Goal: Information Seeking & Learning: Learn about a topic

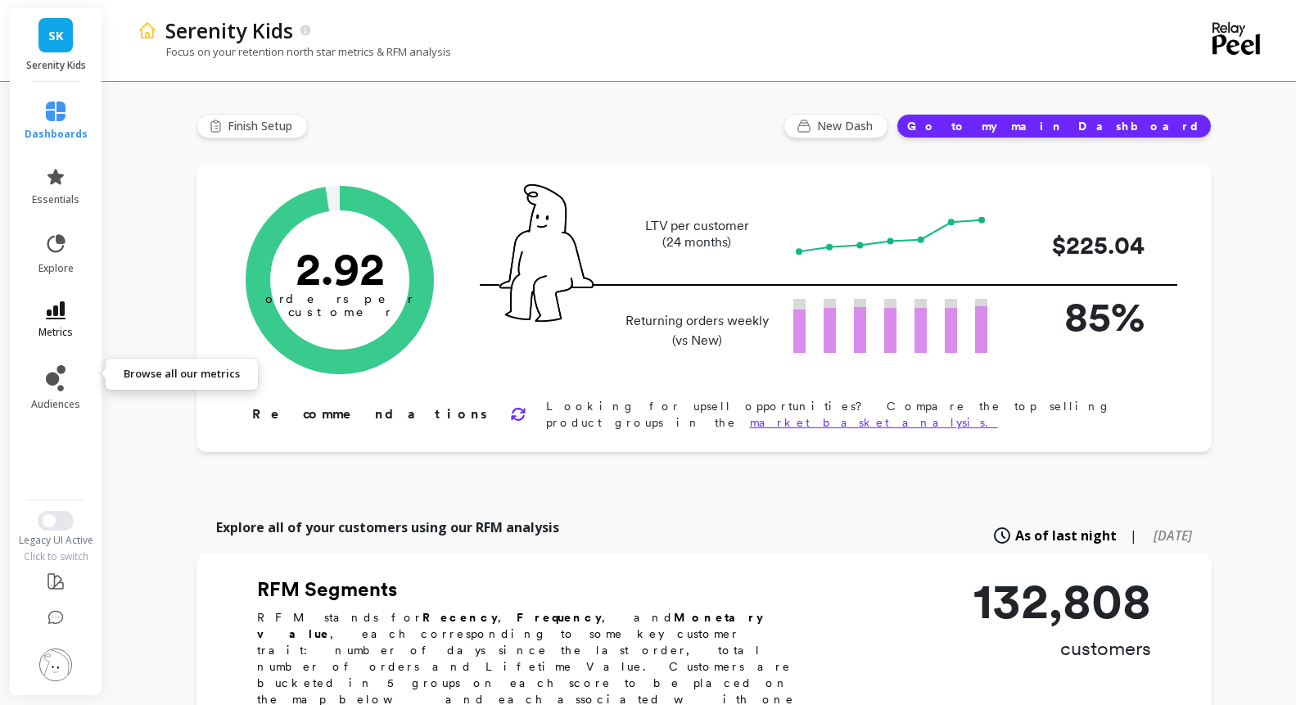
click at [73, 339] on span "metrics" at bounding box center [55, 332] width 34 height 13
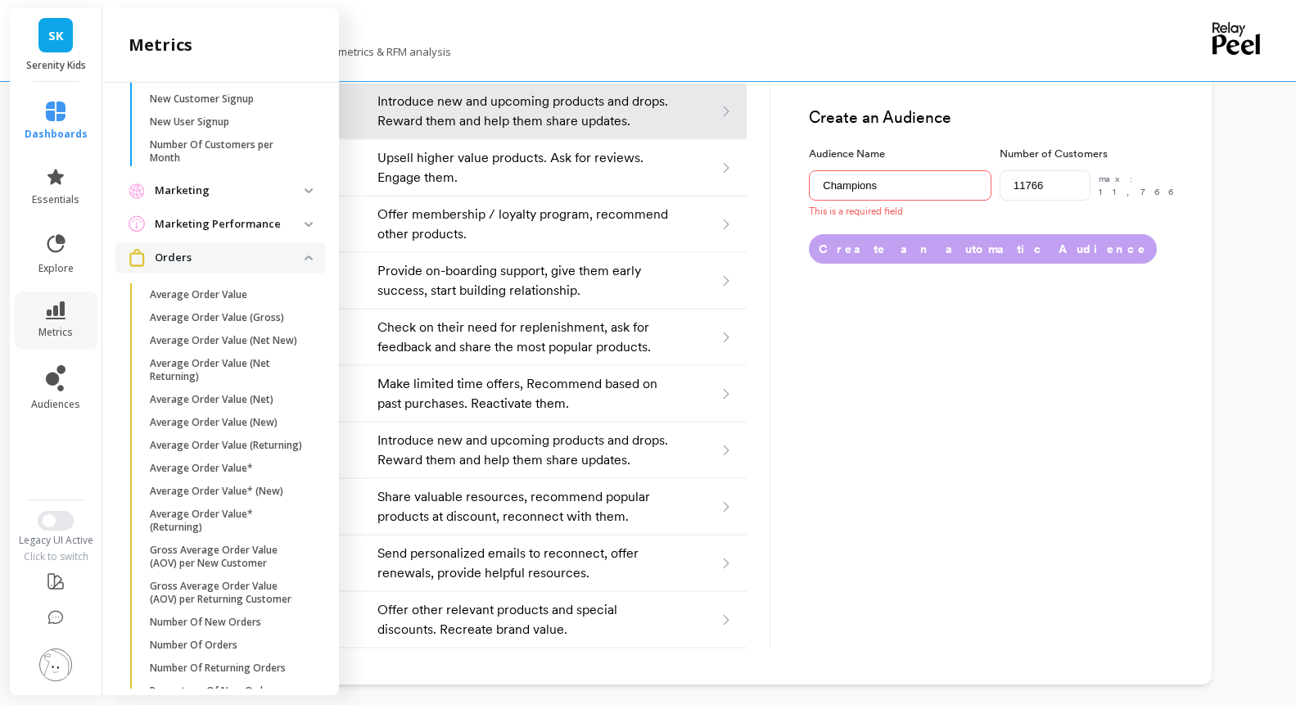
scroll to position [489, 0]
click at [255, 243] on performance "Marketing Performance" at bounding box center [220, 228] width 210 height 30
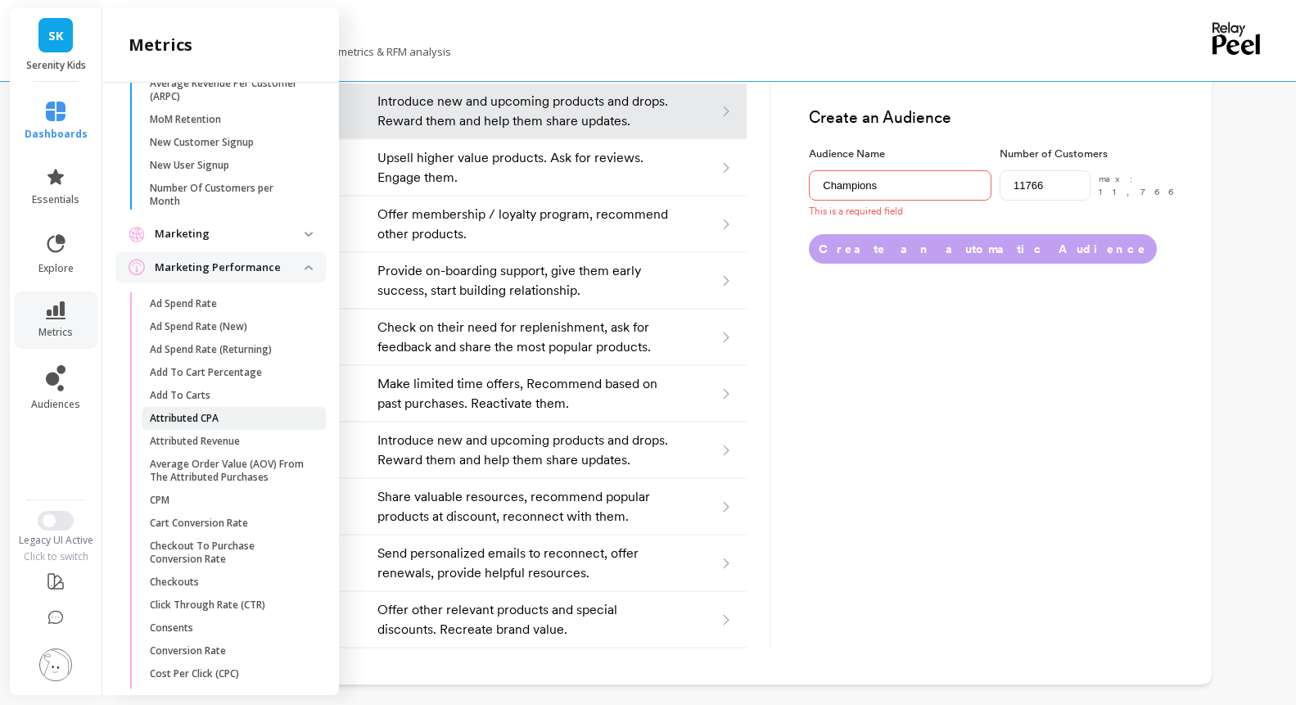
scroll to position [449, 0]
click at [260, 243] on p "Marketing" at bounding box center [230, 235] width 150 height 16
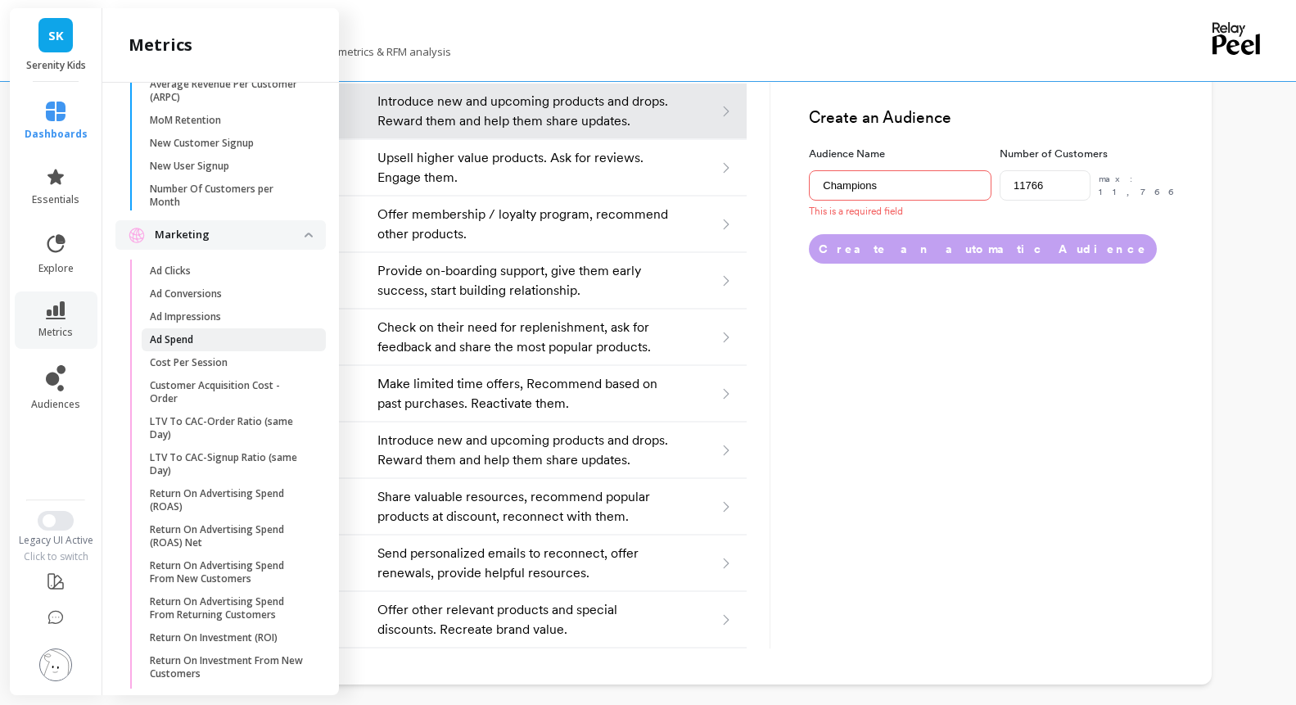
click at [243, 351] on link "Ad Spend" at bounding box center [234, 339] width 184 height 23
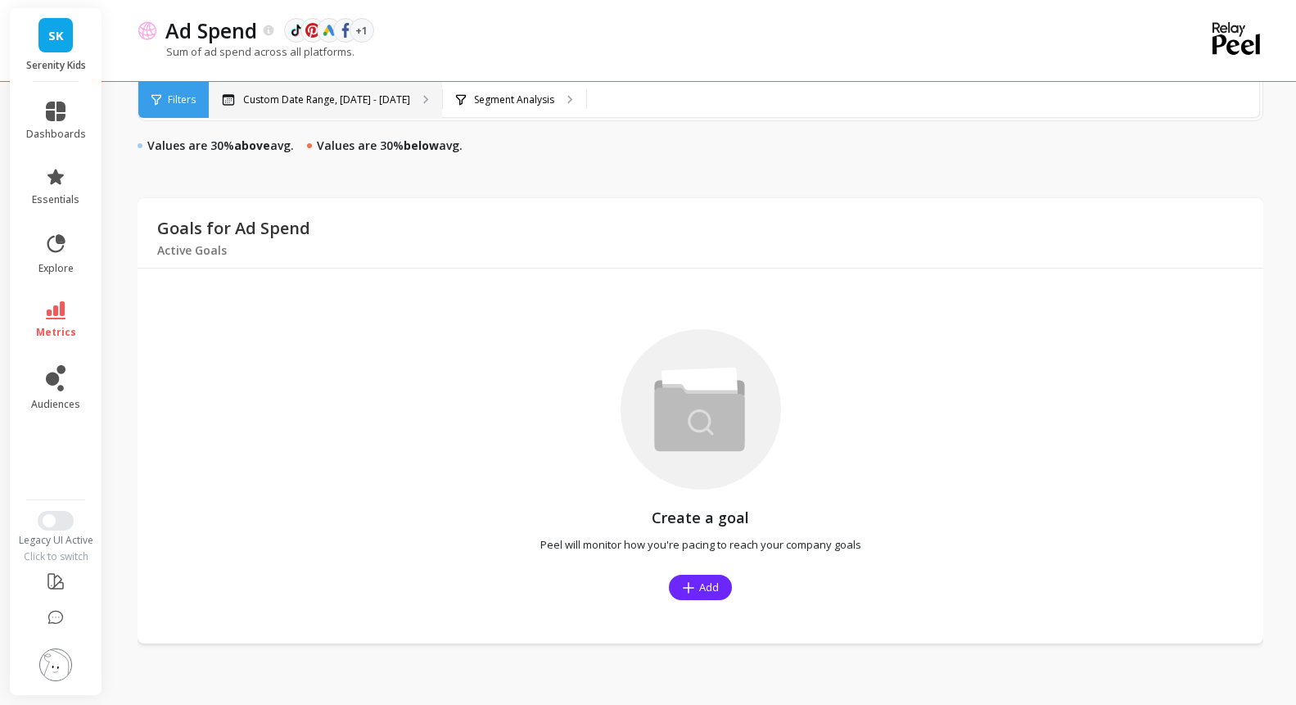
scroll to position [1177, 0]
click at [586, 86] on div "Segment Analysis" at bounding box center [514, 100] width 143 height 36
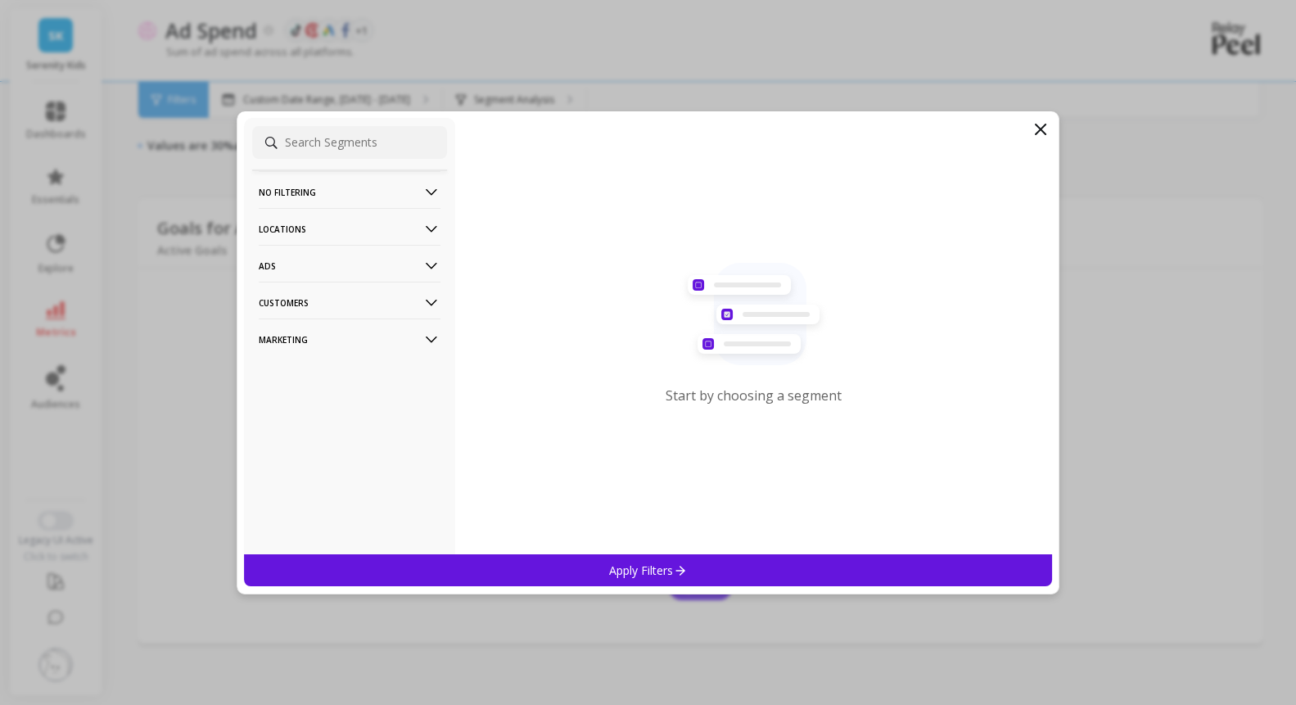
click at [362, 337] on p "Marketing" at bounding box center [350, 339] width 182 height 42
click at [333, 364] on div "Ads Accounts" at bounding box center [349, 371] width 195 height 26
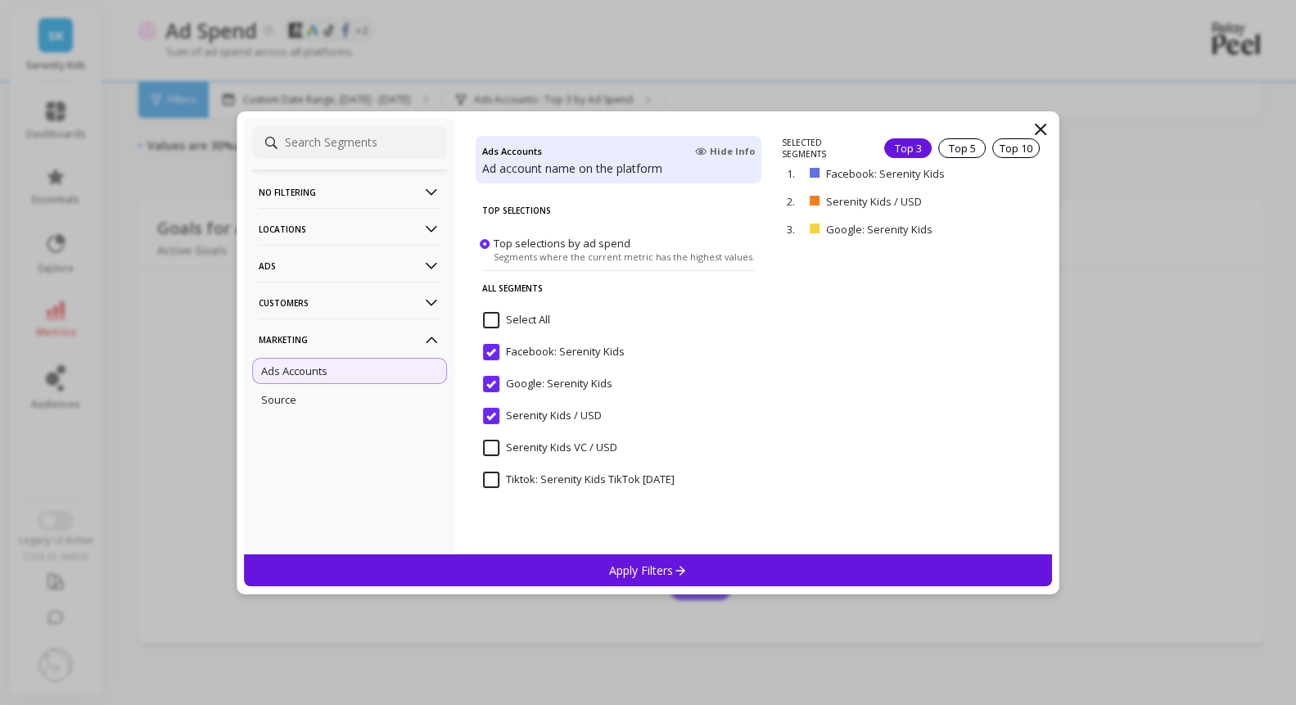
click at [528, 483] on input "Tiktok: Serenity Kids TikTok 1.12.23" at bounding box center [579, 480] width 192 height 16
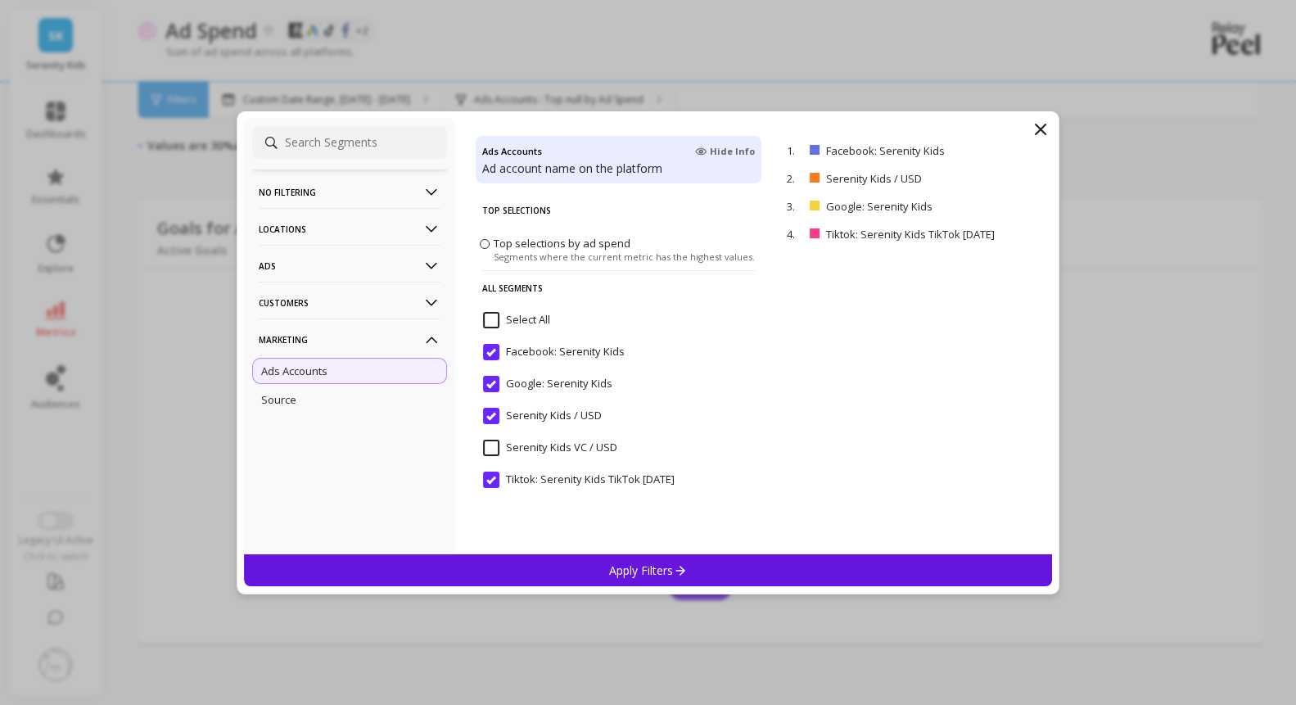
click at [534, 424] on input "Serenity Kids / USD" at bounding box center [542, 416] width 119 height 16
click at [543, 565] on div "Apply Filters" at bounding box center [648, 570] width 809 height 32
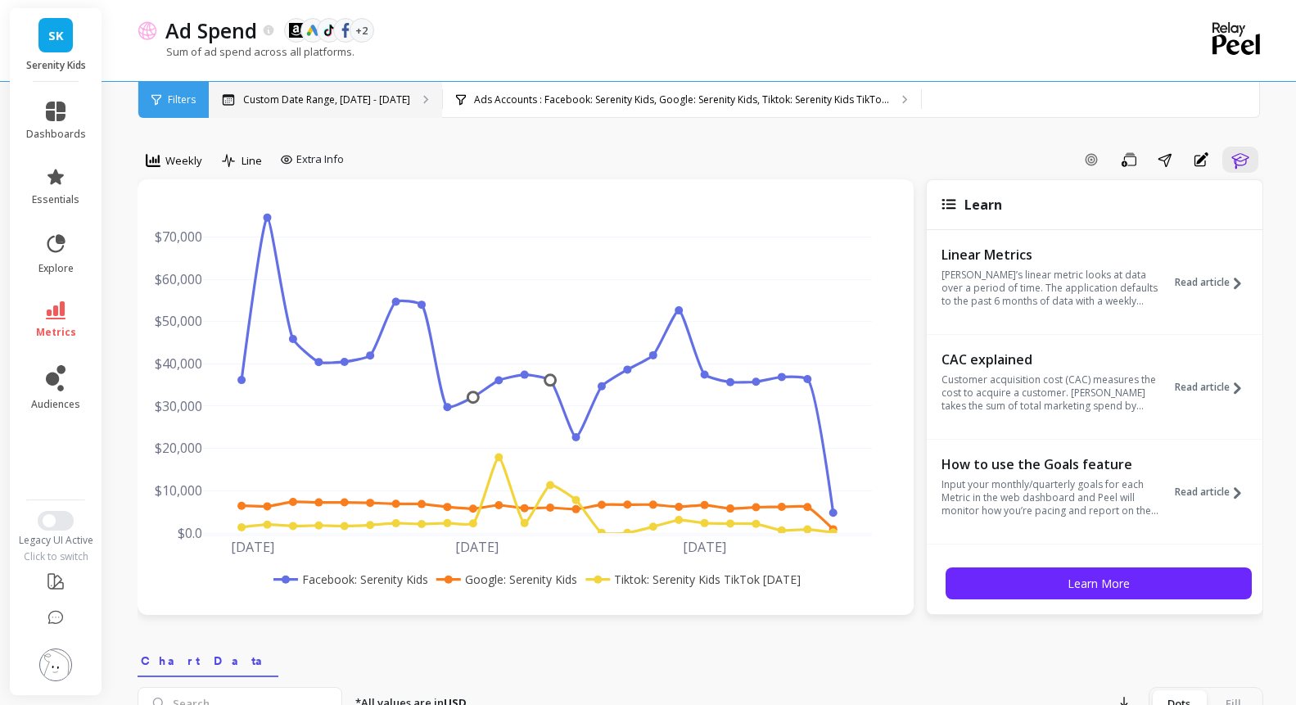
click at [410, 103] on p "Custom Date Range, [DATE] - [DATE]" at bounding box center [326, 99] width 167 height 13
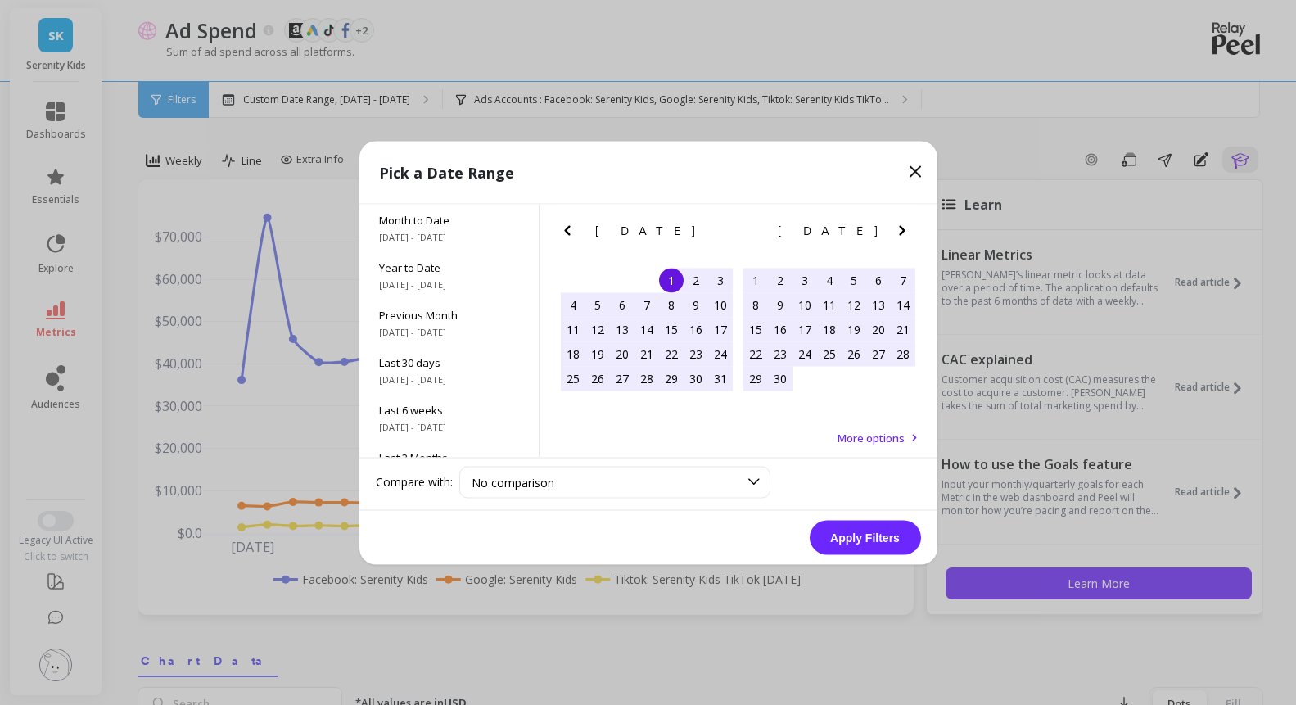
click at [906, 233] on icon "Next Month" at bounding box center [902, 230] width 20 height 20
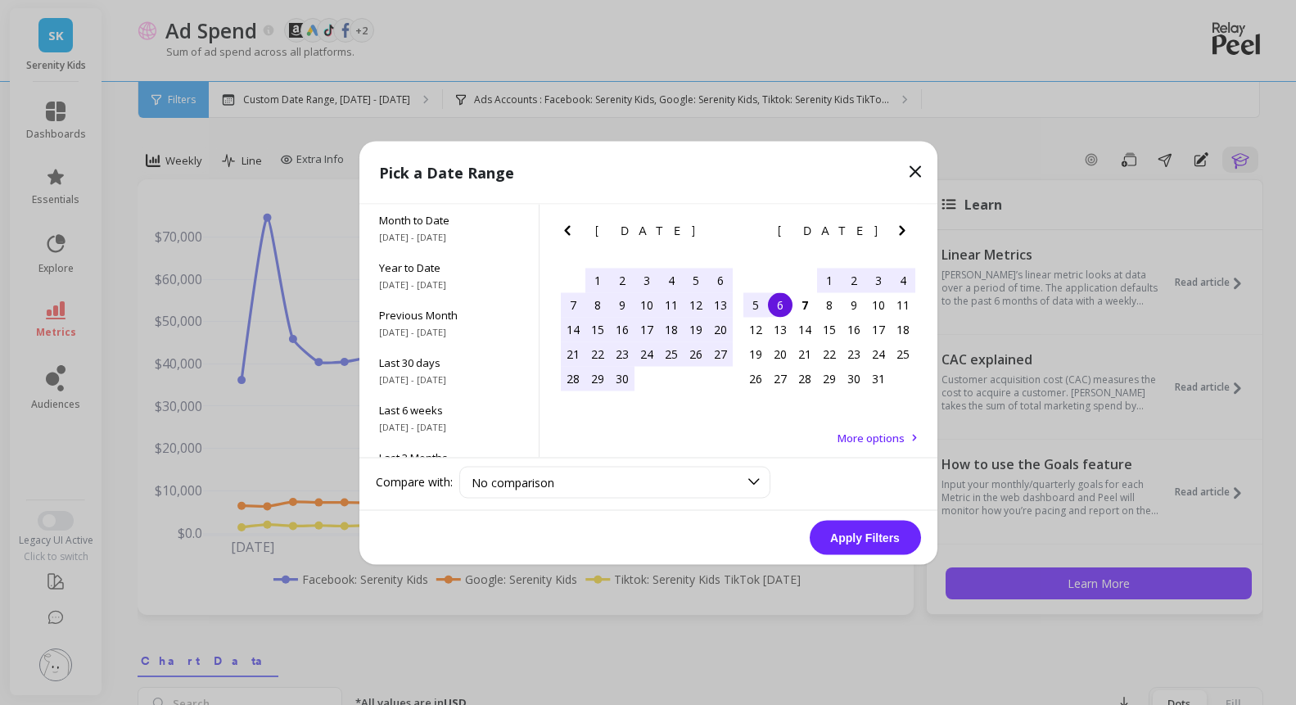
click at [906, 233] on icon "Next Month" at bounding box center [902, 230] width 20 height 20
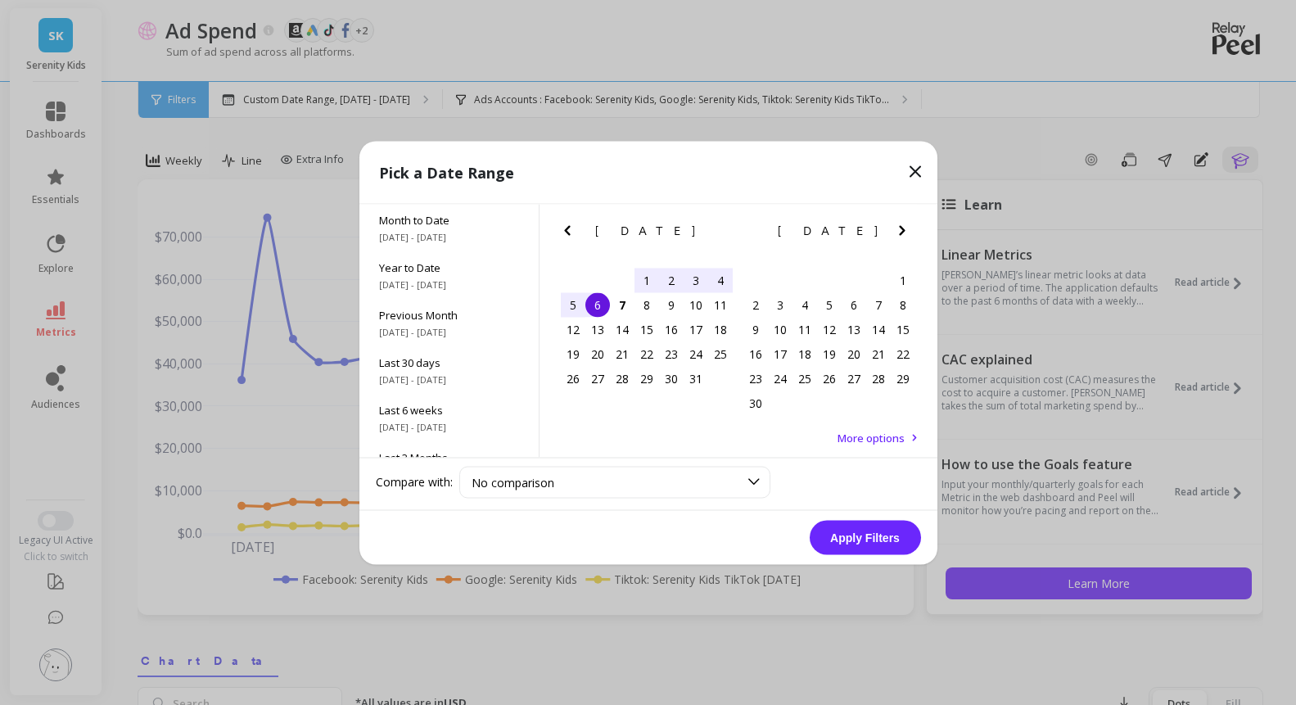
click at [575, 237] on icon "Previous Month" at bounding box center [568, 230] width 20 height 20
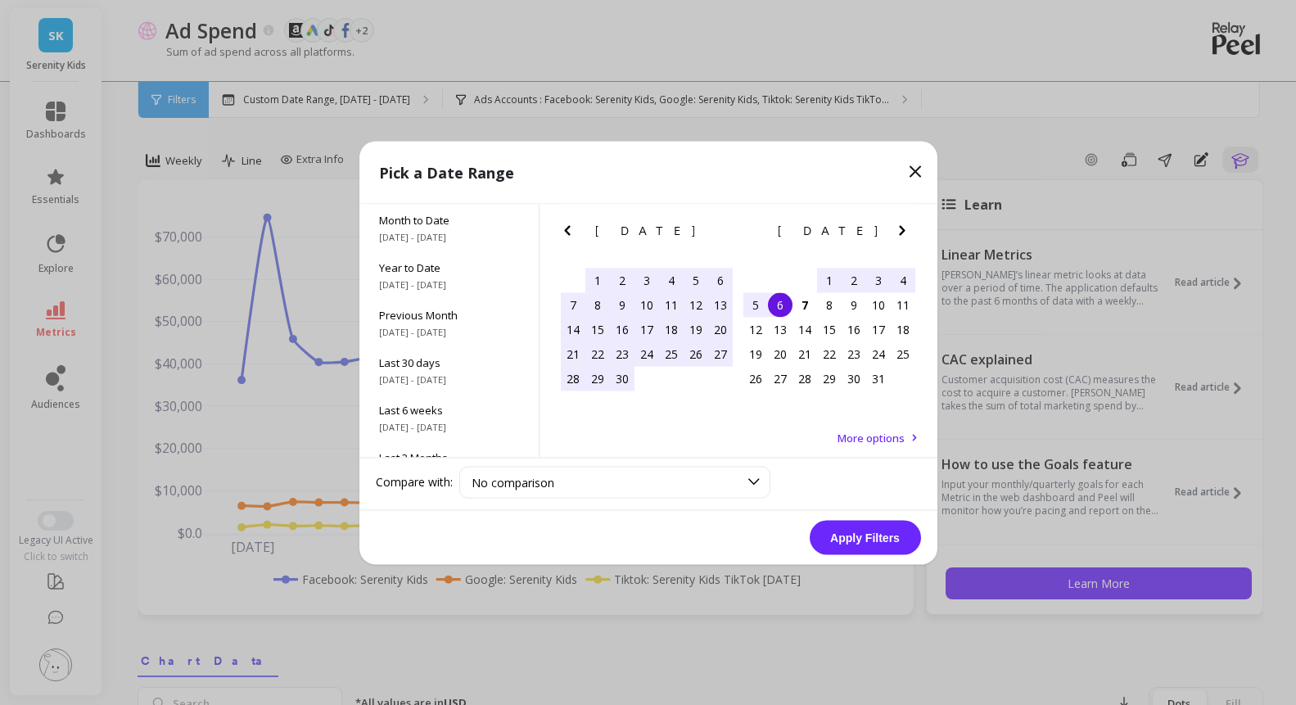
click at [592, 281] on div "1" at bounding box center [597, 280] width 25 height 25
click at [625, 379] on div "30" at bounding box center [622, 378] width 25 height 25
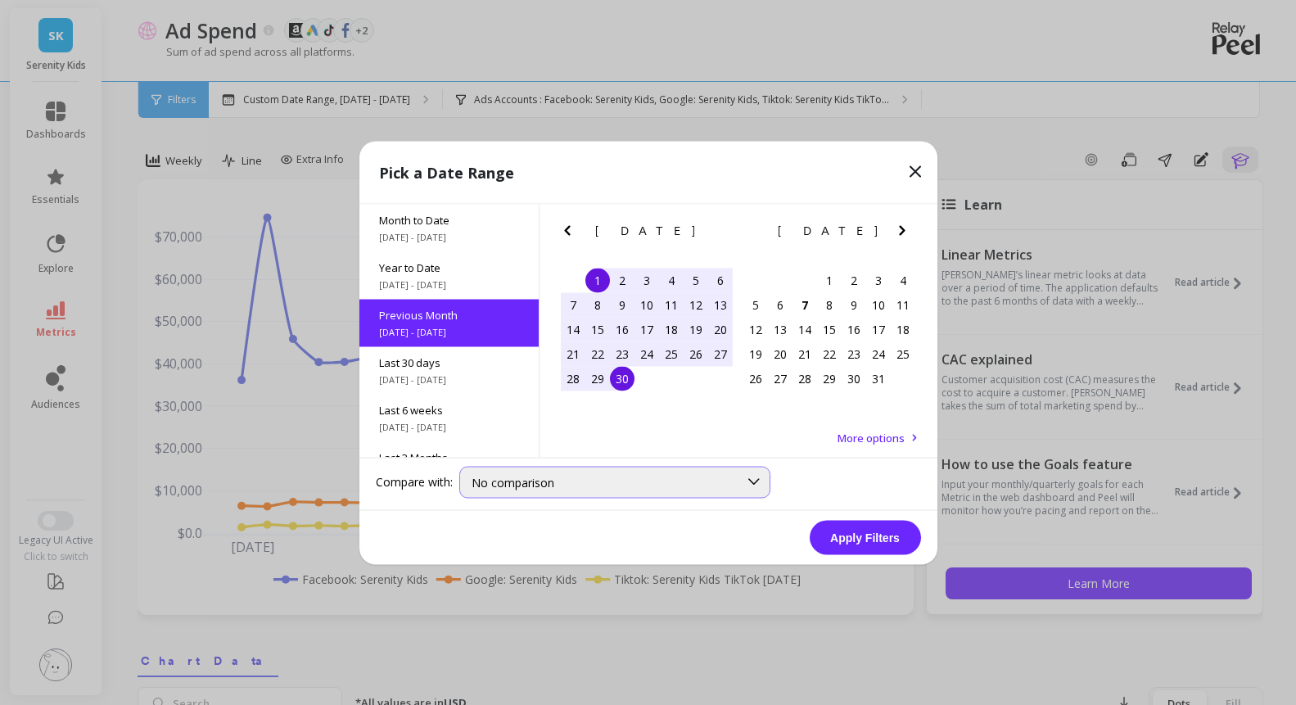
scroll to position [4, 0]
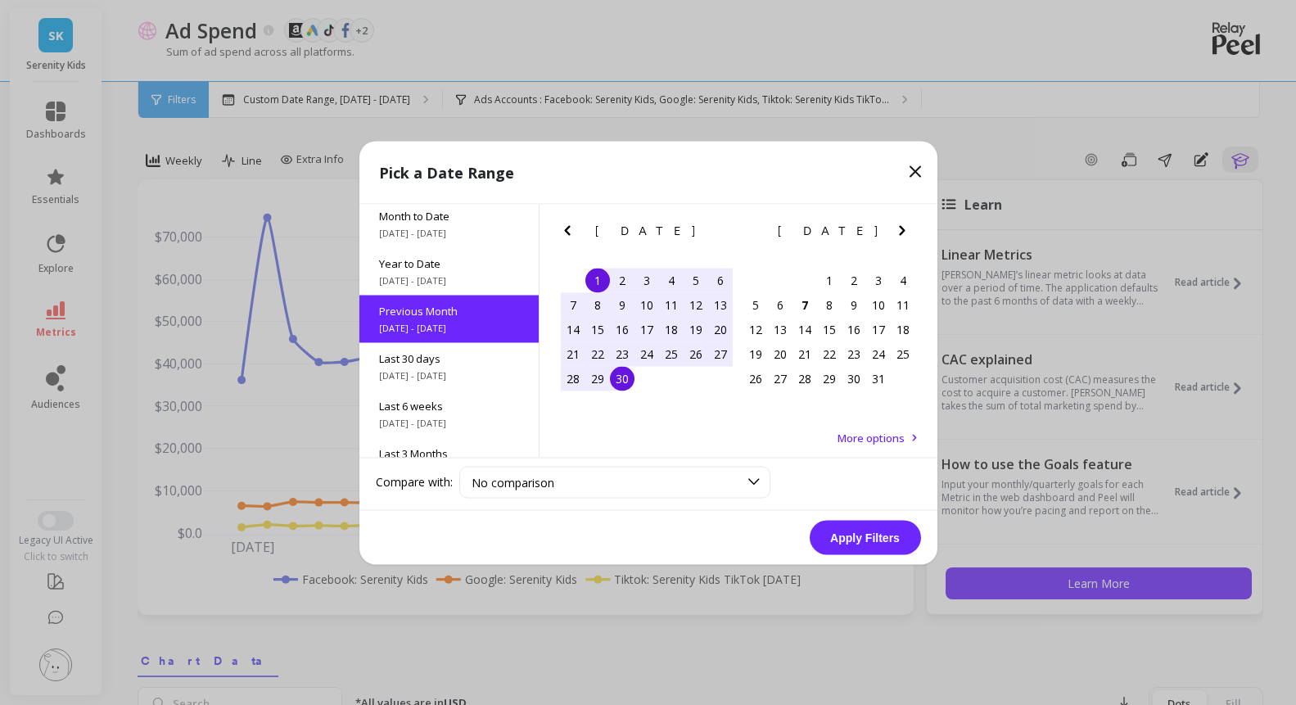
click at [847, 540] on button "Apply Filters" at bounding box center [865, 537] width 111 height 34
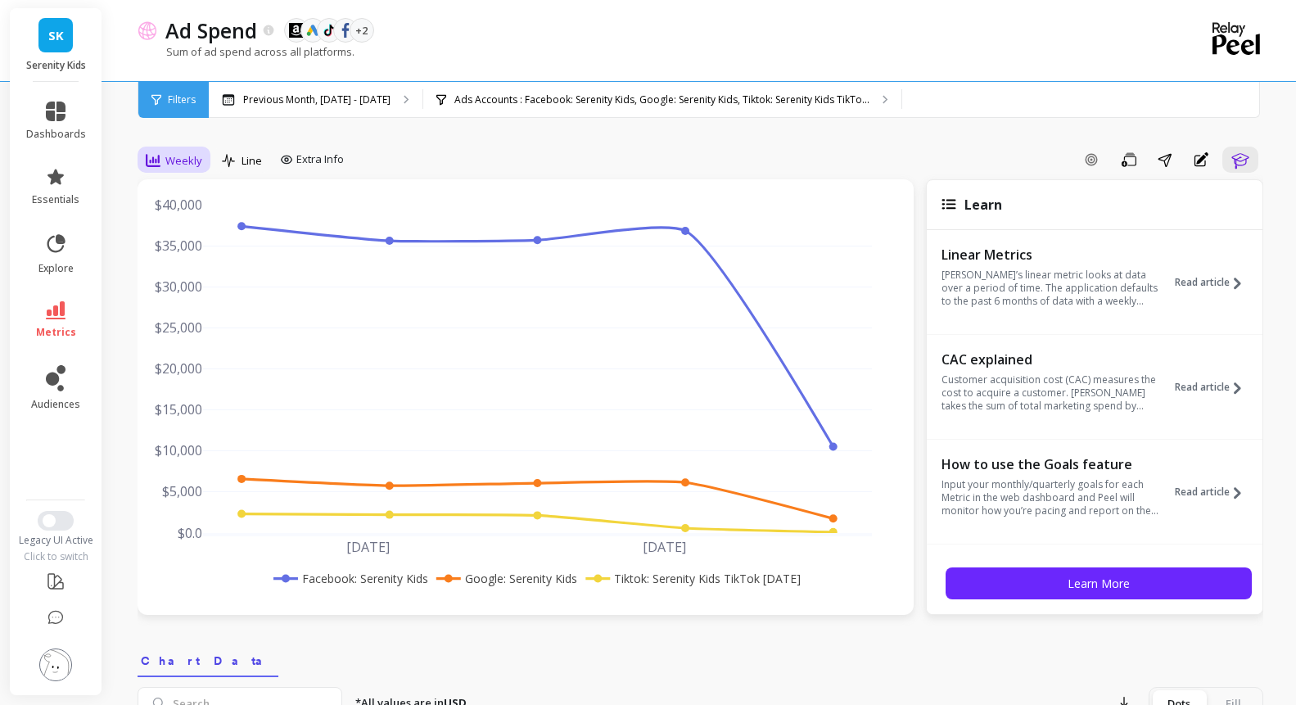
click at [202, 169] on span "Weekly" at bounding box center [183, 161] width 37 height 16
click at [231, 268] on div "Weekly" at bounding box center [197, 260] width 93 height 16
click at [160, 168] on icon at bounding box center [153, 160] width 15 height 15
click at [210, 235] on div "Daily" at bounding box center [198, 229] width 113 height 29
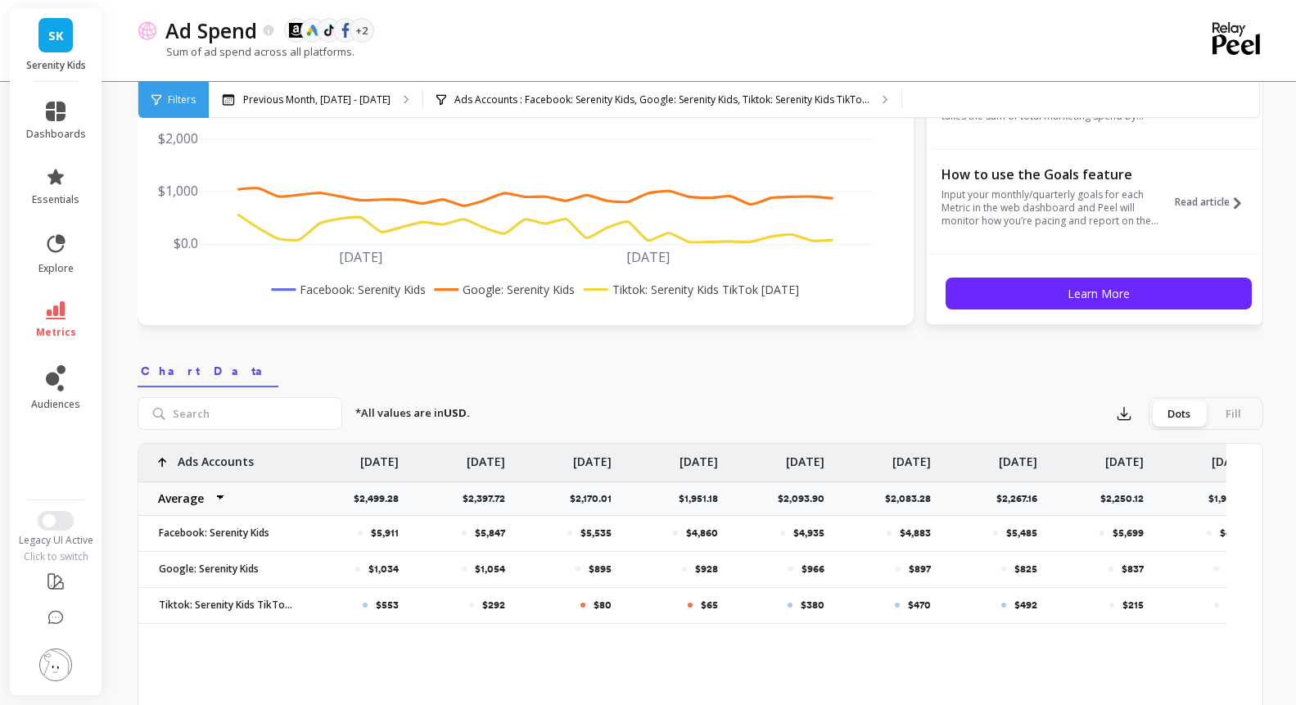
scroll to position [436, 0]
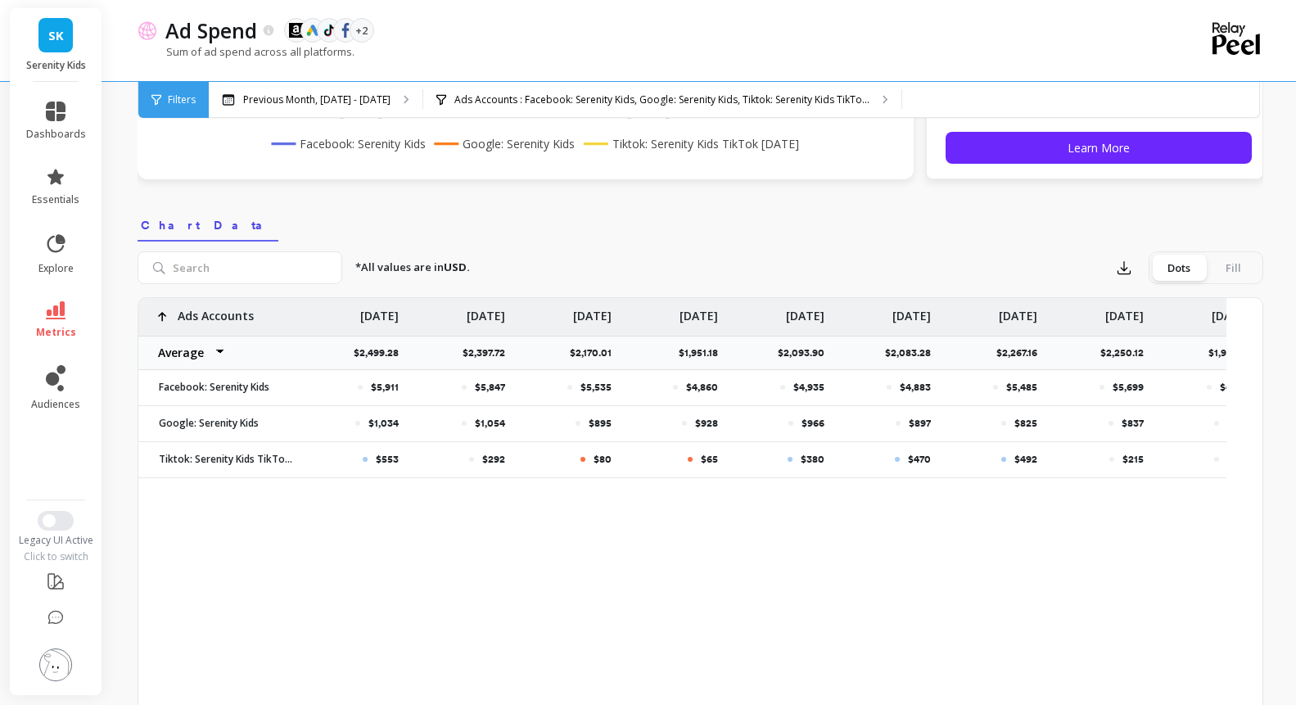
click at [237, 369] on select "Average Sum Max Min" at bounding box center [187, 352] width 98 height 33
select select "sum"
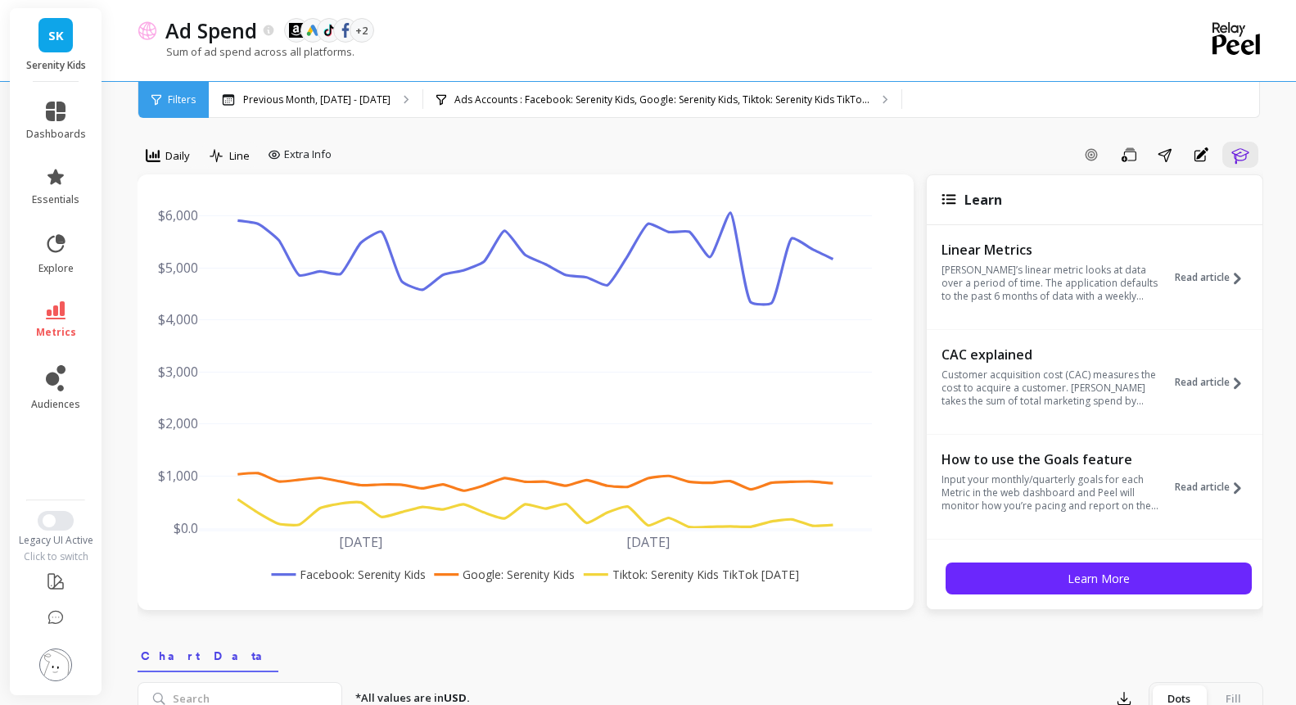
scroll to position [0, 0]
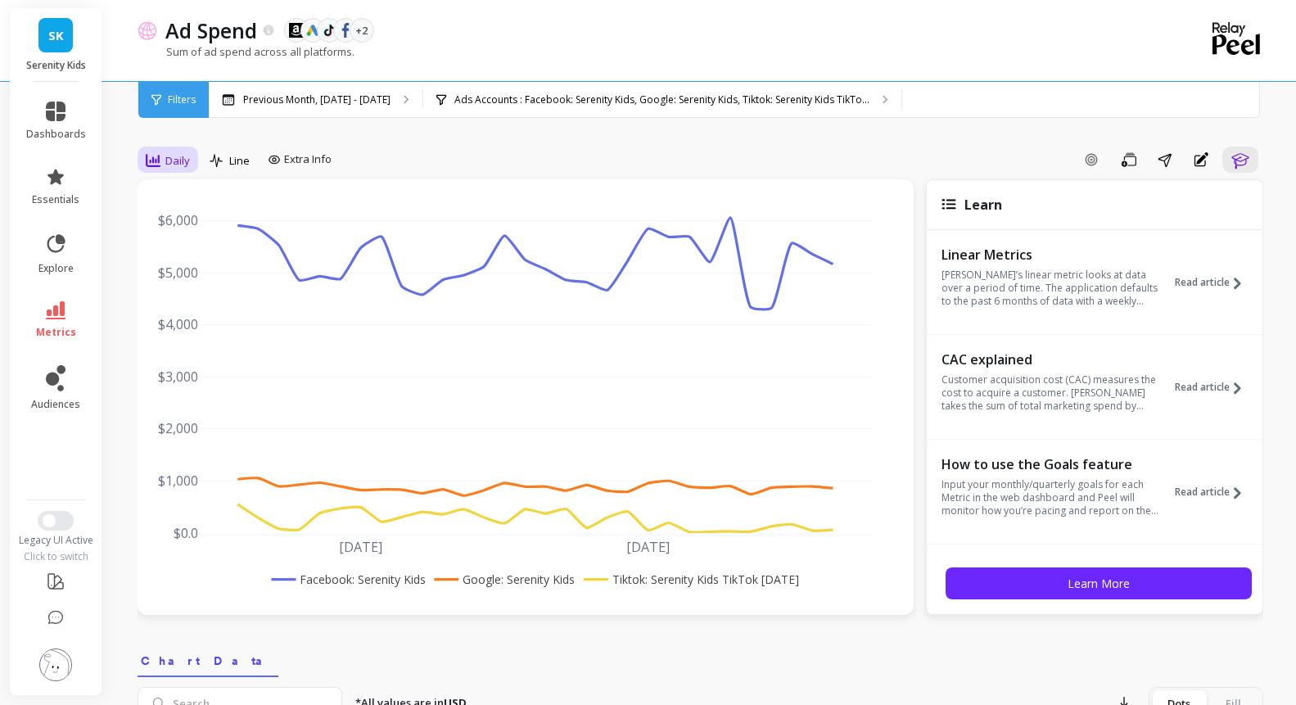
click at [190, 169] on span "Daily" at bounding box center [177, 161] width 25 height 16
click at [212, 205] on div "All" at bounding box center [197, 198] width 93 height 16
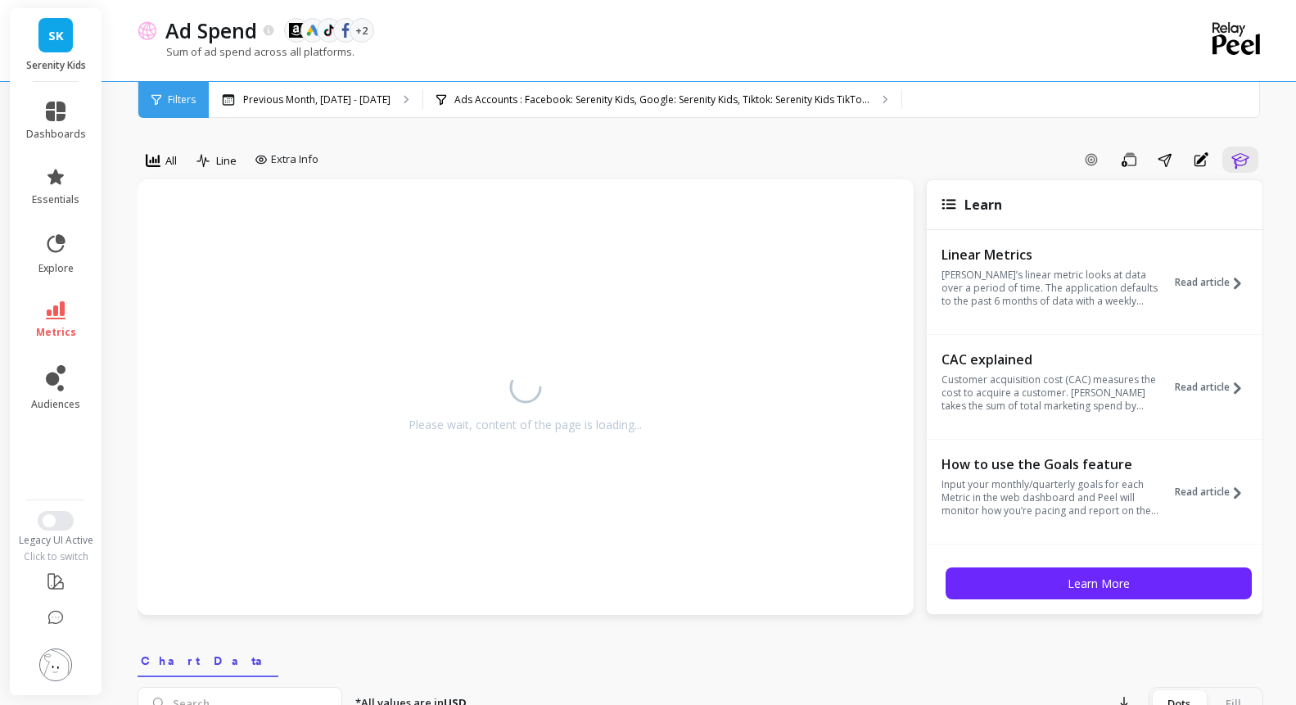
select select "sum"
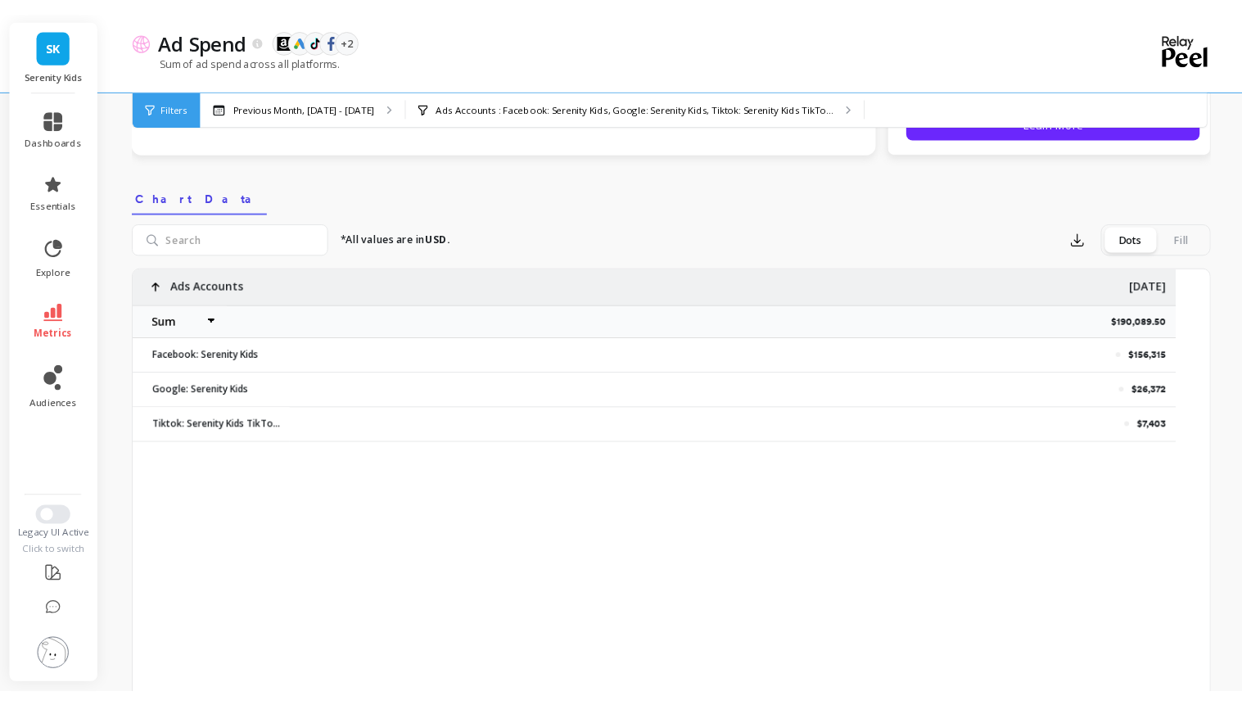
scroll to position [576, 0]
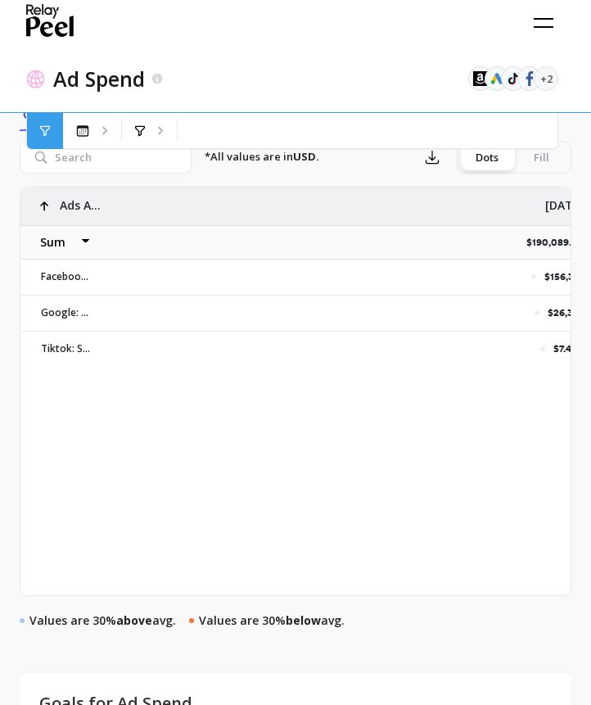
select select "sum"
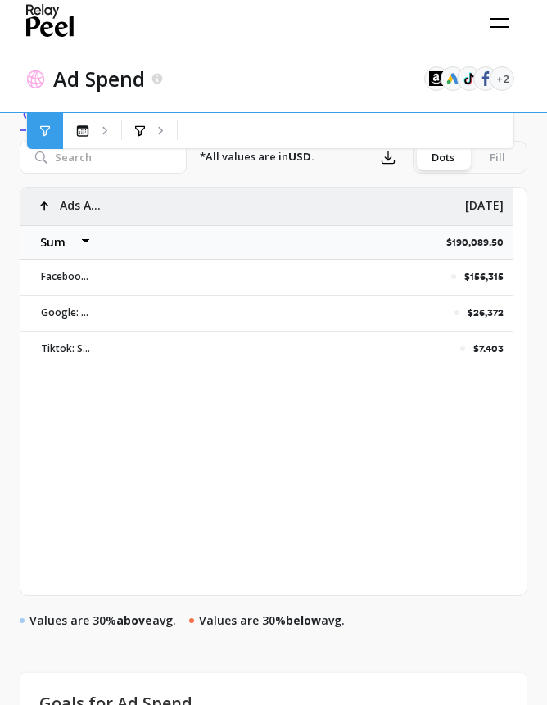
select select "sum"
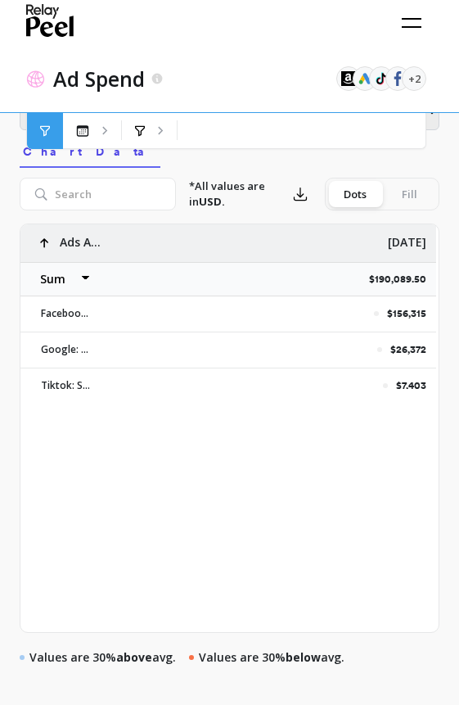
select select "sum"
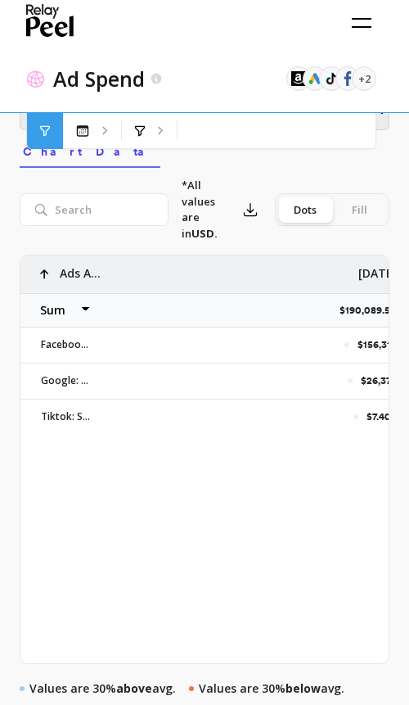
select select "sum"
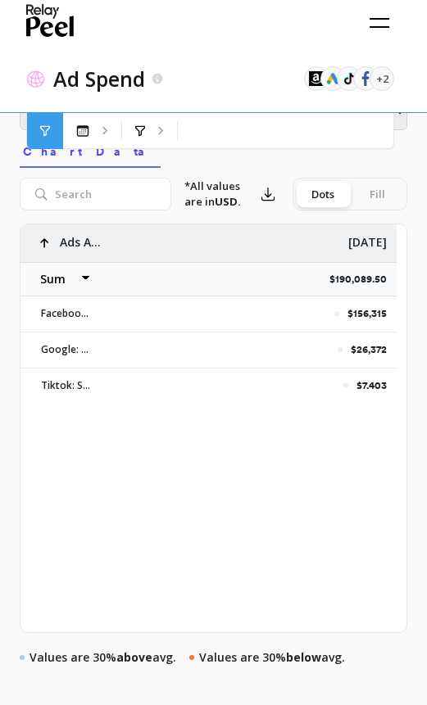
select select "sum"
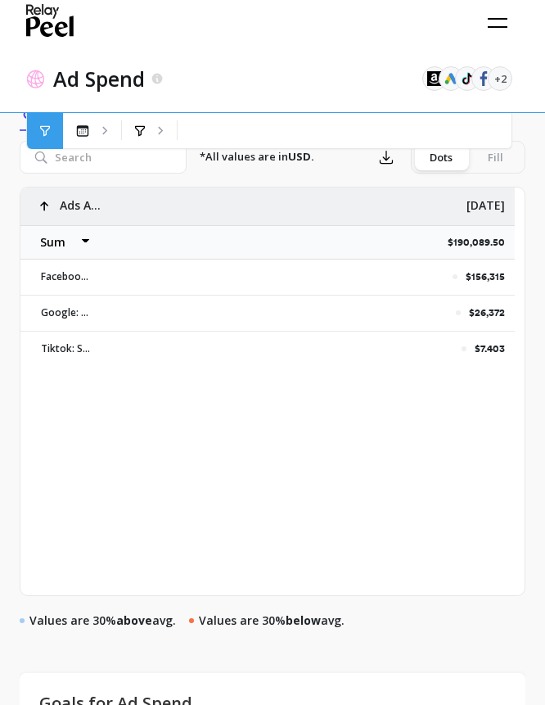
select select "sum"
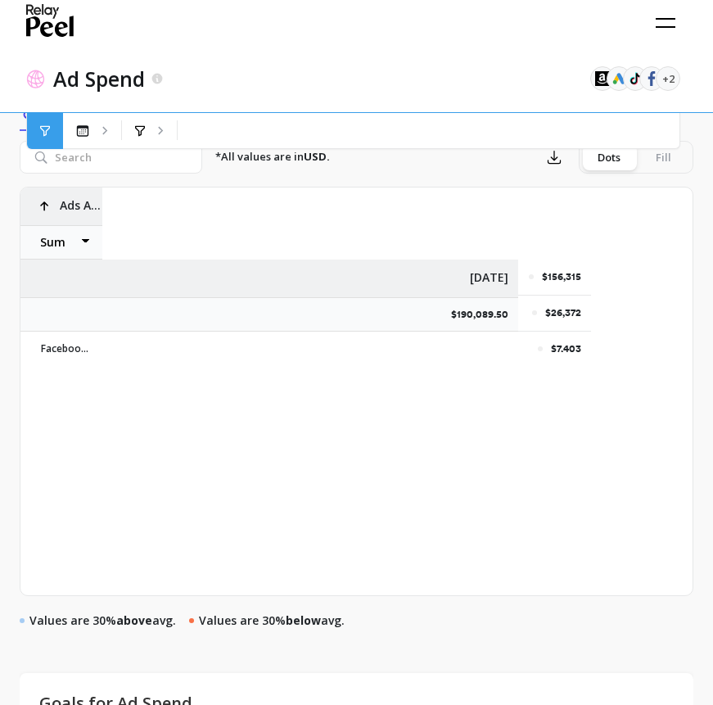
select select "sum"
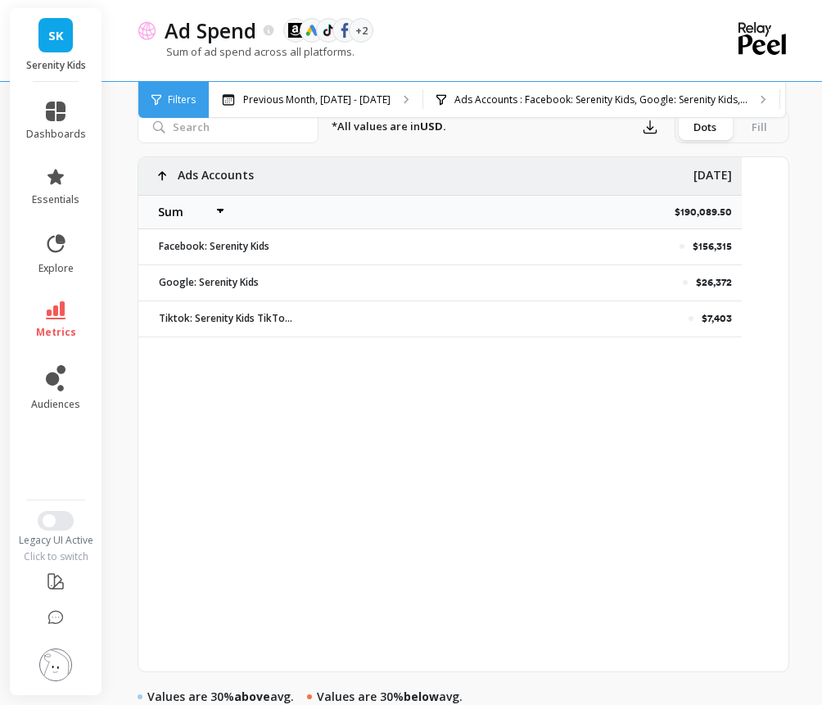
select select "sum"
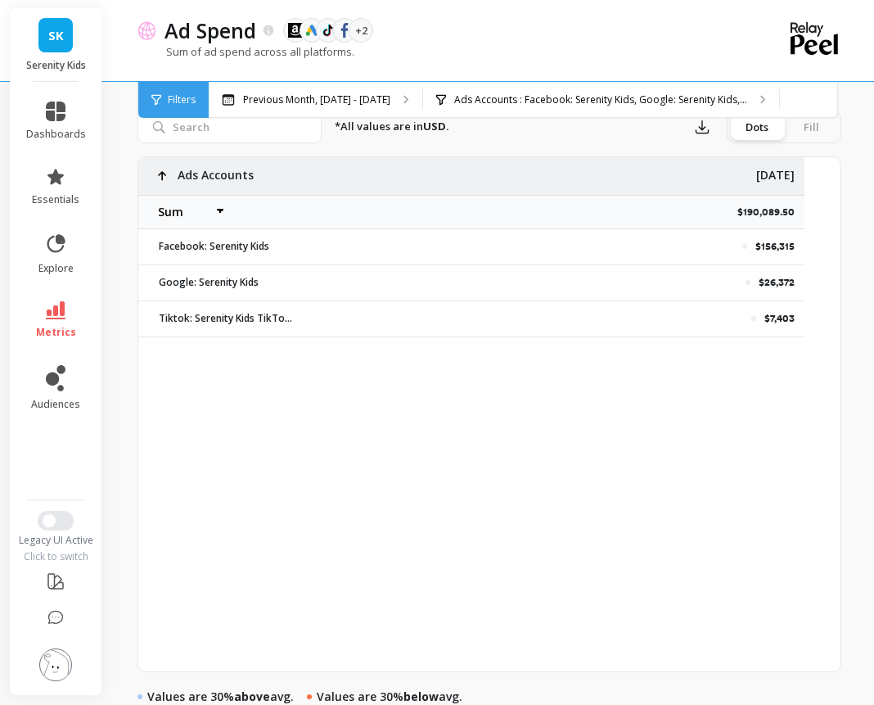
select select "sum"
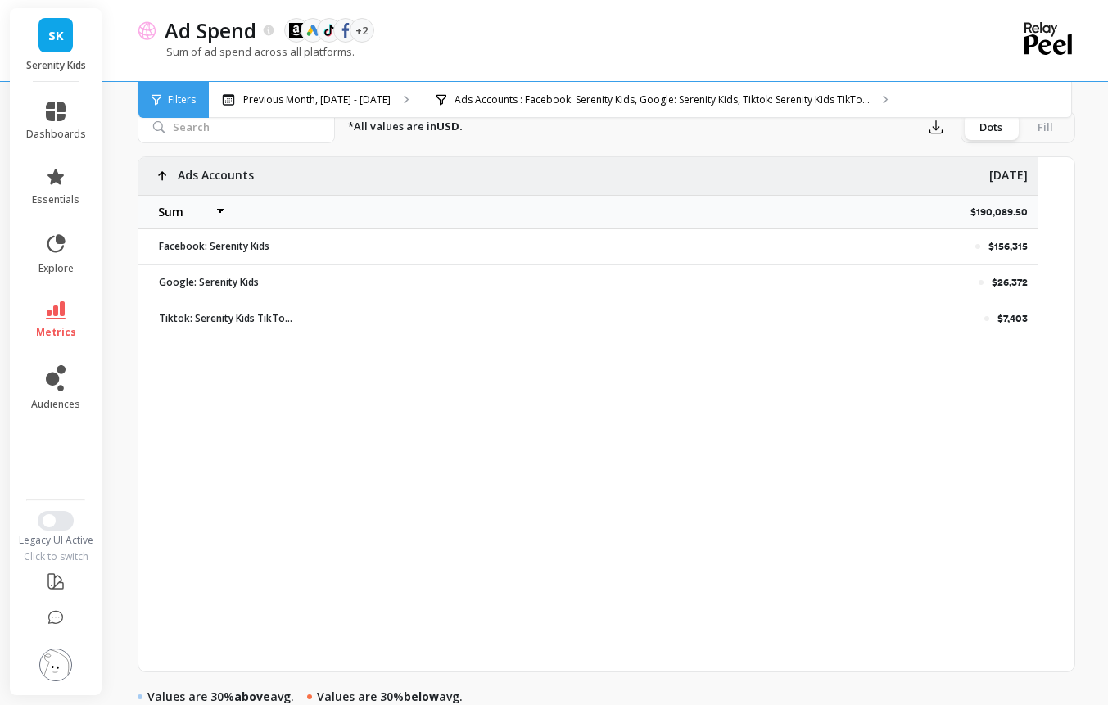
select select "sum"
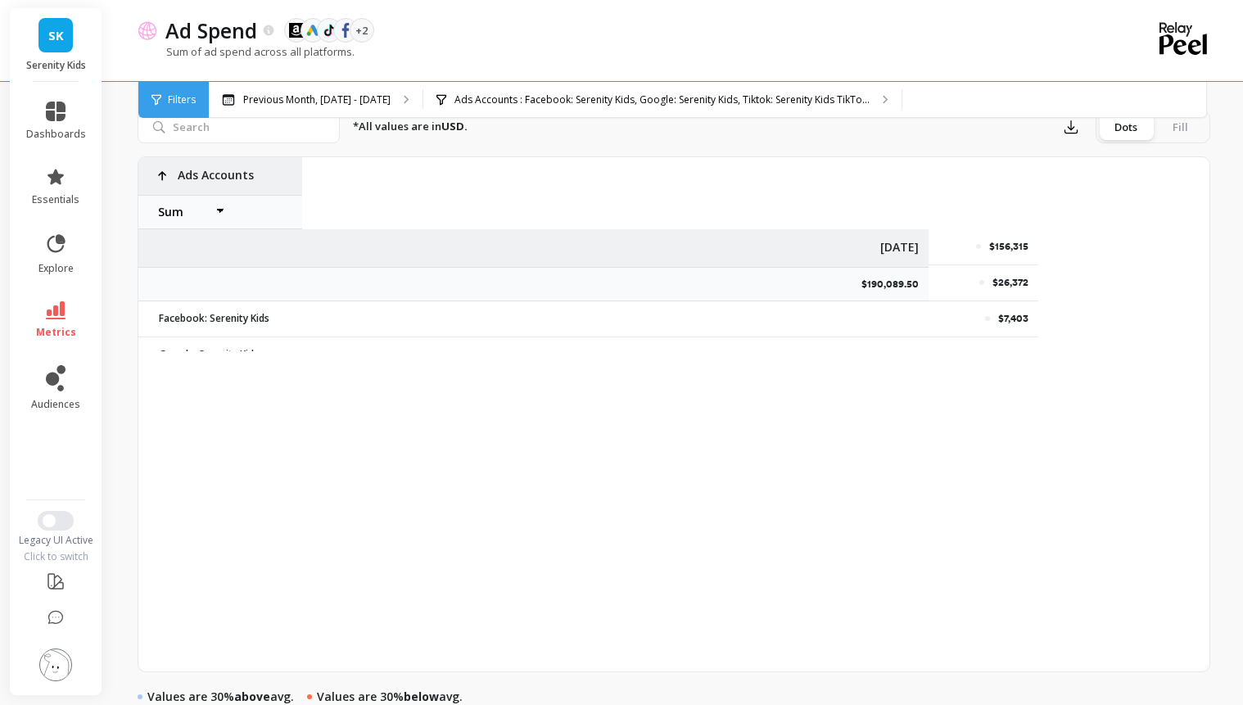
select select "sum"
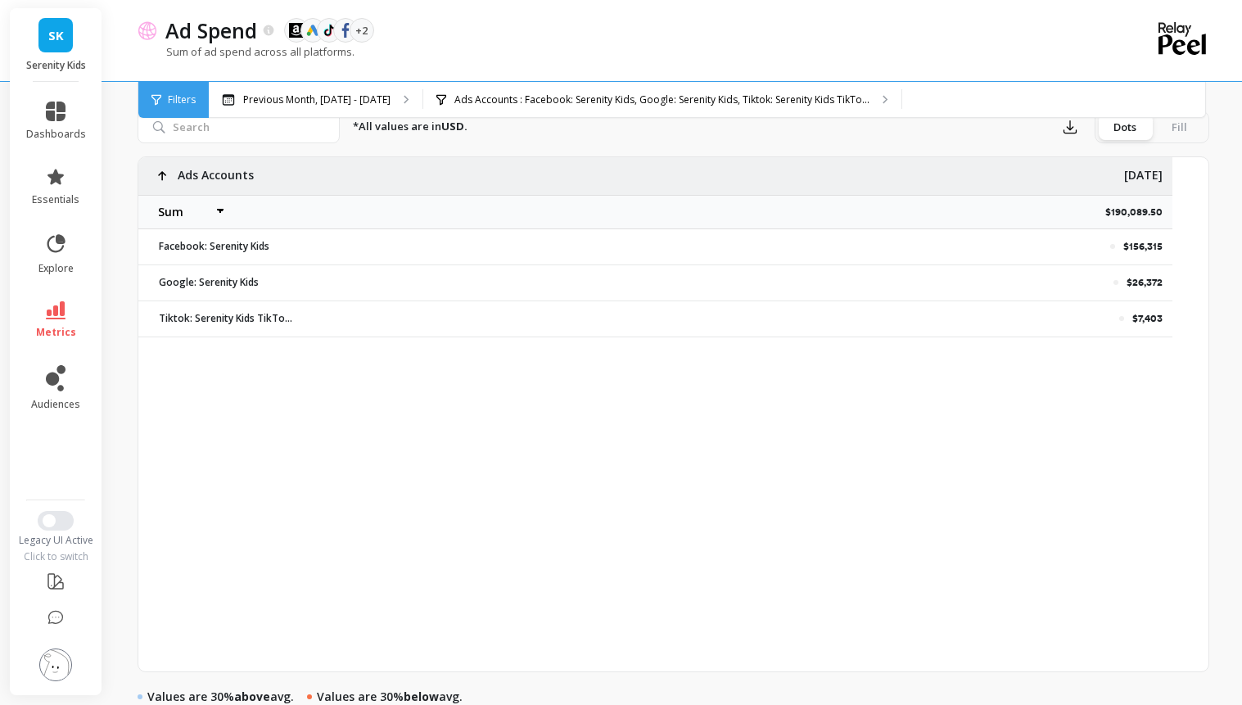
select select "sum"
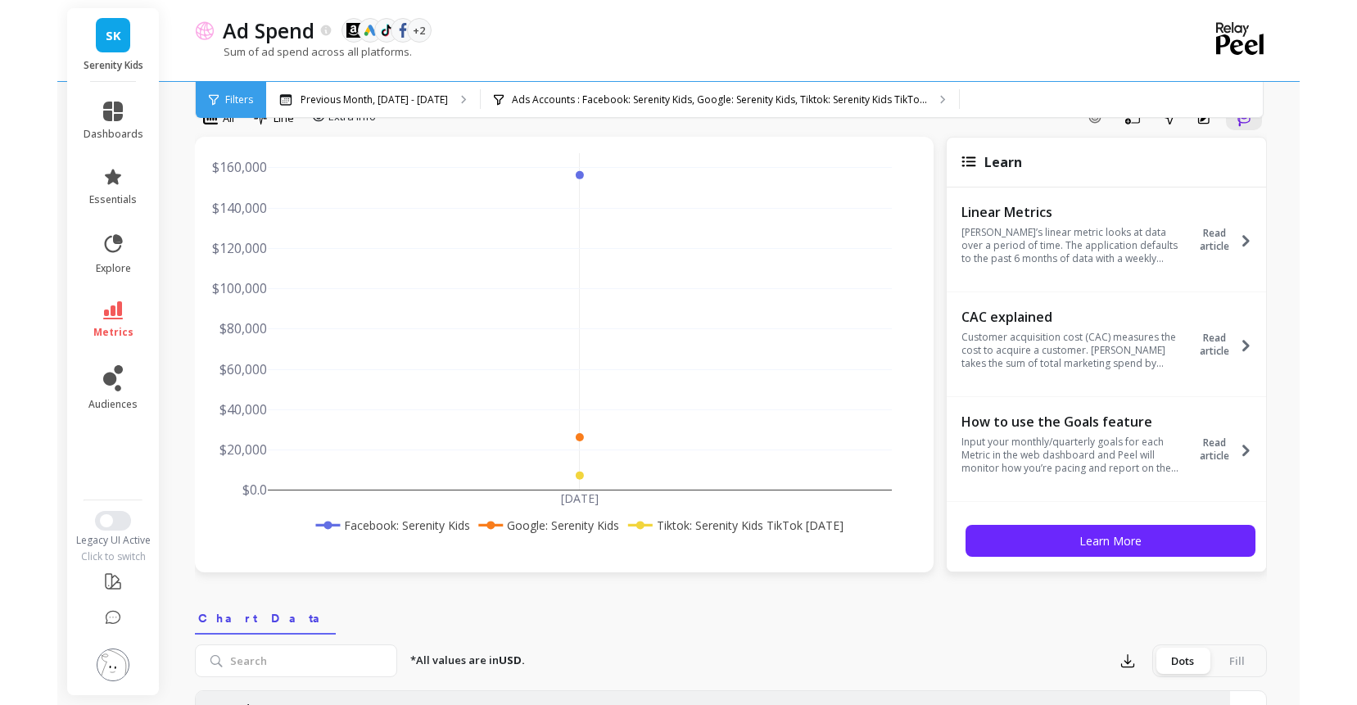
scroll to position [0, 0]
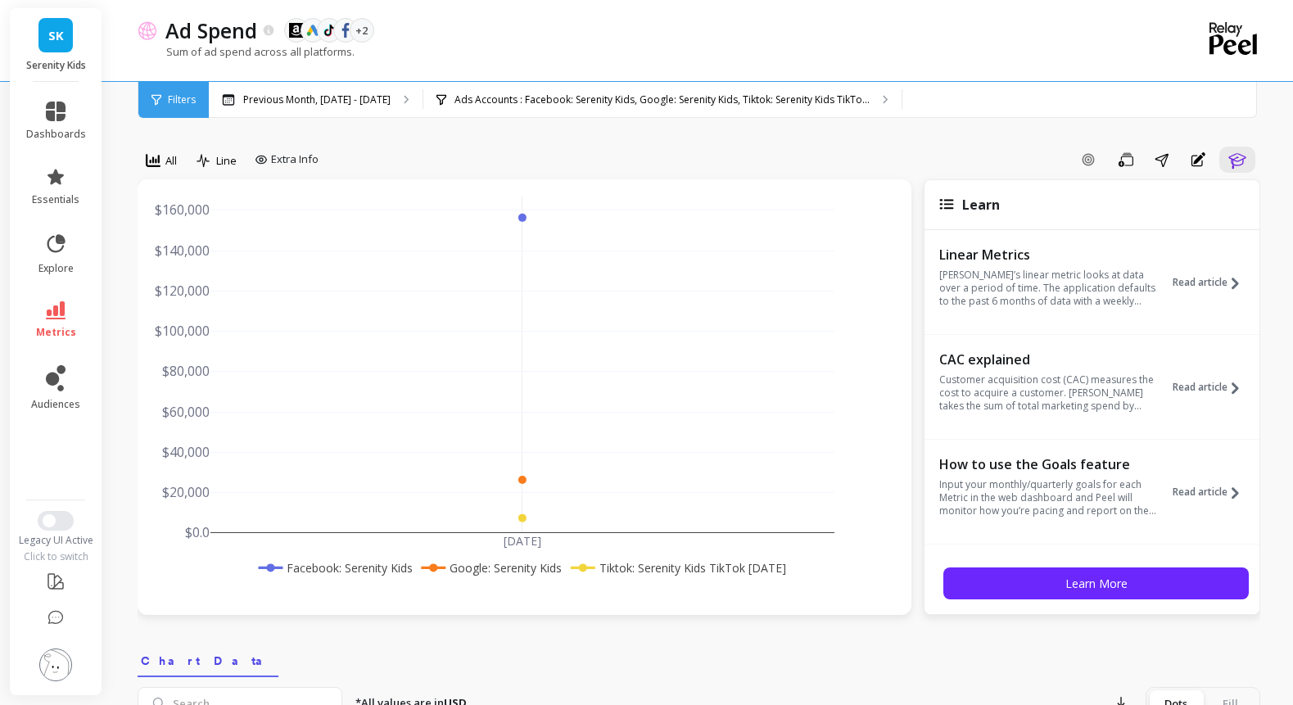
select select "sum"
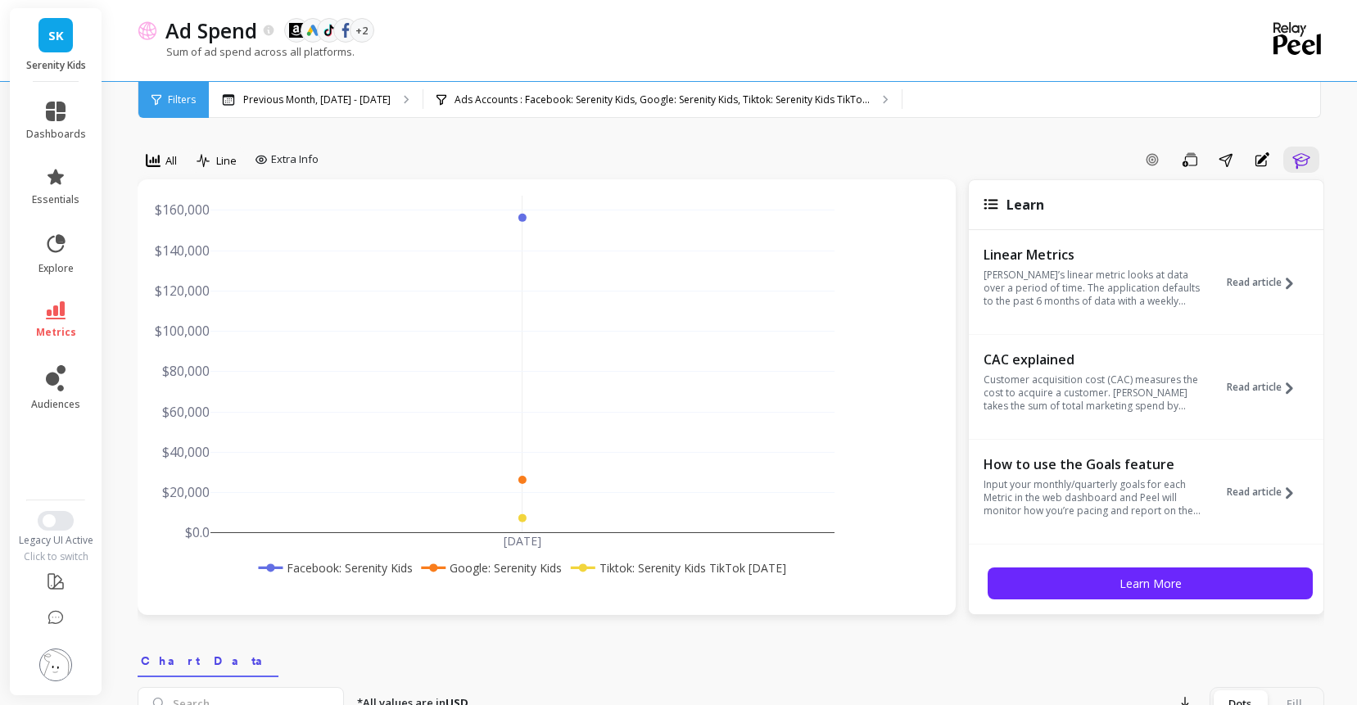
select select "sum"
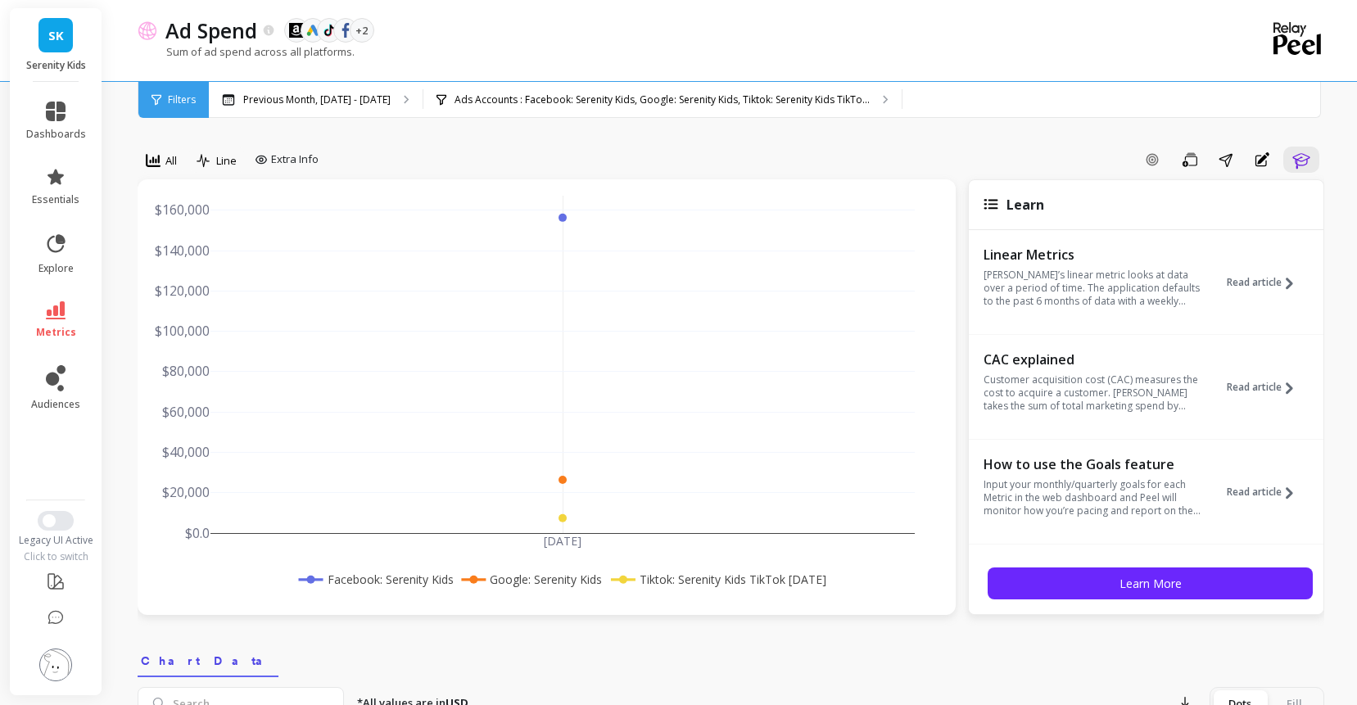
click at [1062, 393] on div "CAC explained Customer acquisition cost (CAC) measures the cost to acquire a cu…" at bounding box center [1095, 395] width 225 height 90
click at [318, 168] on span "Extra Info" at bounding box center [294, 159] width 47 height 16
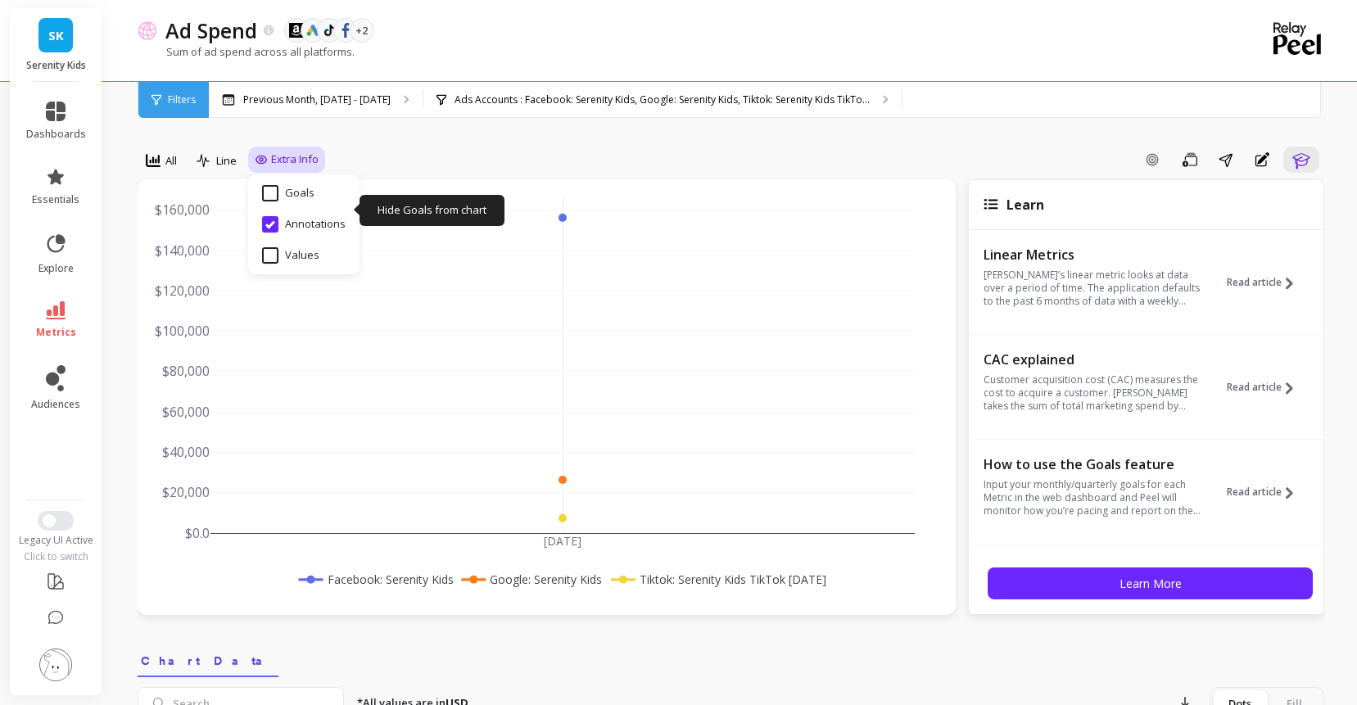
click at [314, 201] on input "Goals" at bounding box center [288, 193] width 52 height 16
checkbox input "true"
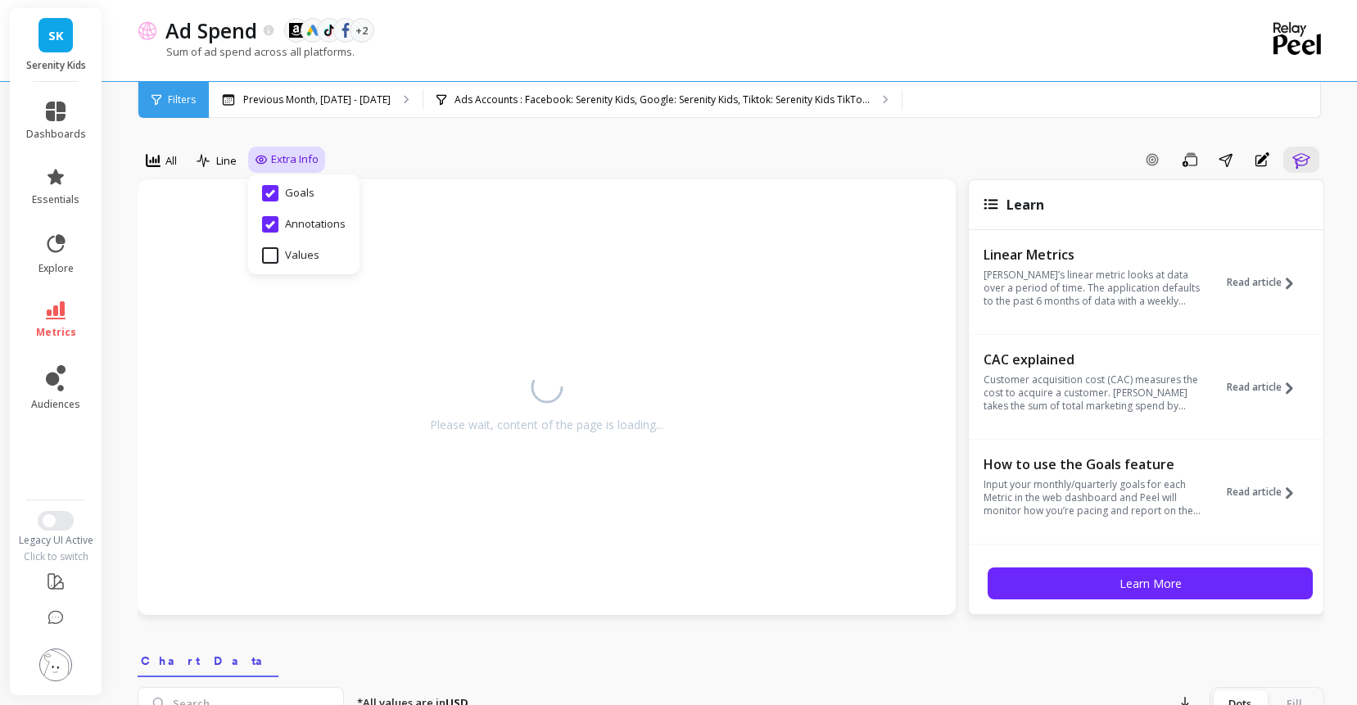
select select "sum"
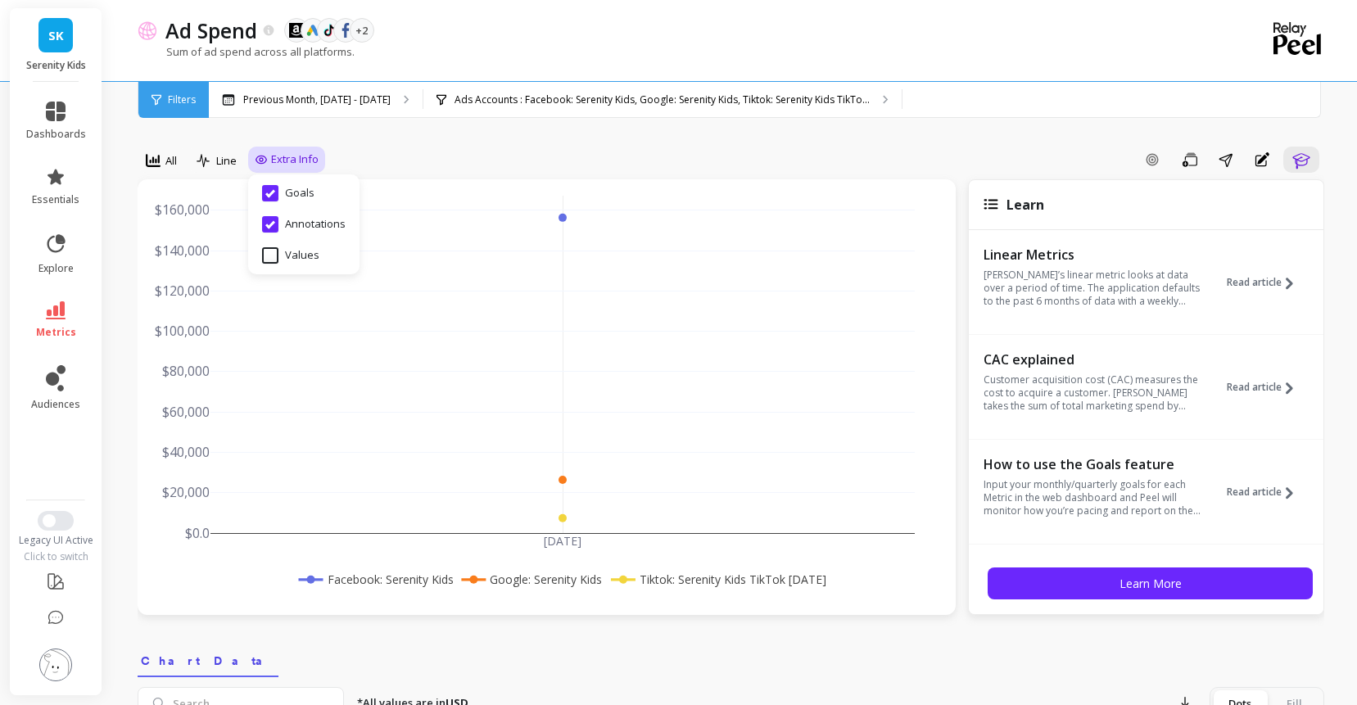
click at [314, 201] on input "Goals" at bounding box center [288, 193] width 52 height 16
checkbox input "false"
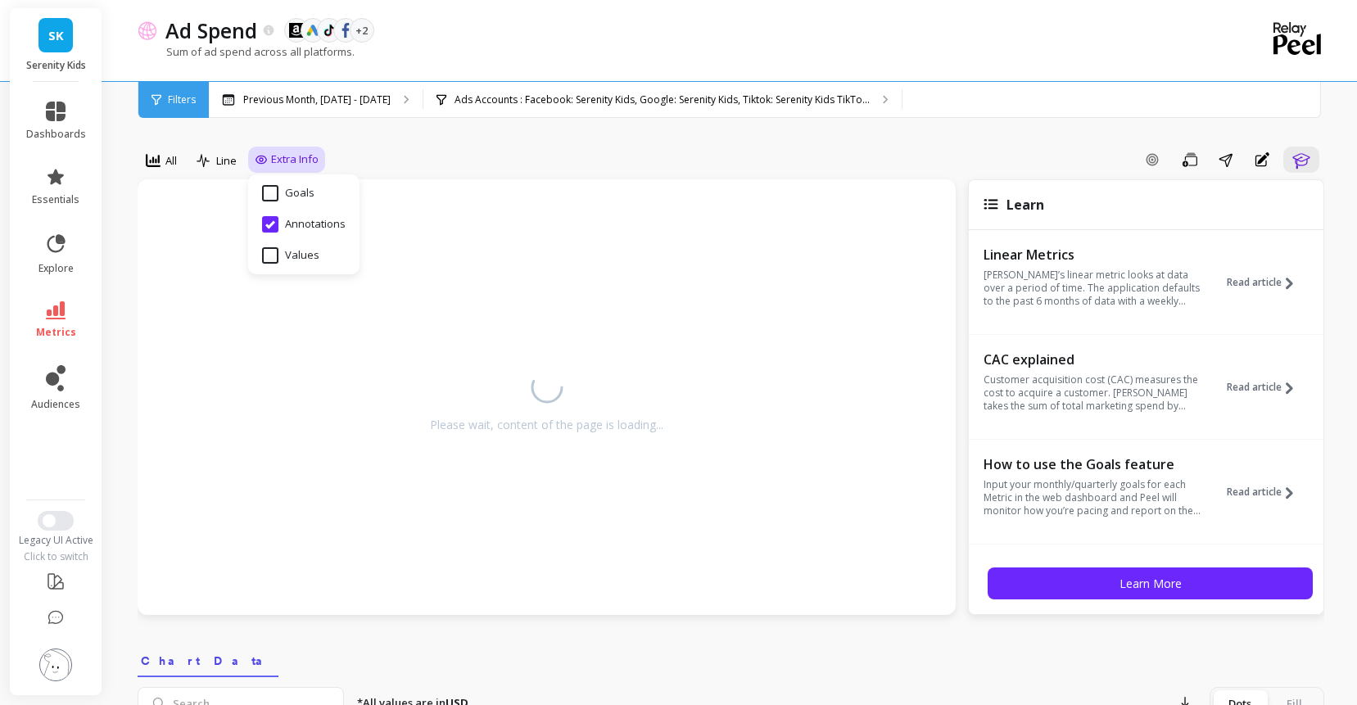
select select "sum"
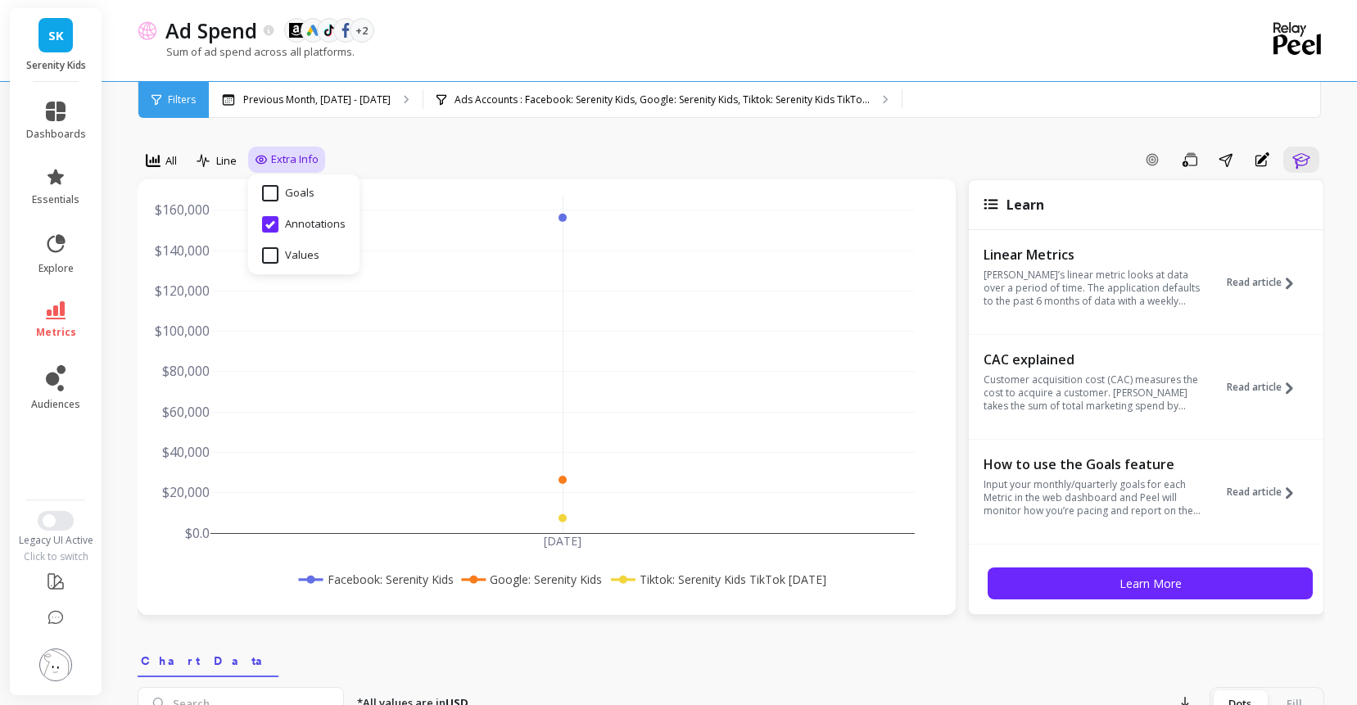
select select "sum"
click at [56, 527] on span "Switch to New UI" at bounding box center [49, 520] width 13 height 13
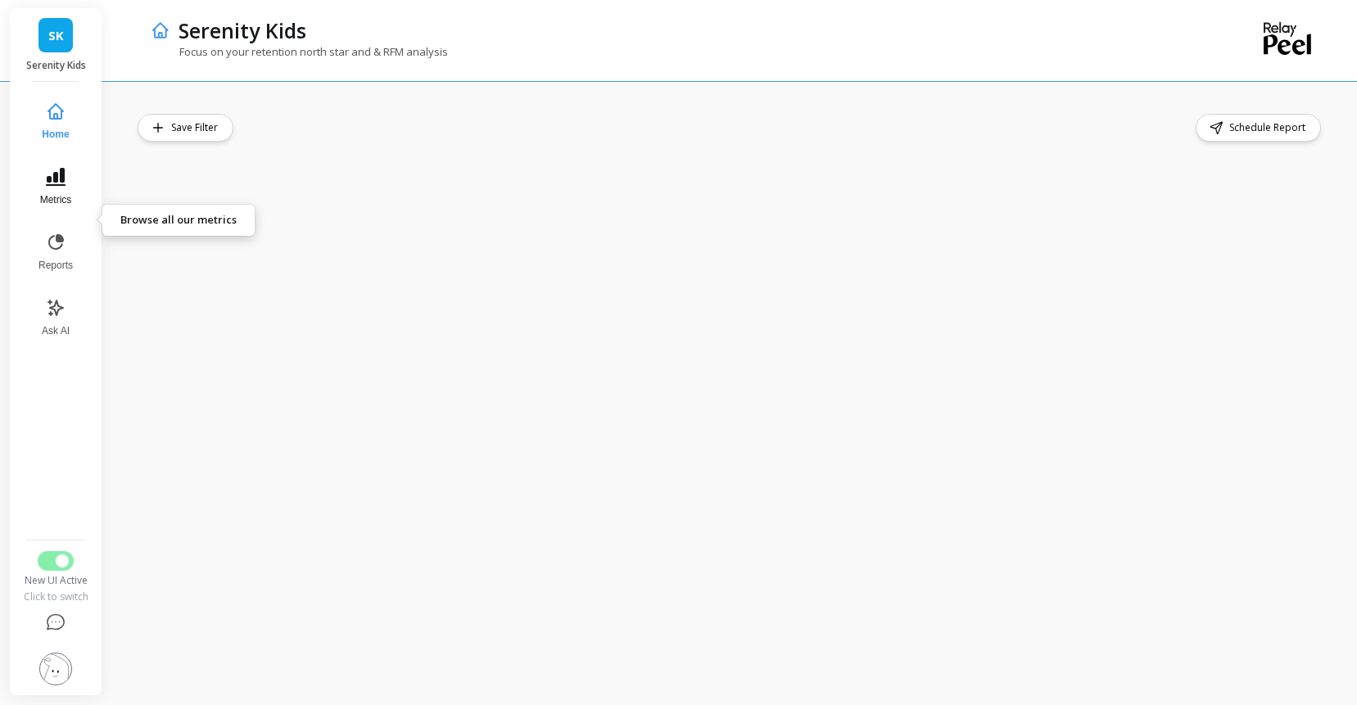
click at [62, 216] on button "Metrics" at bounding box center [56, 186] width 54 height 59
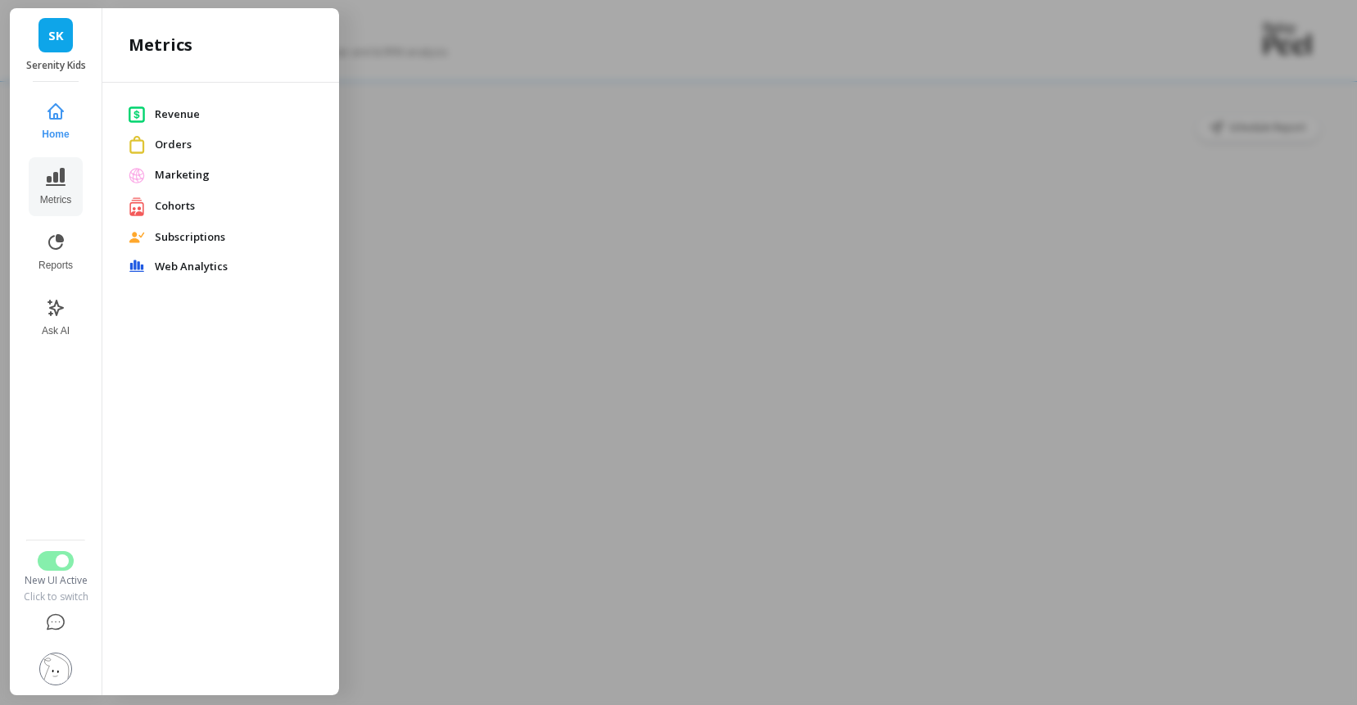
click at [217, 275] on span "Web Analytics" at bounding box center [234, 267] width 158 height 16
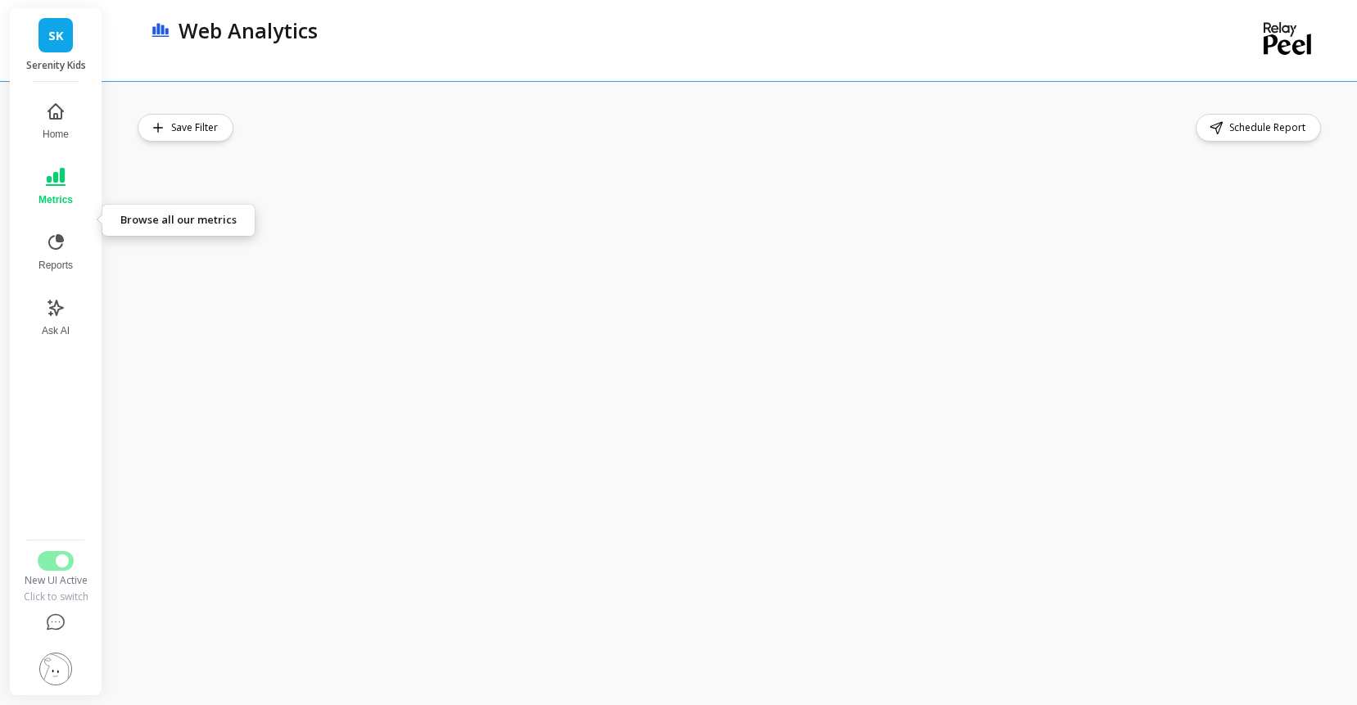
click at [65, 186] on icon at bounding box center [56, 177] width 20 height 18
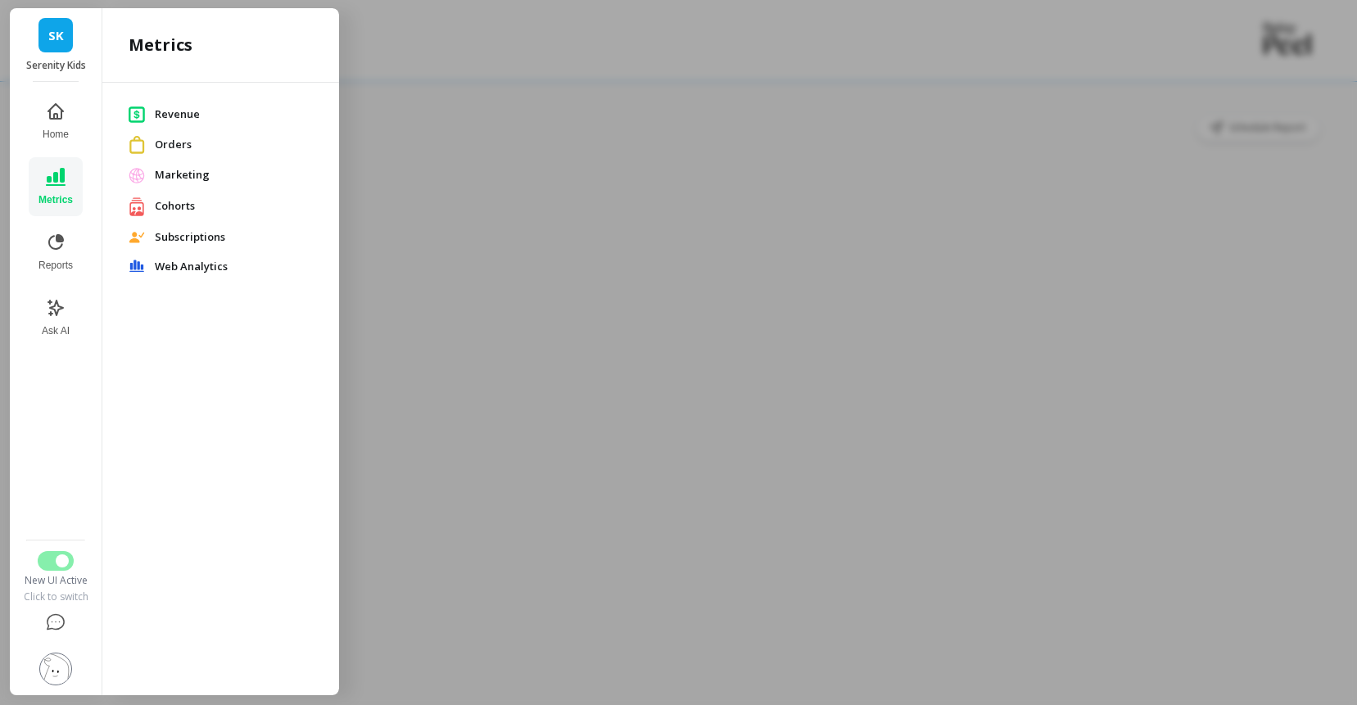
click at [224, 275] on span "Web Analytics" at bounding box center [234, 267] width 158 height 16
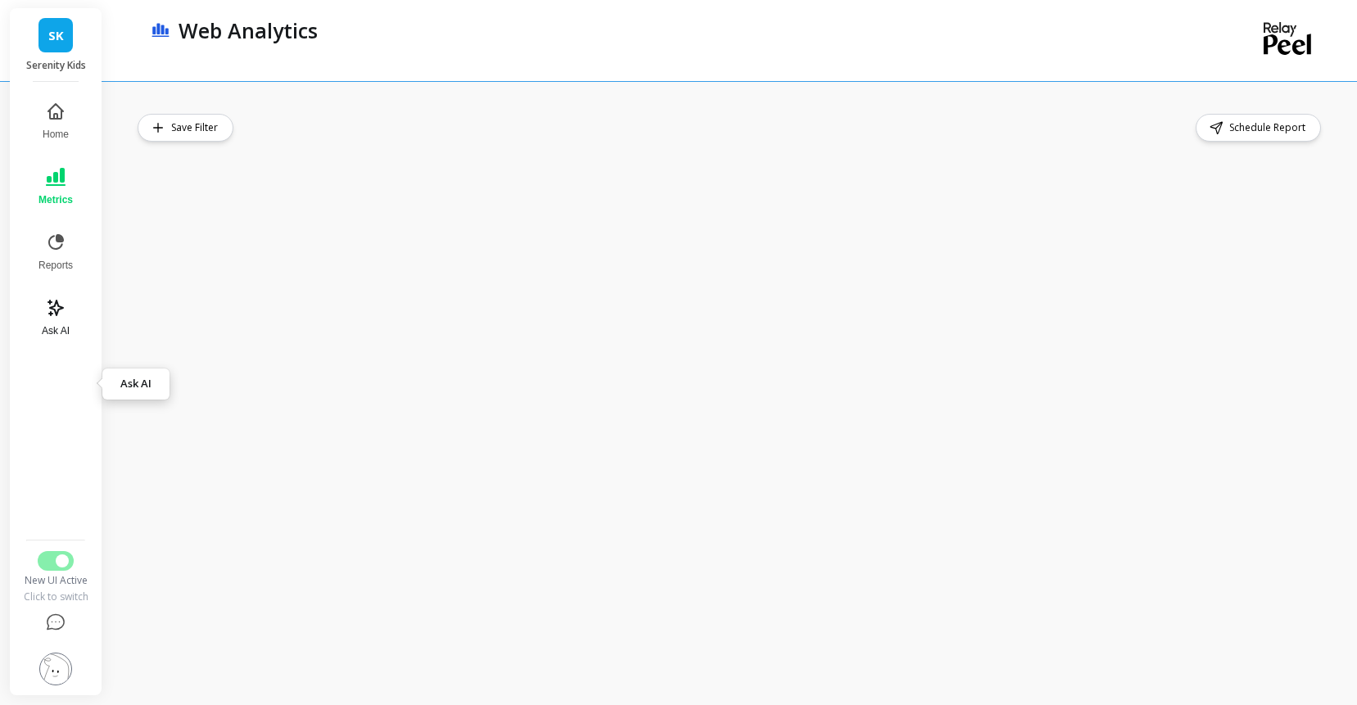
click at [65, 318] on icon at bounding box center [56, 308] width 20 height 20
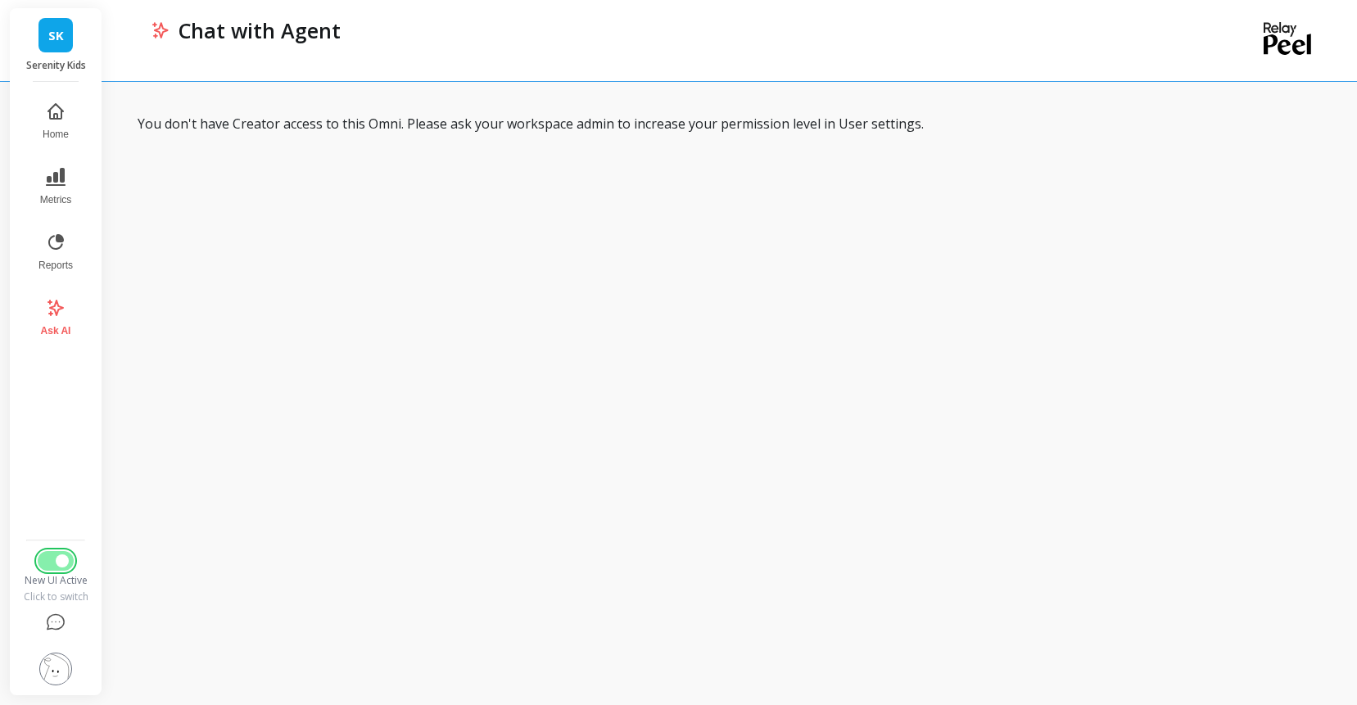
click at [69, 554] on span "Switch to Legacy UI" at bounding box center [62, 560] width 13 height 13
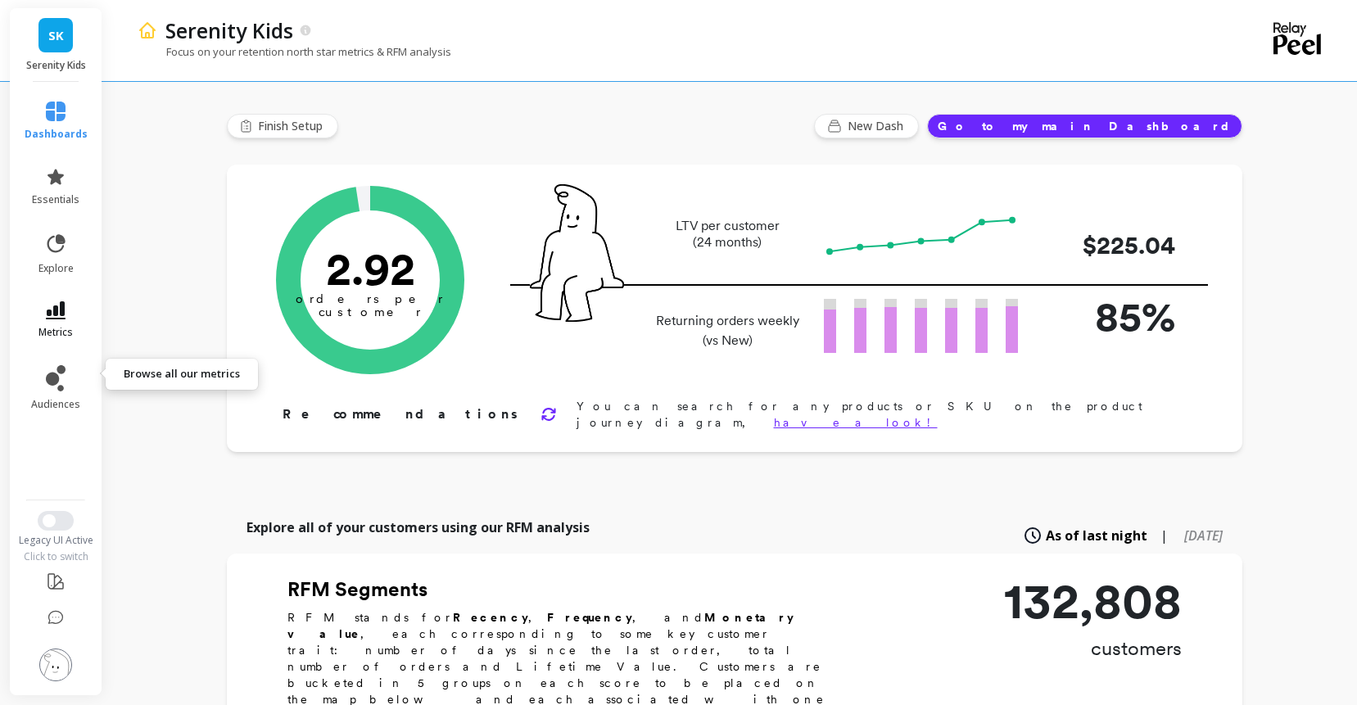
click at [82, 339] on link "metrics" at bounding box center [56, 320] width 63 height 38
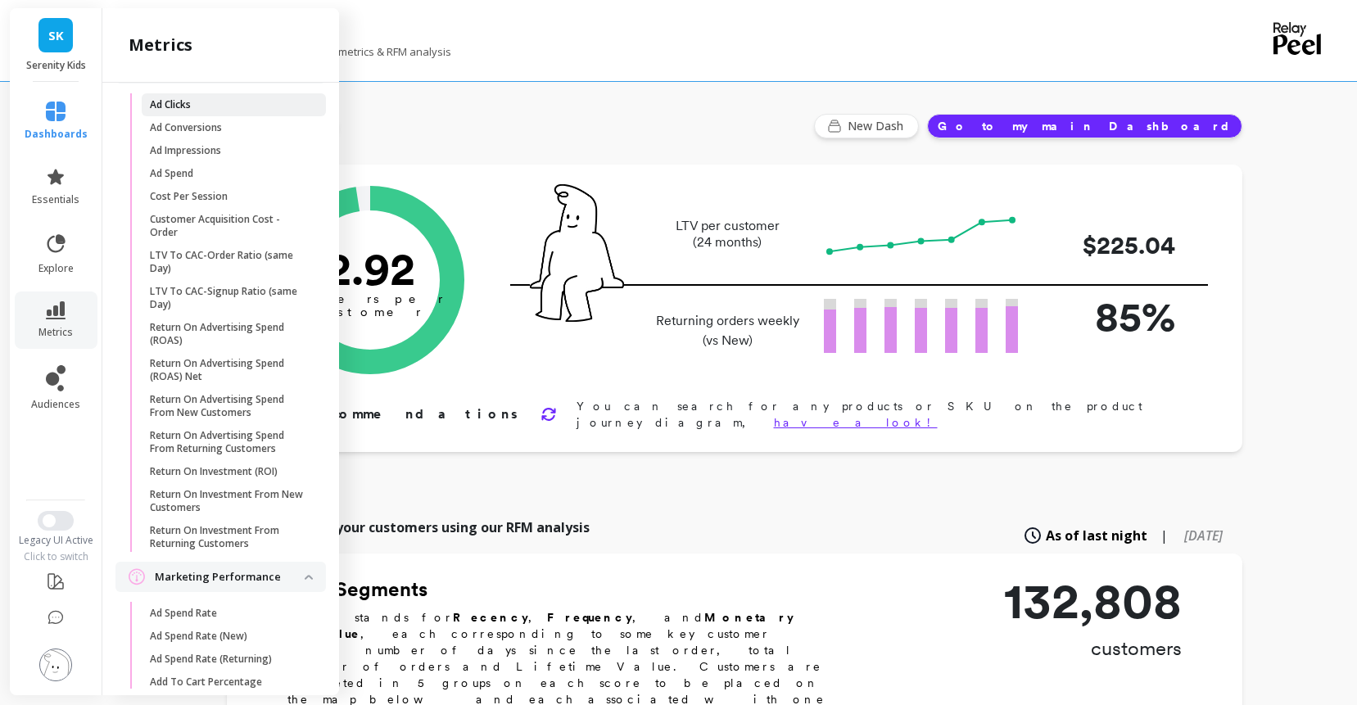
scroll to position [551, 0]
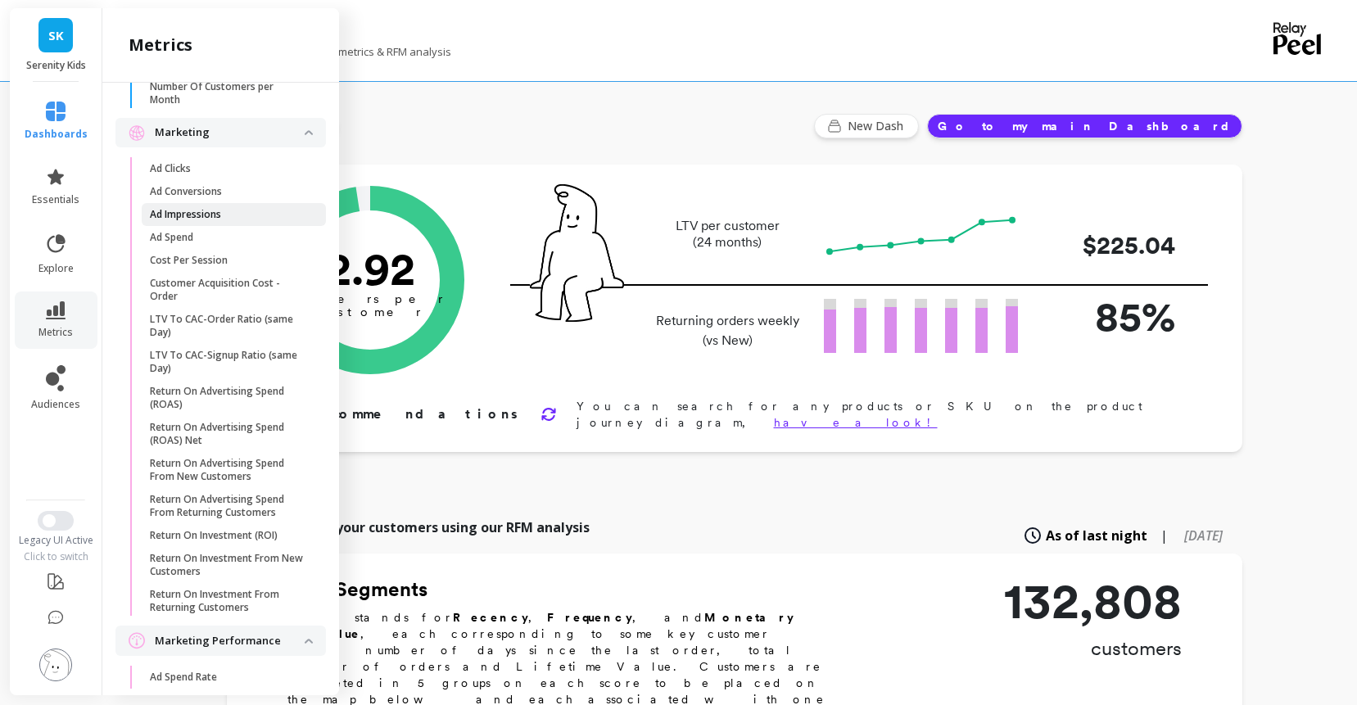
click at [221, 221] on p "Ad Impressions" at bounding box center [185, 214] width 71 height 13
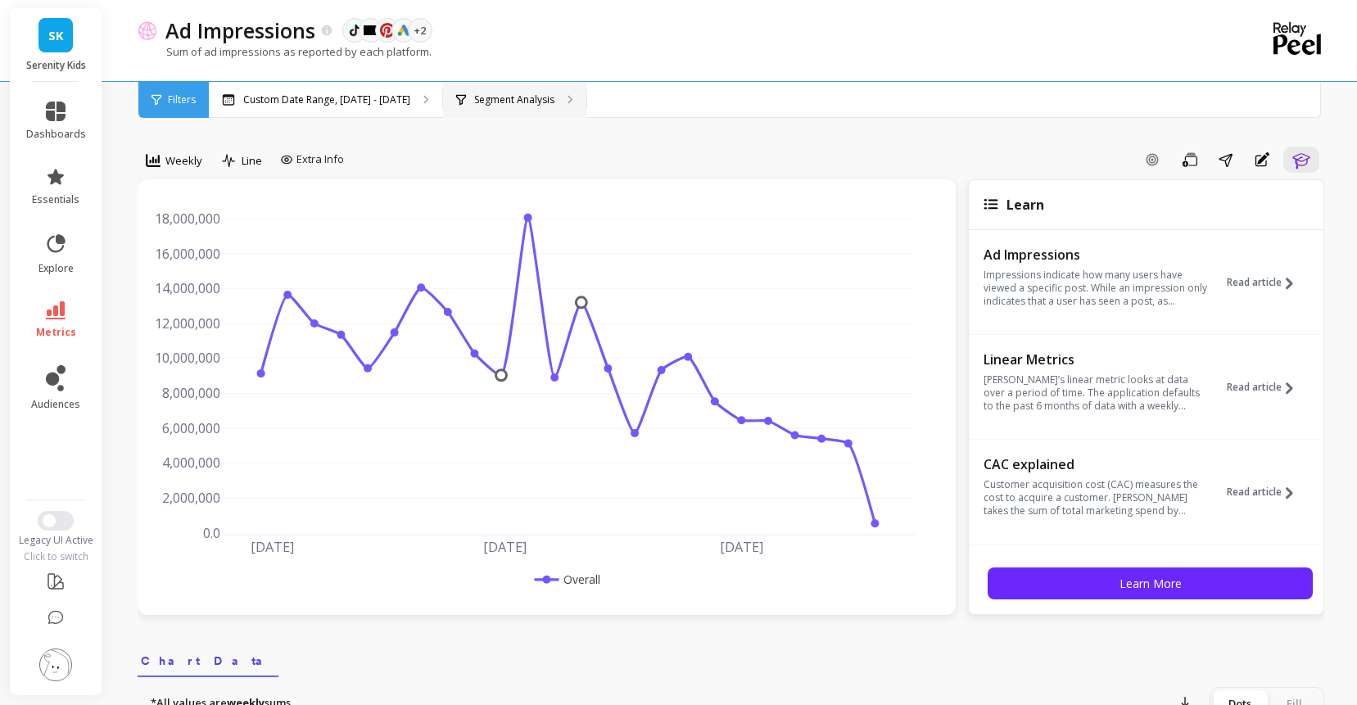
click at [586, 89] on div "Segment Analysis" at bounding box center [514, 100] width 143 height 36
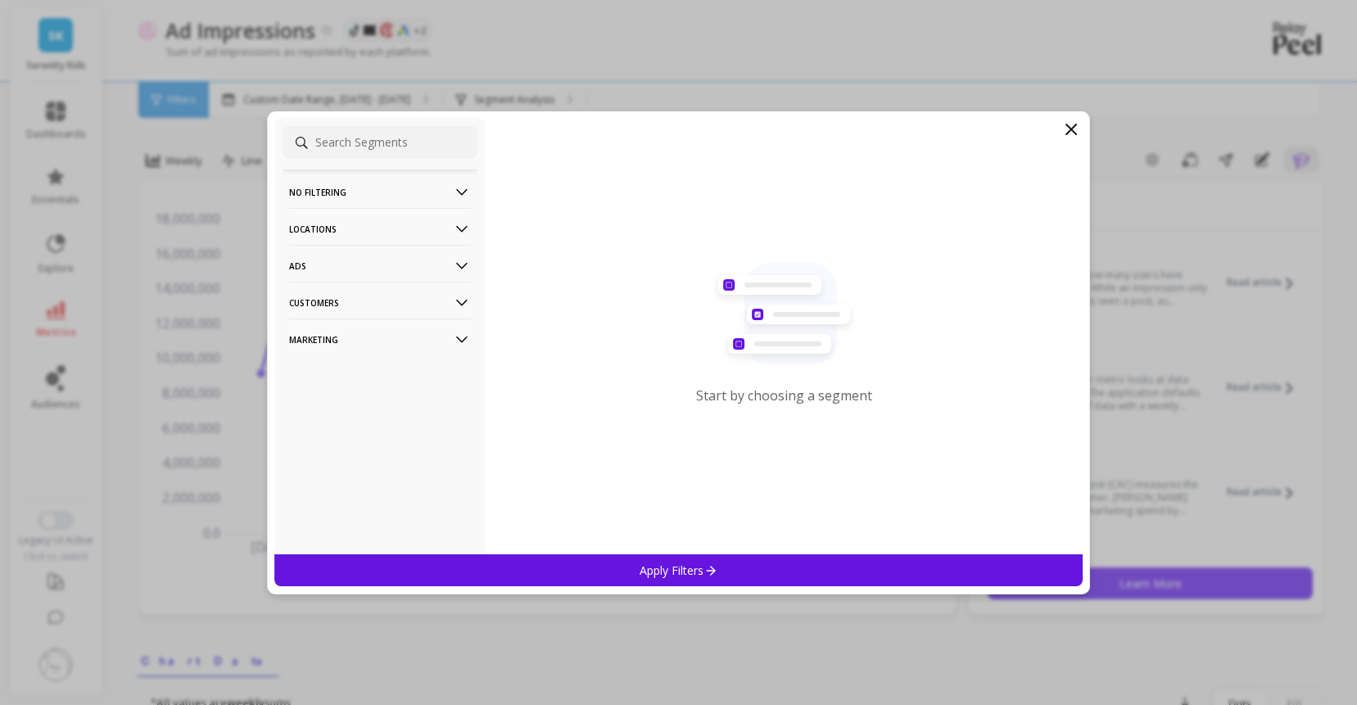
click at [391, 345] on p "Marketing" at bounding box center [380, 339] width 182 height 42
click at [359, 366] on div "Ads Accounts" at bounding box center [379, 371] width 195 height 26
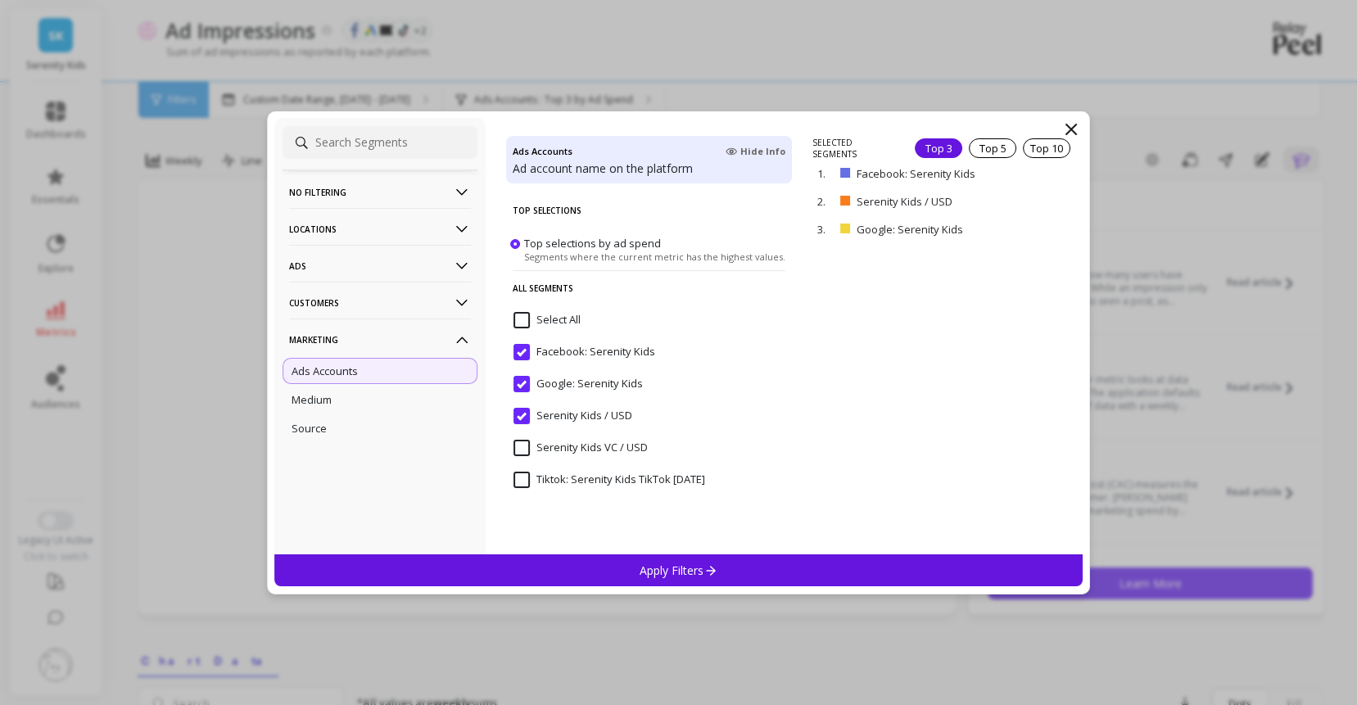
click at [521, 422] on input "Serenity Kids / USD" at bounding box center [572, 416] width 119 height 16
click at [522, 482] on input "Tiktok: Serenity Kids TikTok 1.12.23" at bounding box center [609, 480] width 192 height 16
click at [532, 555] on div "Apply Filters" at bounding box center [678, 570] width 809 height 32
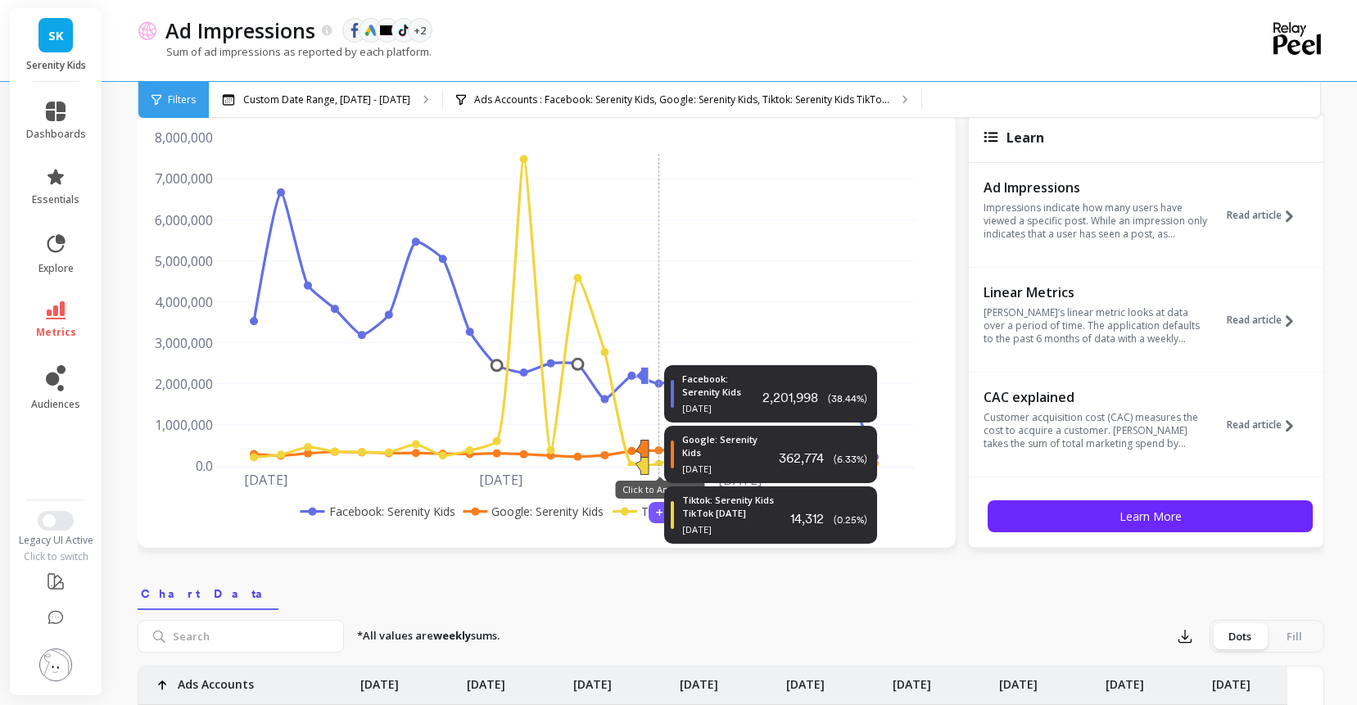
scroll to position [70, 0]
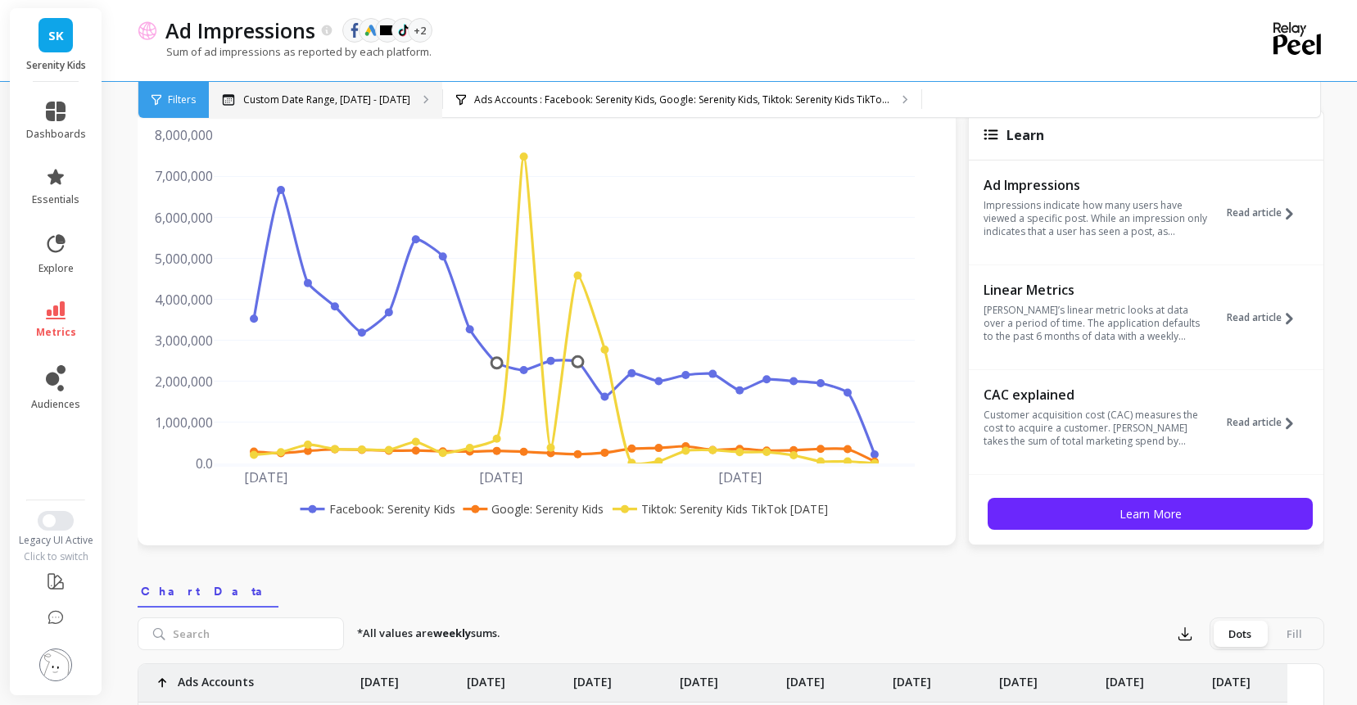
click at [442, 110] on div "Custom Date Range, [DATE] - [DATE]" at bounding box center [325, 100] width 233 height 36
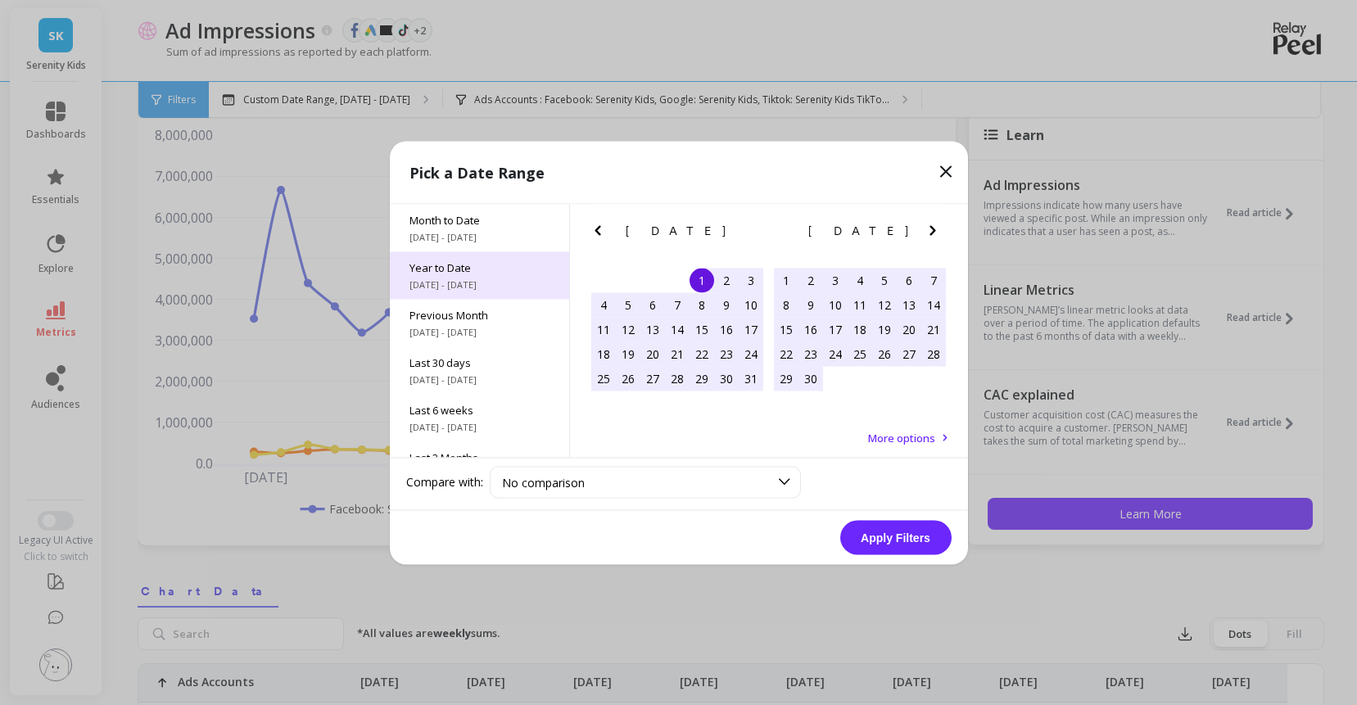
click at [465, 290] on span "[DATE] - [DATE]" at bounding box center [479, 284] width 140 height 13
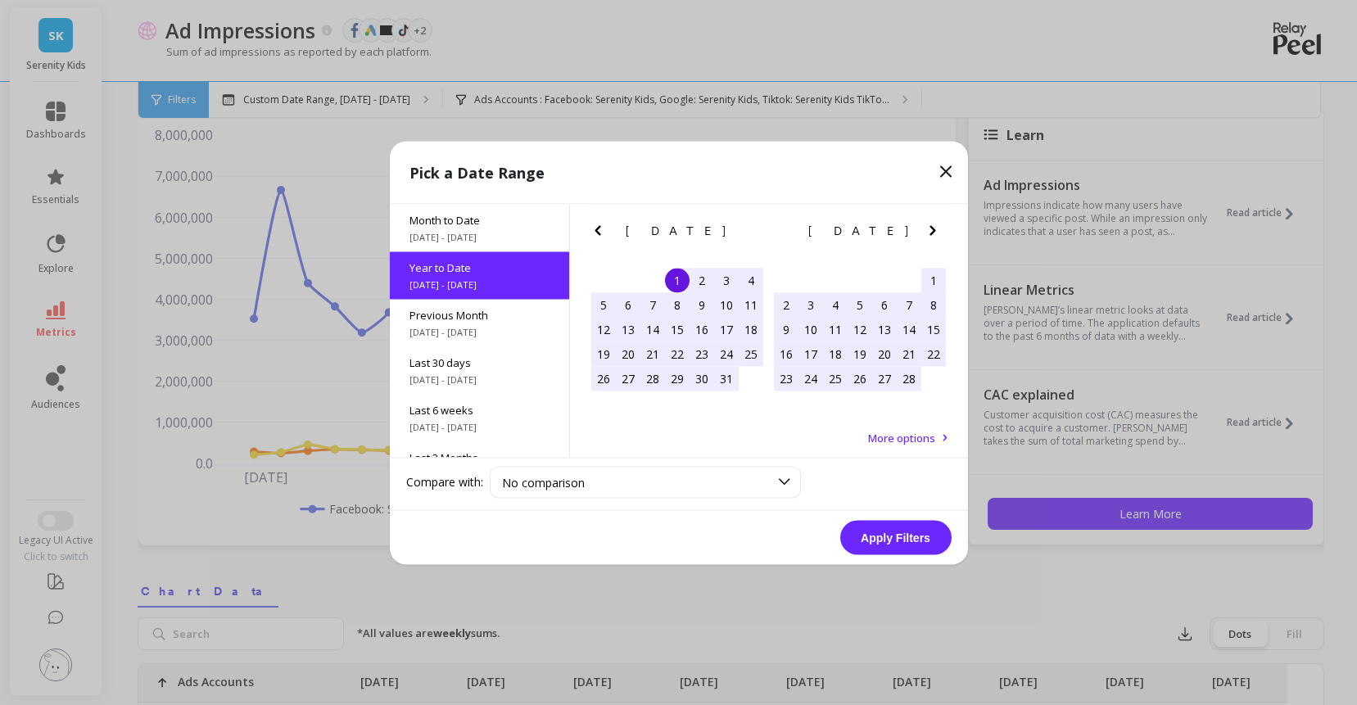
click at [595, 229] on icon "Previous Month" at bounding box center [598, 230] width 20 height 20
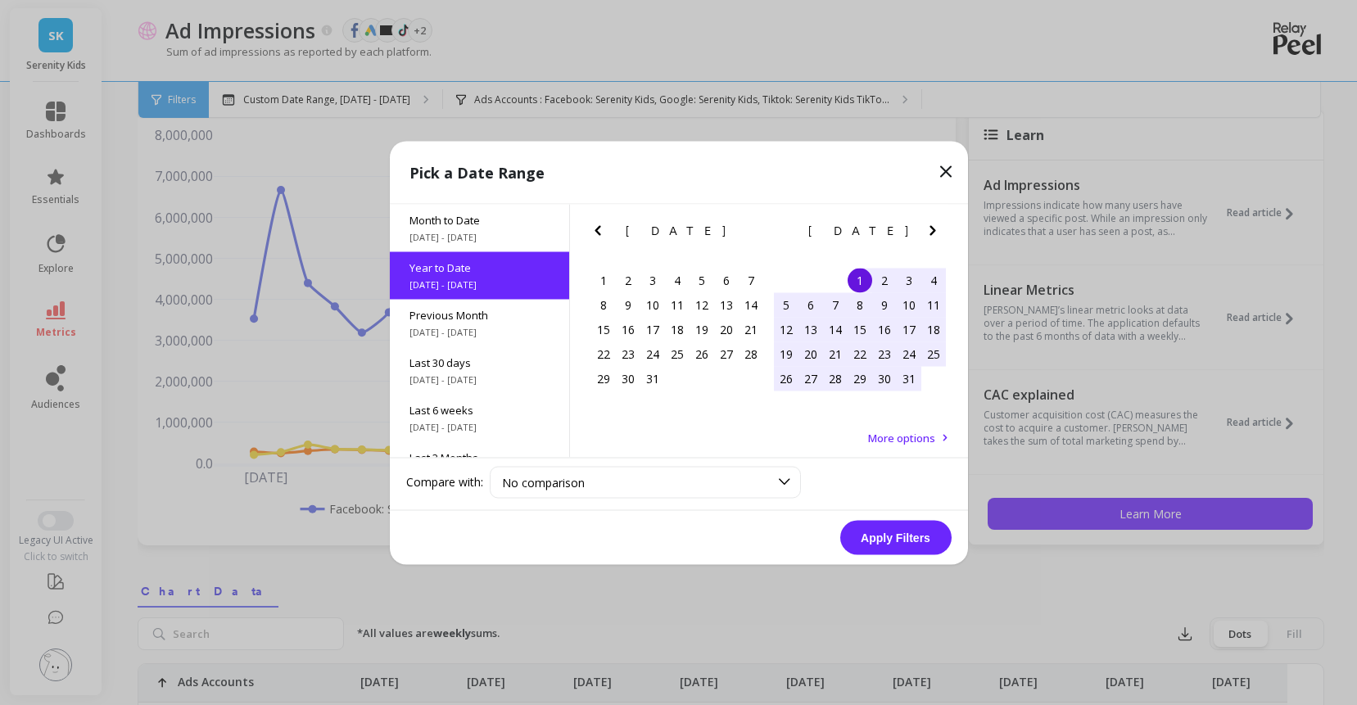
click at [869, 285] on div "1" at bounding box center [859, 280] width 25 height 25
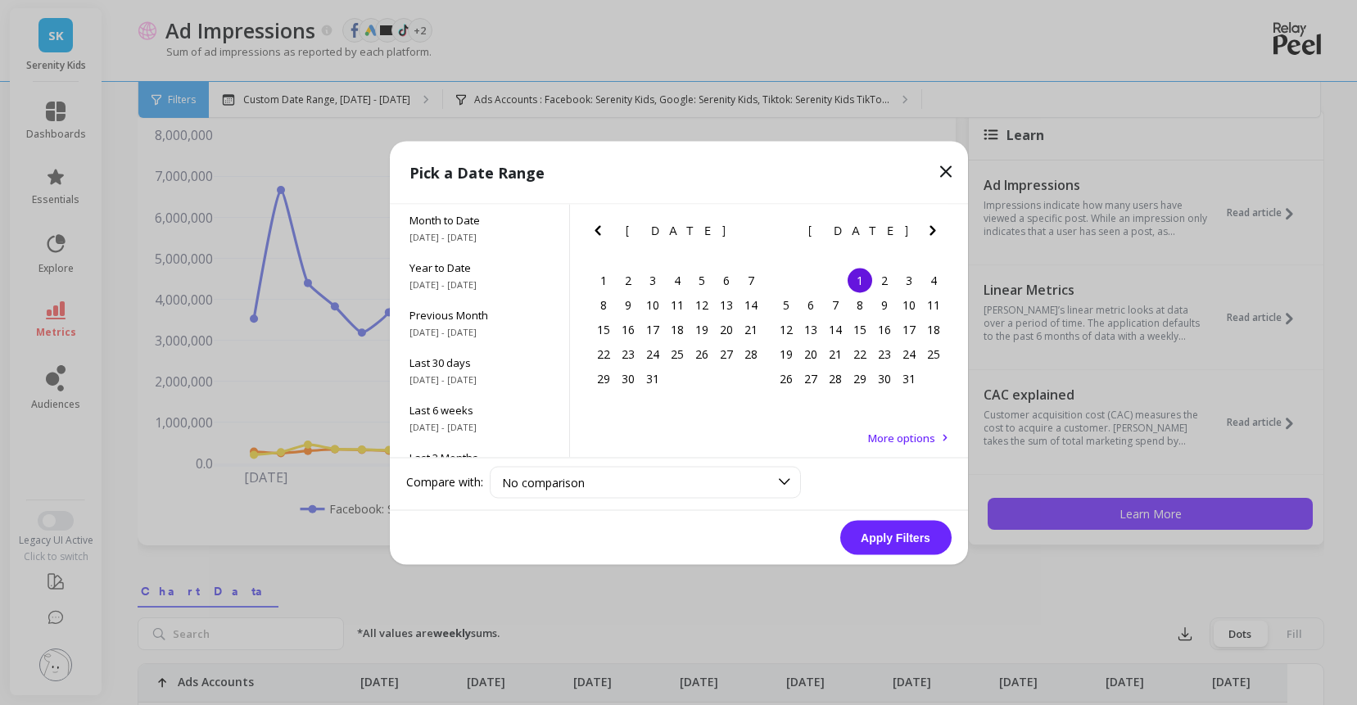
click at [934, 233] on icon "Next Month" at bounding box center [933, 230] width 20 height 20
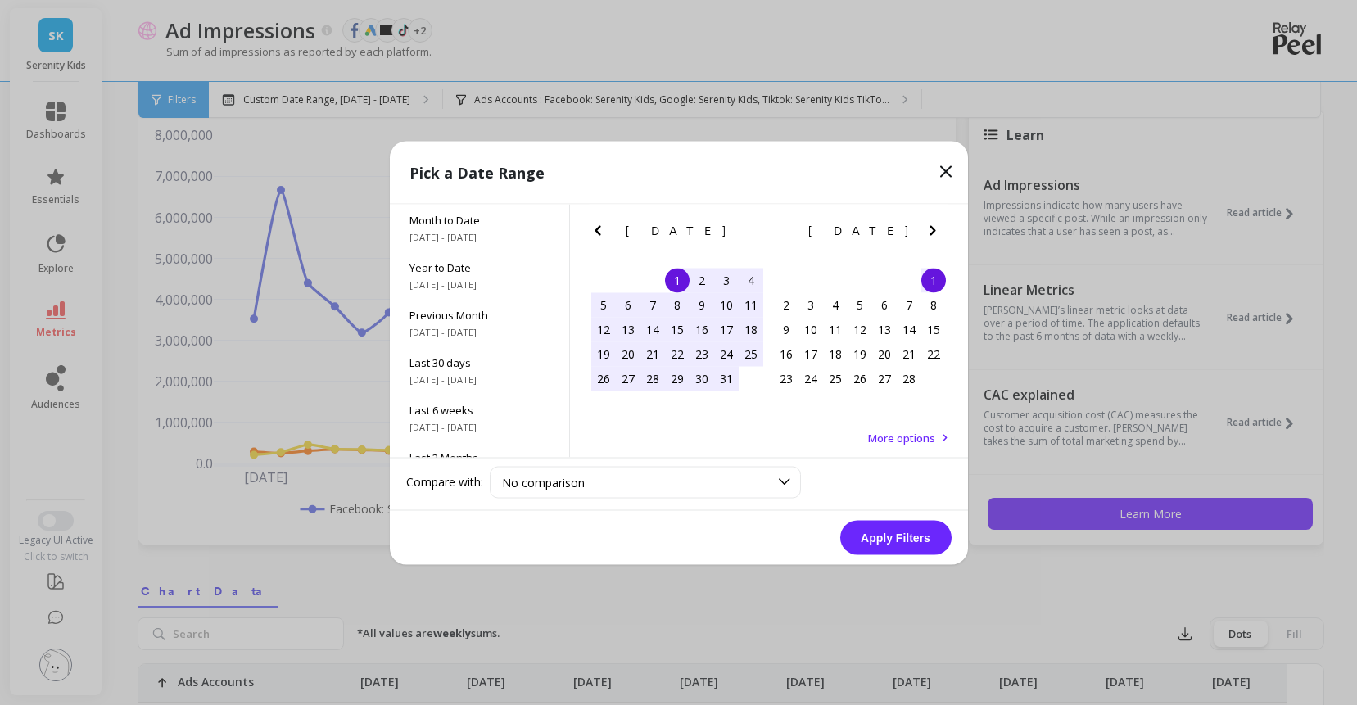
click at [934, 233] on icon "Next Month" at bounding box center [933, 230] width 20 height 20
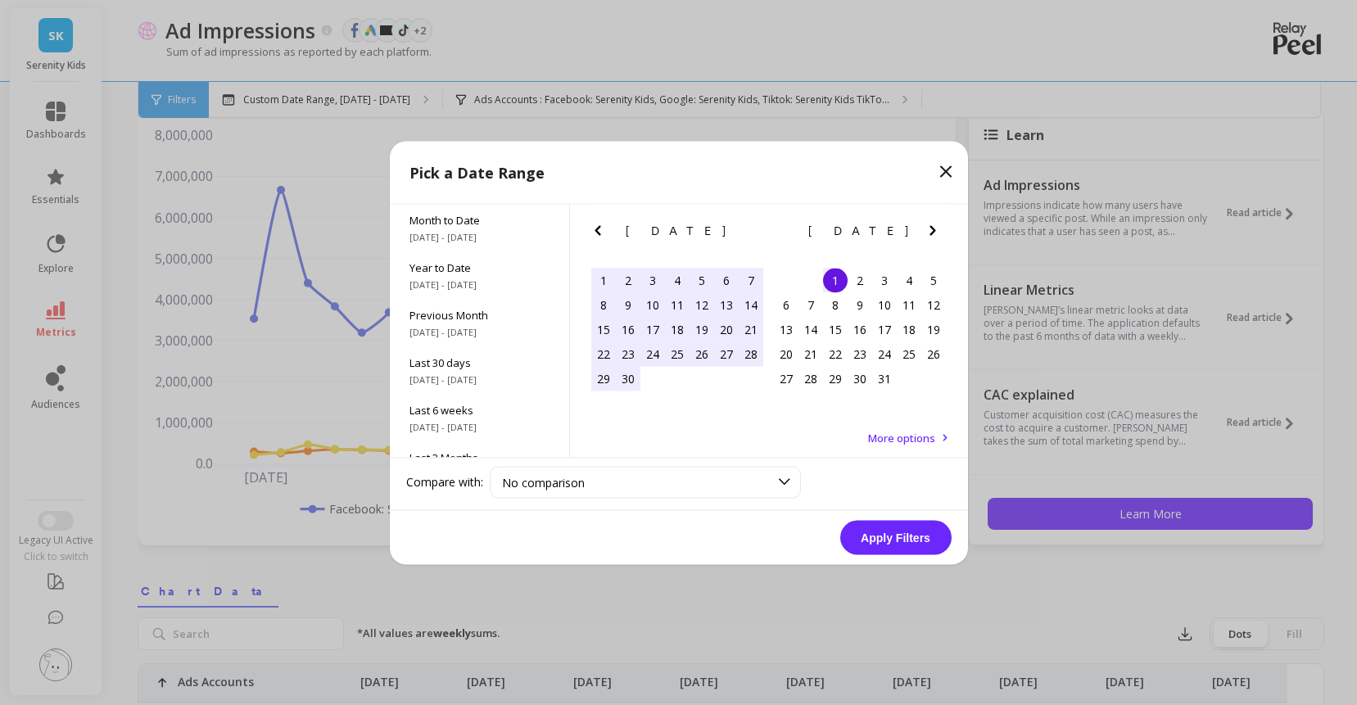
click at [934, 233] on icon "Next Month" at bounding box center [933, 230] width 20 height 20
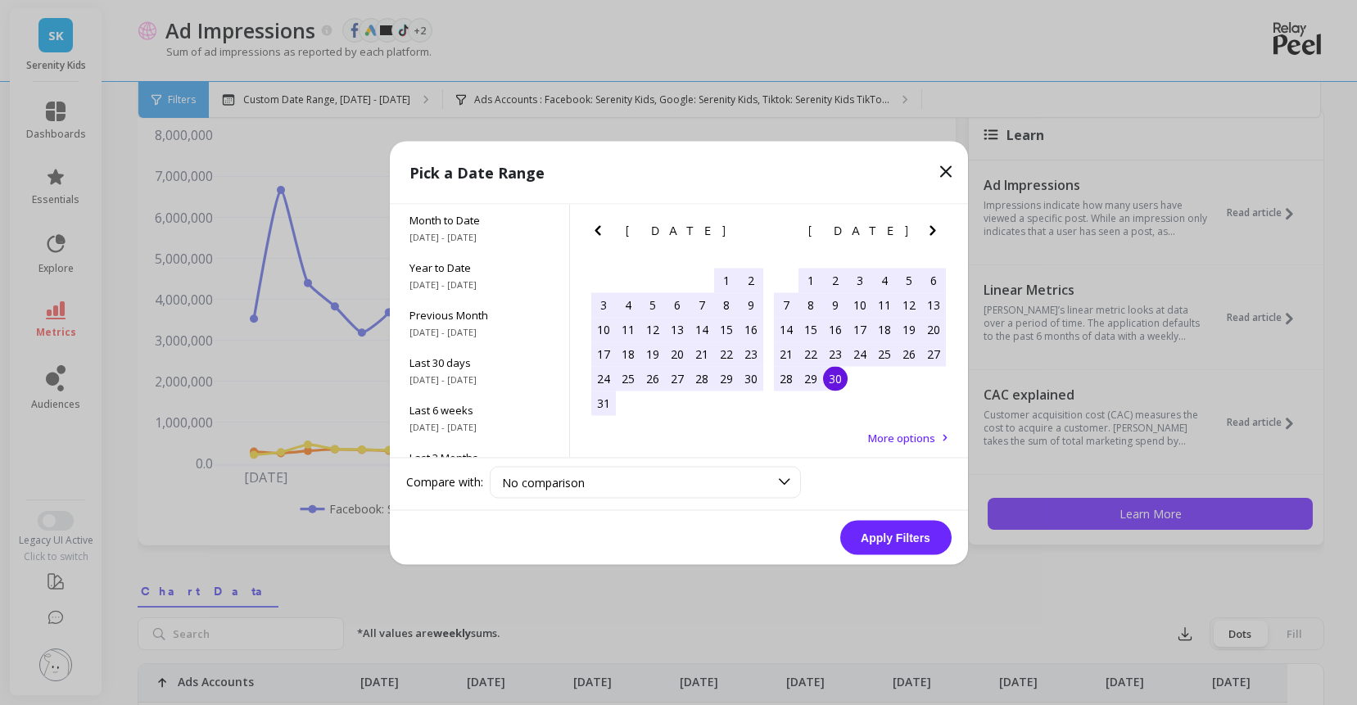
click at [839, 389] on div "30" at bounding box center [835, 378] width 25 height 25
click at [876, 543] on button "Apply Filters" at bounding box center [895, 537] width 111 height 34
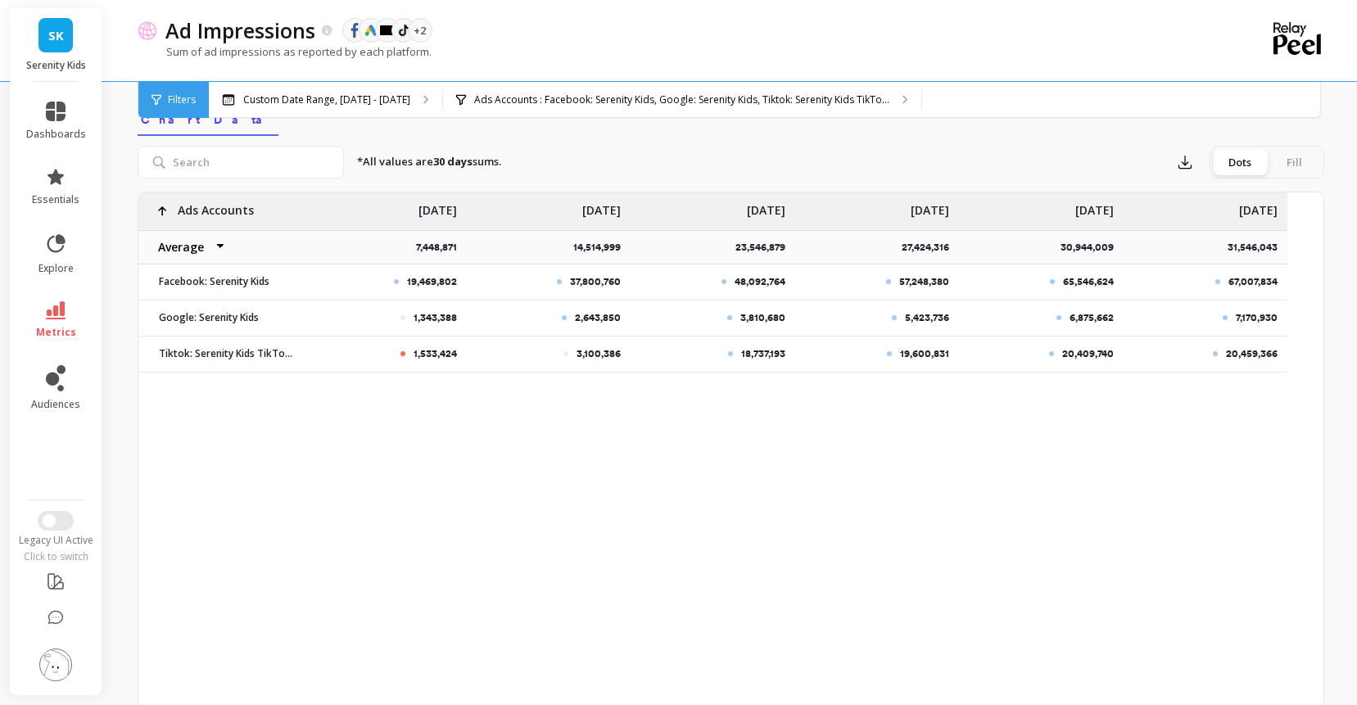
scroll to position [543, 0]
click at [237, 262] on select "Average Sum Max Min" at bounding box center [187, 245] width 98 height 33
select select "sum"
click at [693, 263] on div "70,640,637" at bounding box center [712, 245] width 165 height 34
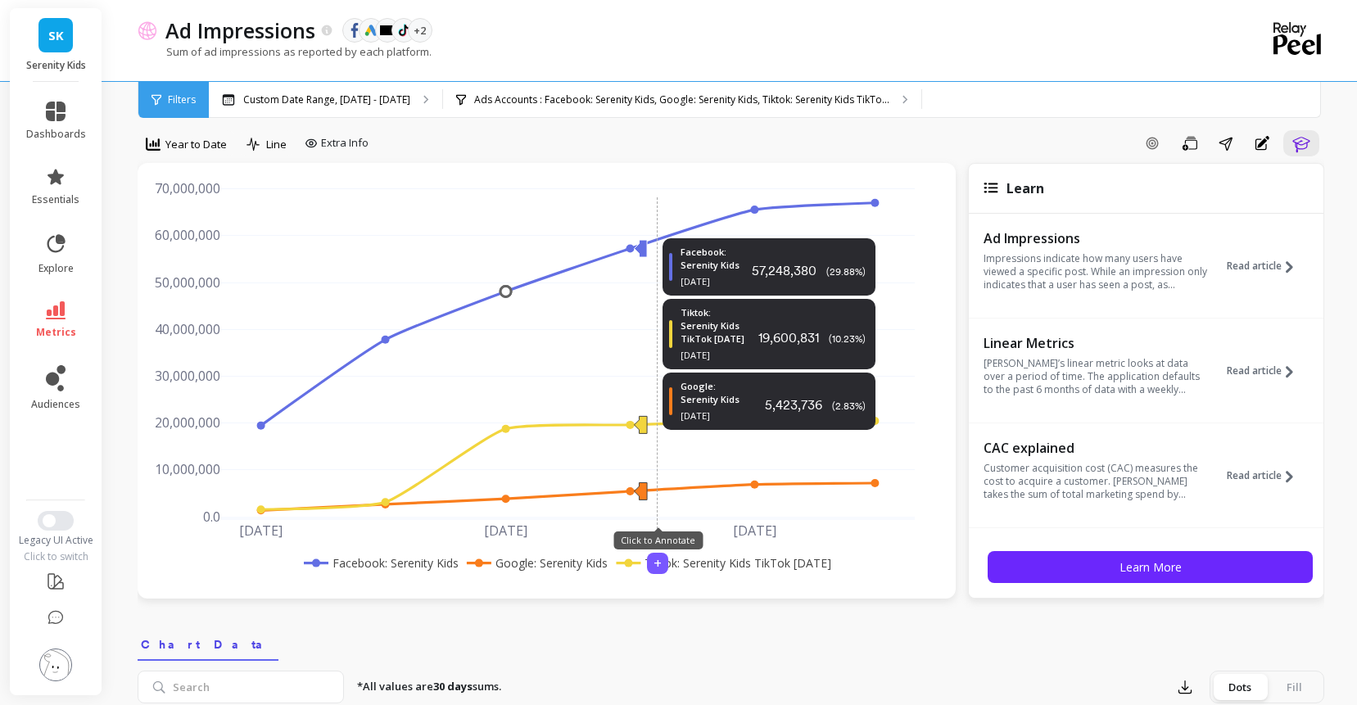
scroll to position [0, 0]
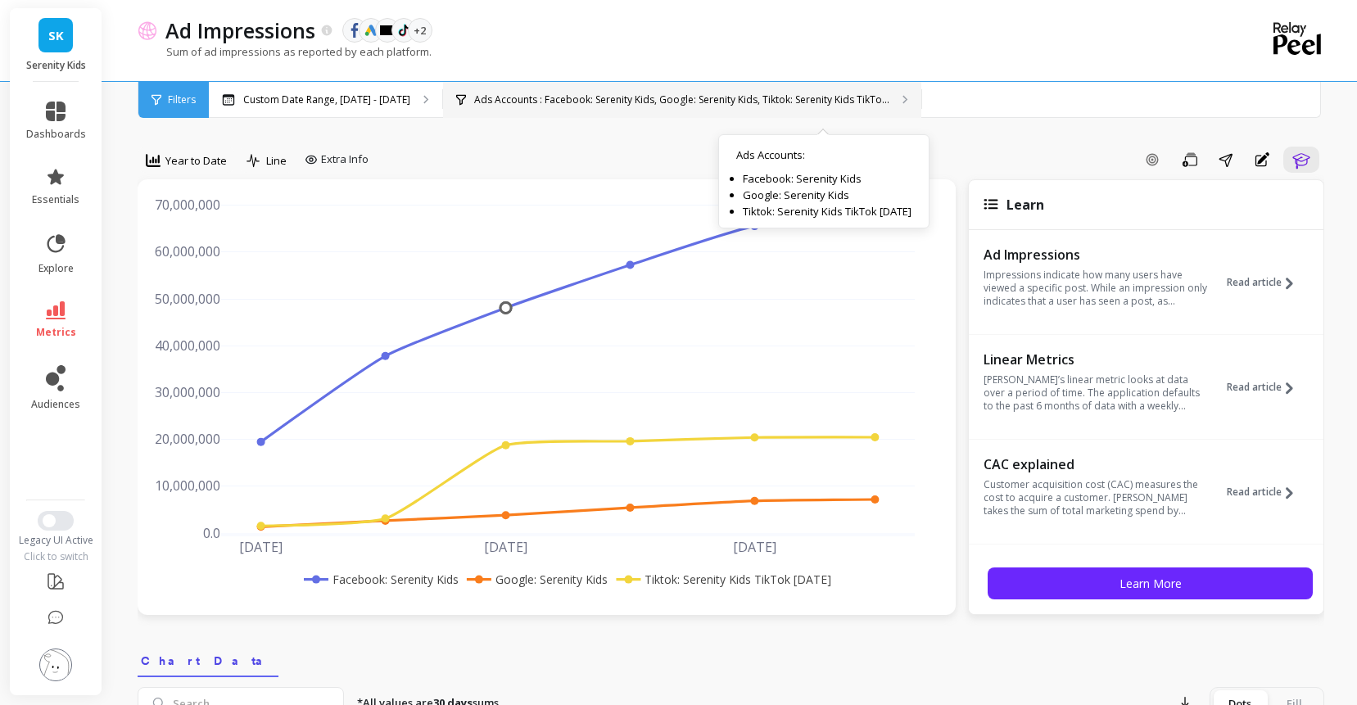
click at [691, 110] on div "Ads Accounts : Facebook: Serenity Kids, Google: Serenity Kids, Tiktok: Serenity…" at bounding box center [682, 100] width 478 height 36
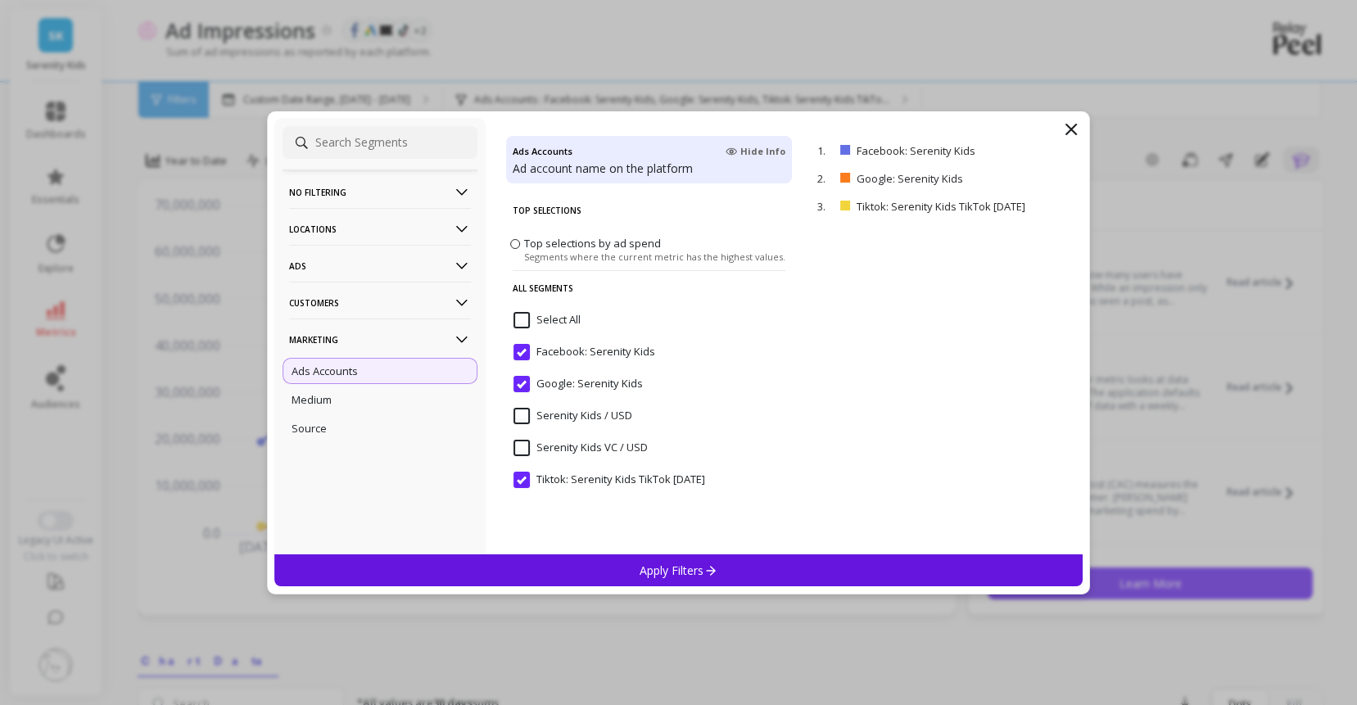
click at [561, 563] on div "Apply Filters" at bounding box center [678, 570] width 809 height 32
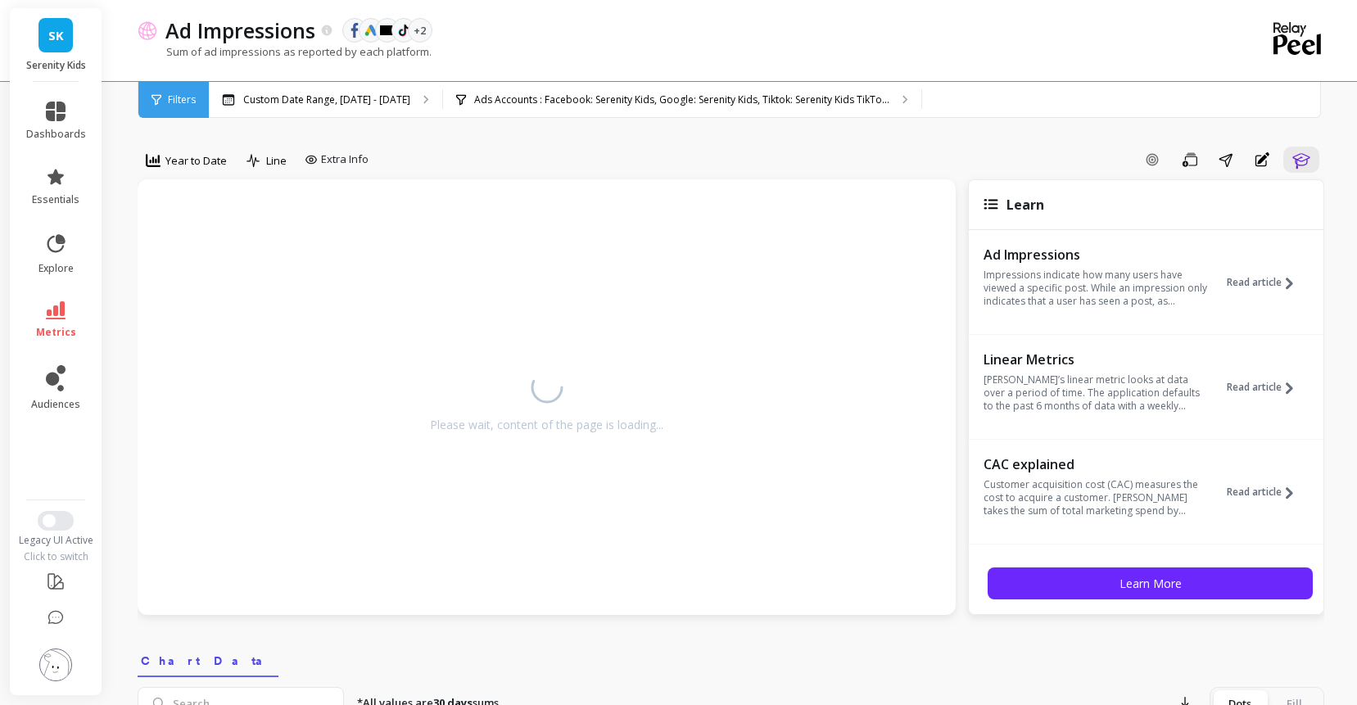
select select "sum"
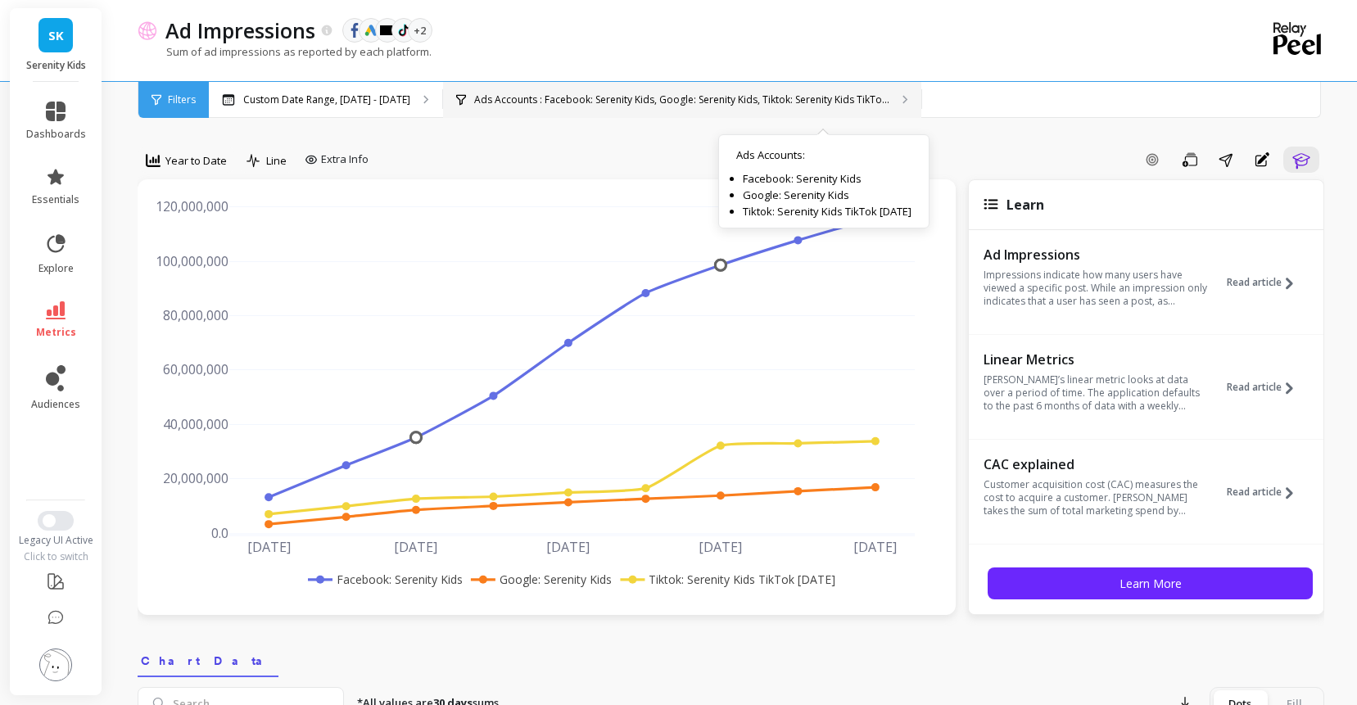
click at [641, 93] on p "Ads Accounts : Facebook: Serenity Kids, Google: Serenity Kids, Tiktok: Serenity…" at bounding box center [681, 99] width 415 height 13
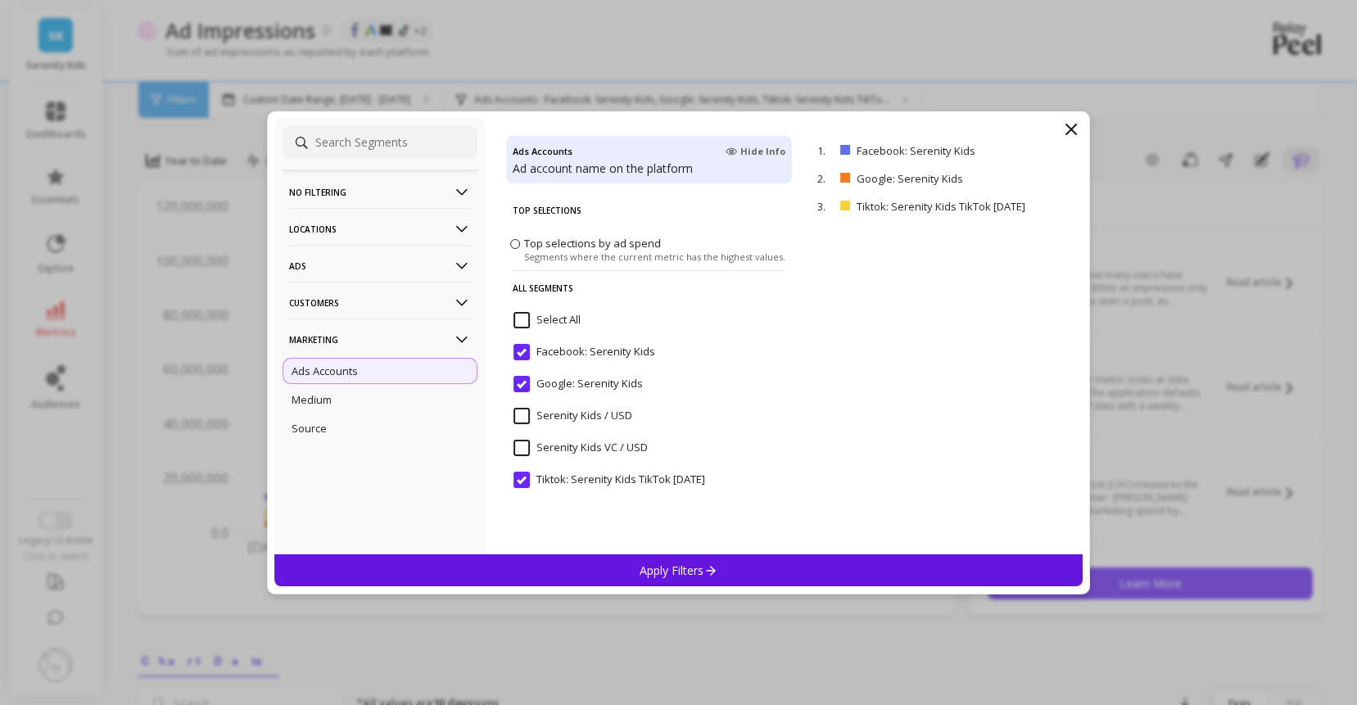
click at [527, 319] on input "Select All" at bounding box center [546, 320] width 67 height 16
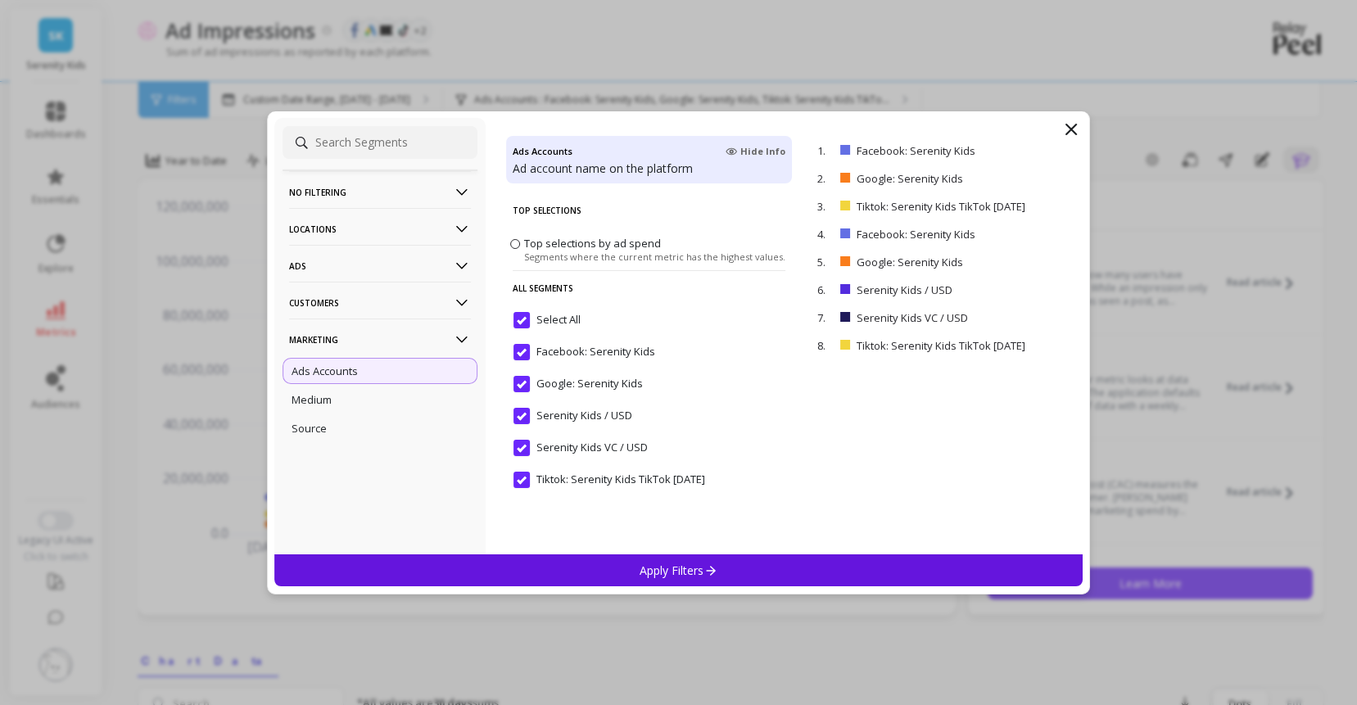
click at [527, 319] on input "Select All" at bounding box center [546, 320] width 67 height 16
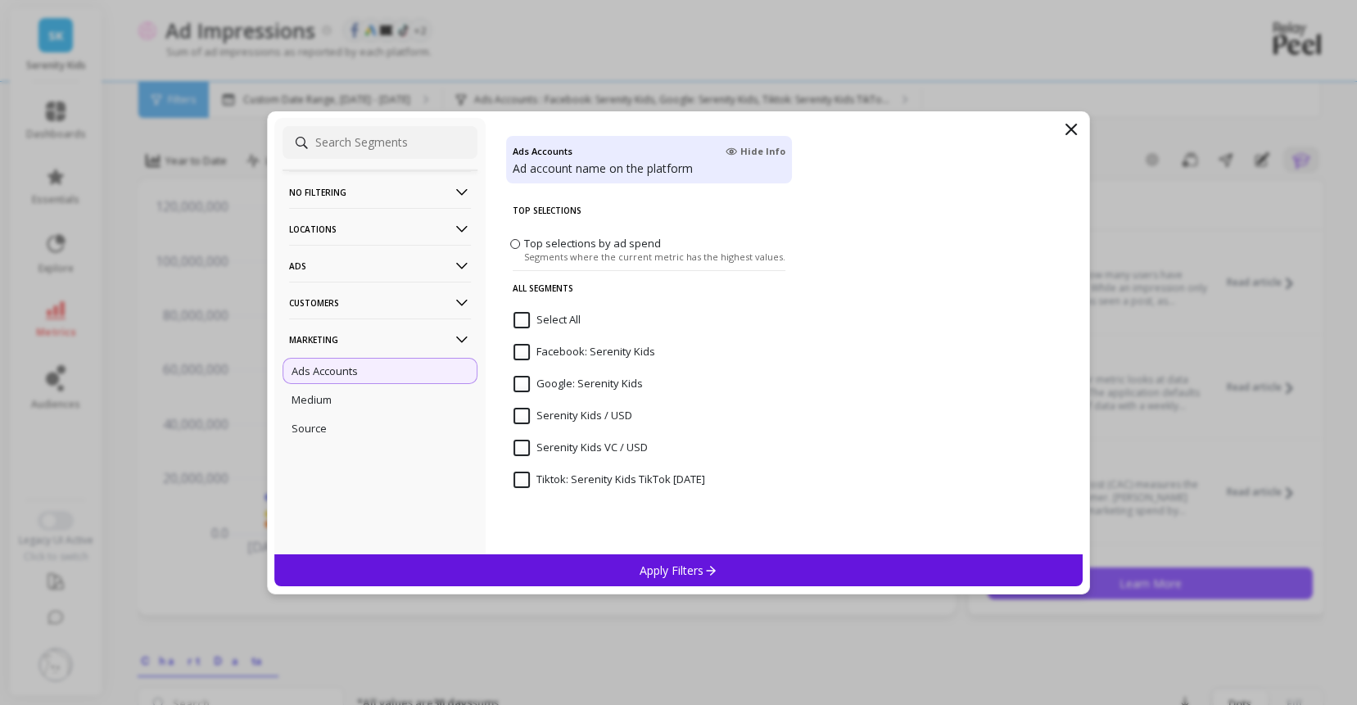
click at [524, 360] on input "Facebook: Serenity Kids" at bounding box center [584, 352] width 142 height 16
select select "sum"
click at [526, 388] on input "Google: Serenity Kids" at bounding box center [577, 384] width 129 height 16
select select "sum"
click at [524, 478] on div "Tiktok: Serenity Kids TikTok 1.12.23" at bounding box center [649, 488] width 286 height 49
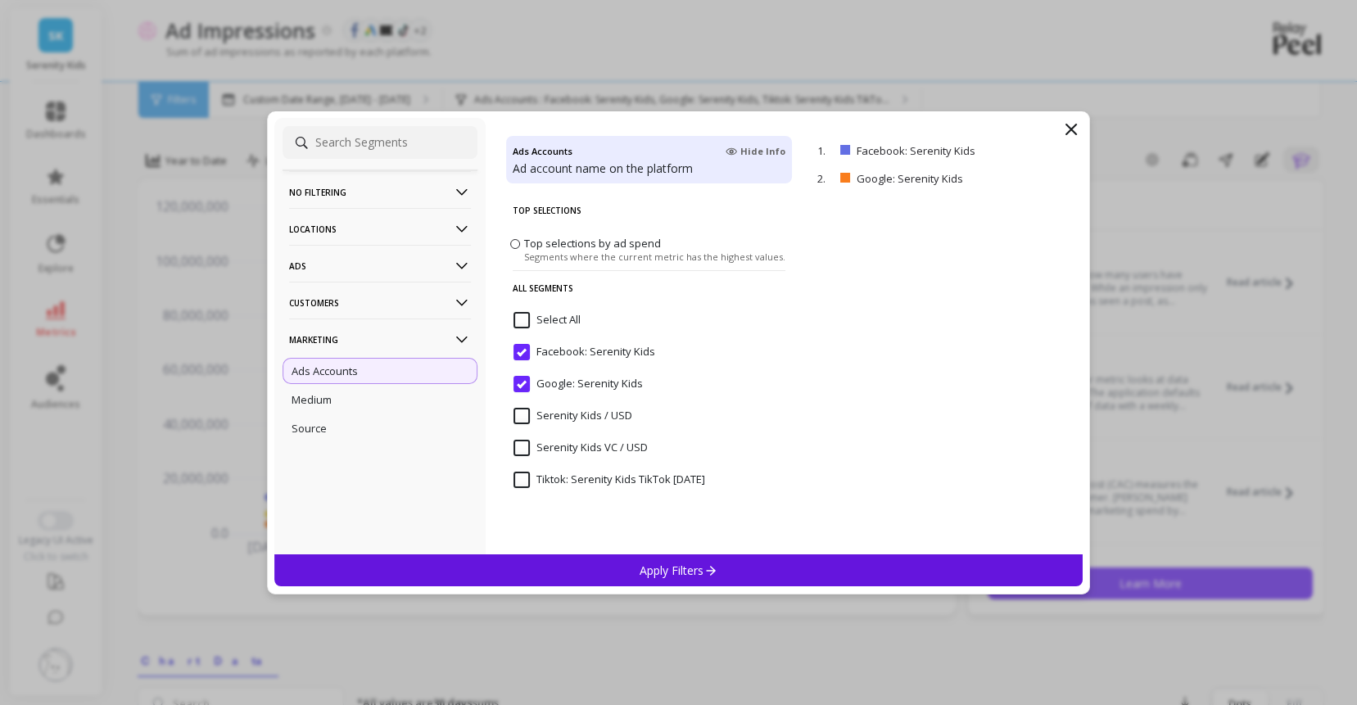
select select "sum"
click at [517, 567] on div "Apply Filters" at bounding box center [678, 570] width 809 height 32
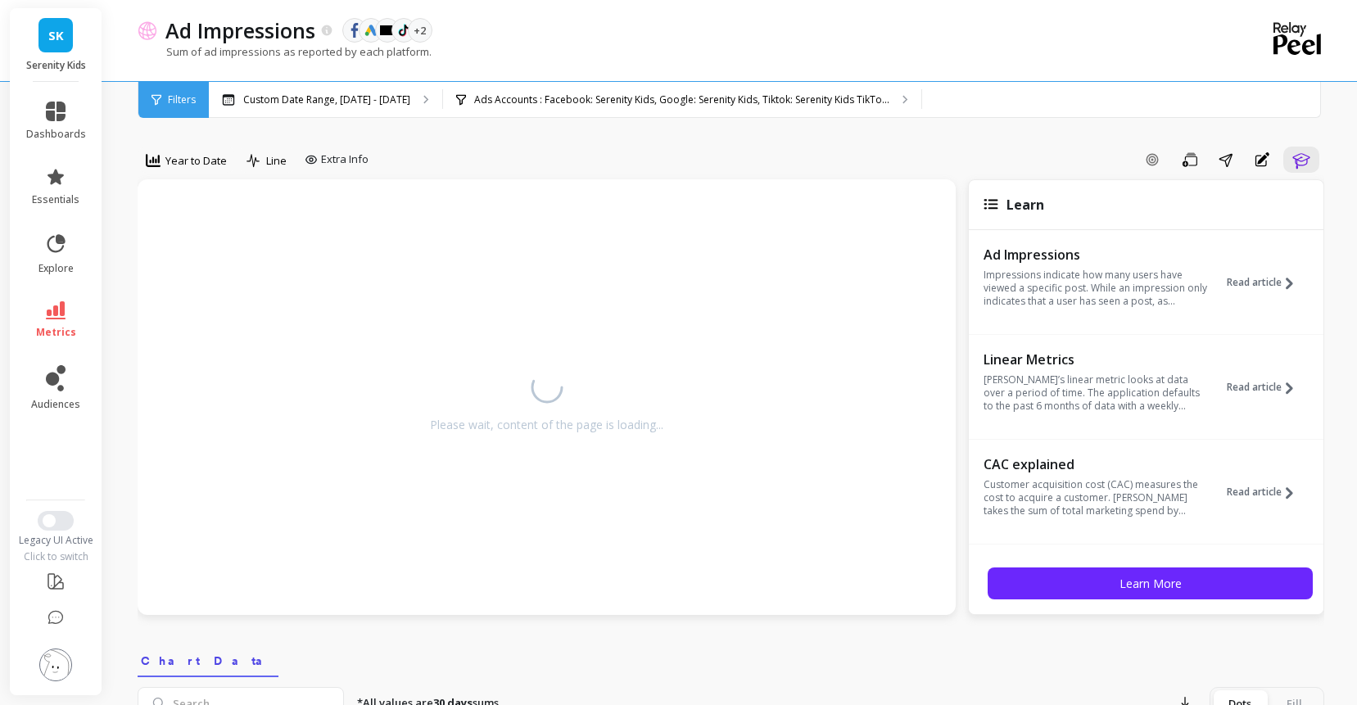
select select "sum"
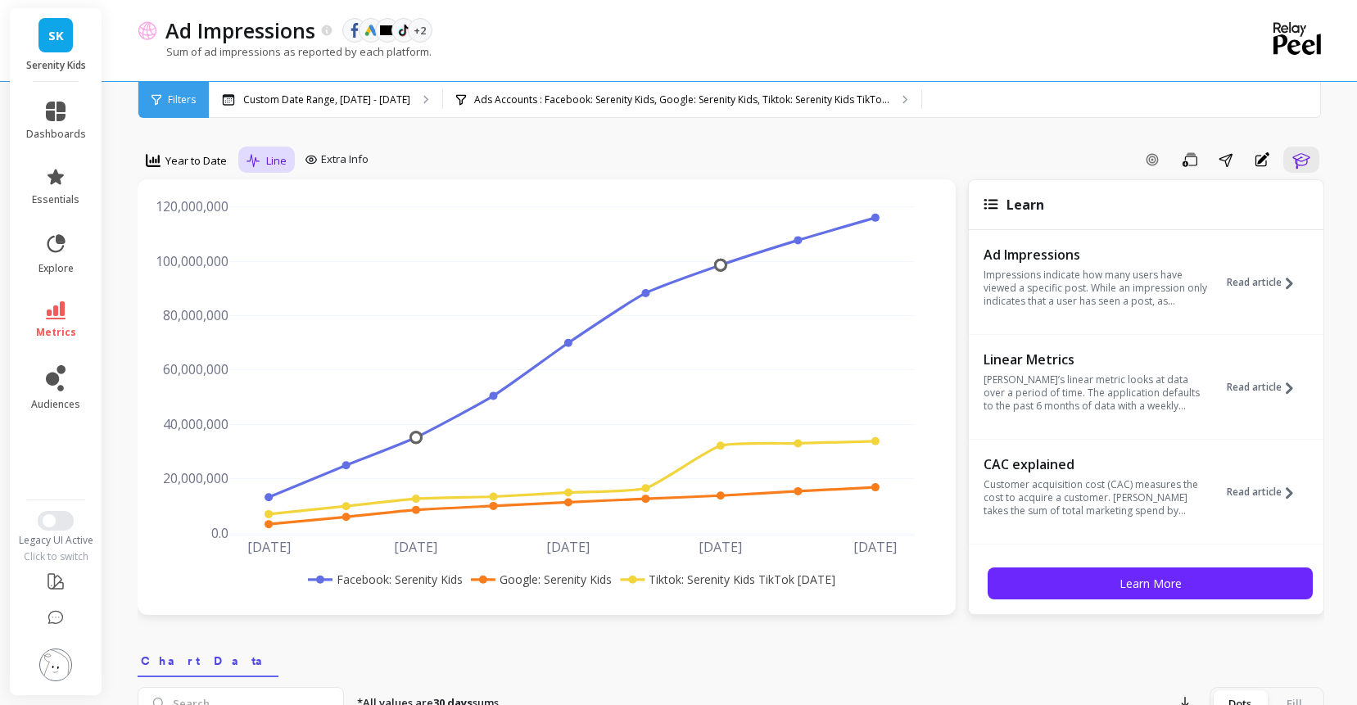
click at [261, 168] on icon at bounding box center [253, 161] width 15 height 14
click at [219, 169] on span "Year to Date" at bounding box center [195, 161] width 61 height 16
click at [208, 299] on div "Monthly" at bounding box center [197, 291] width 93 height 16
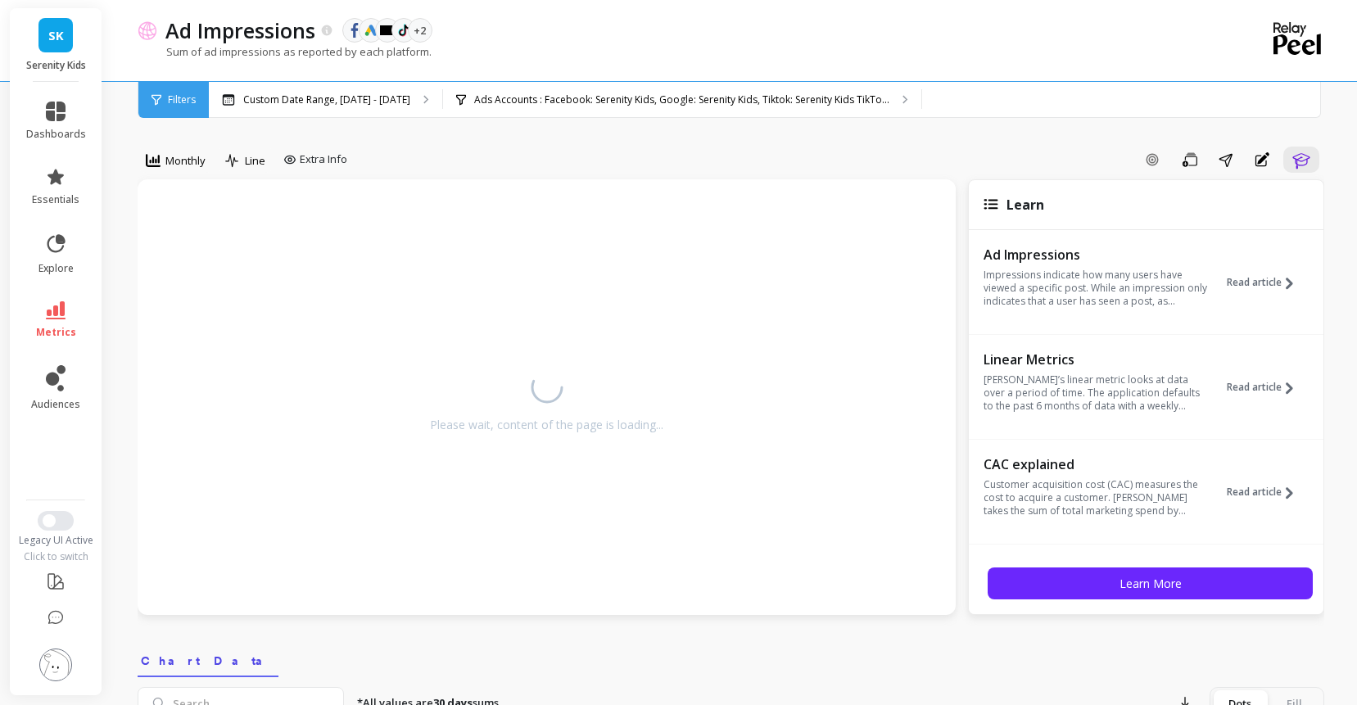
select select "sum"
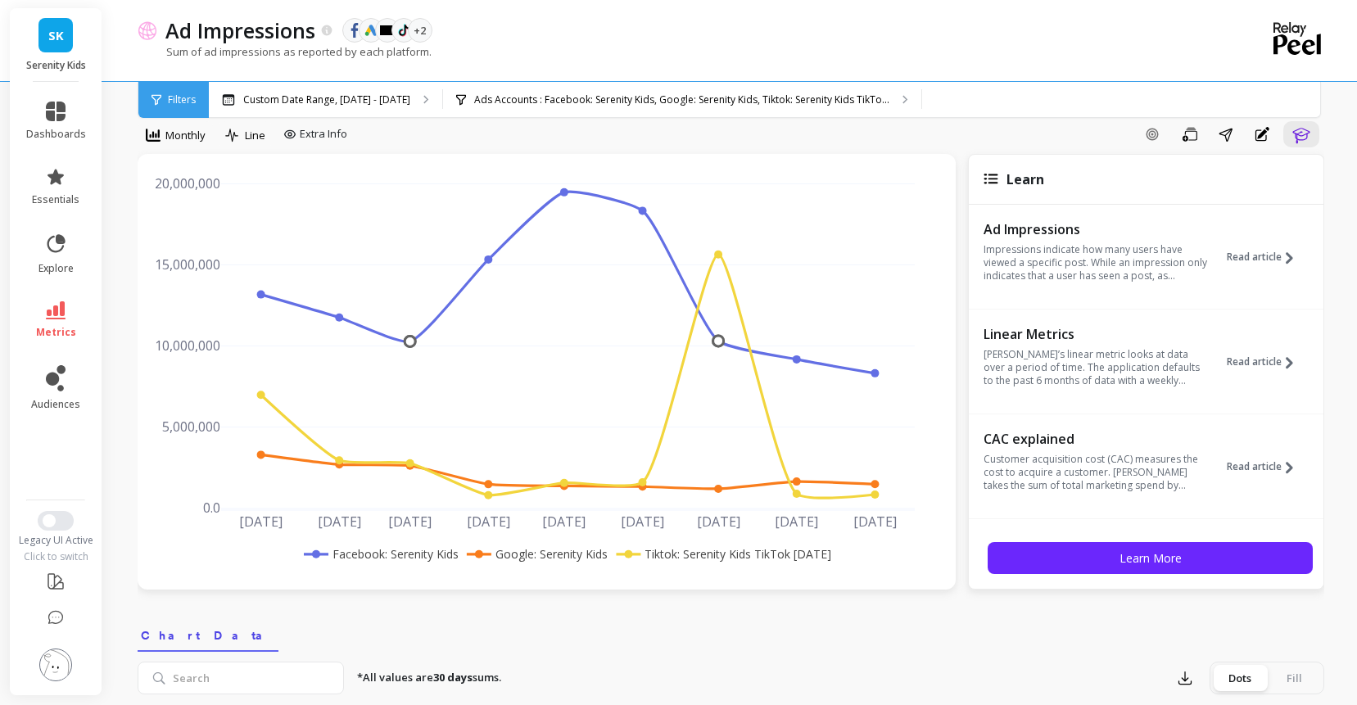
scroll to position [20, 0]
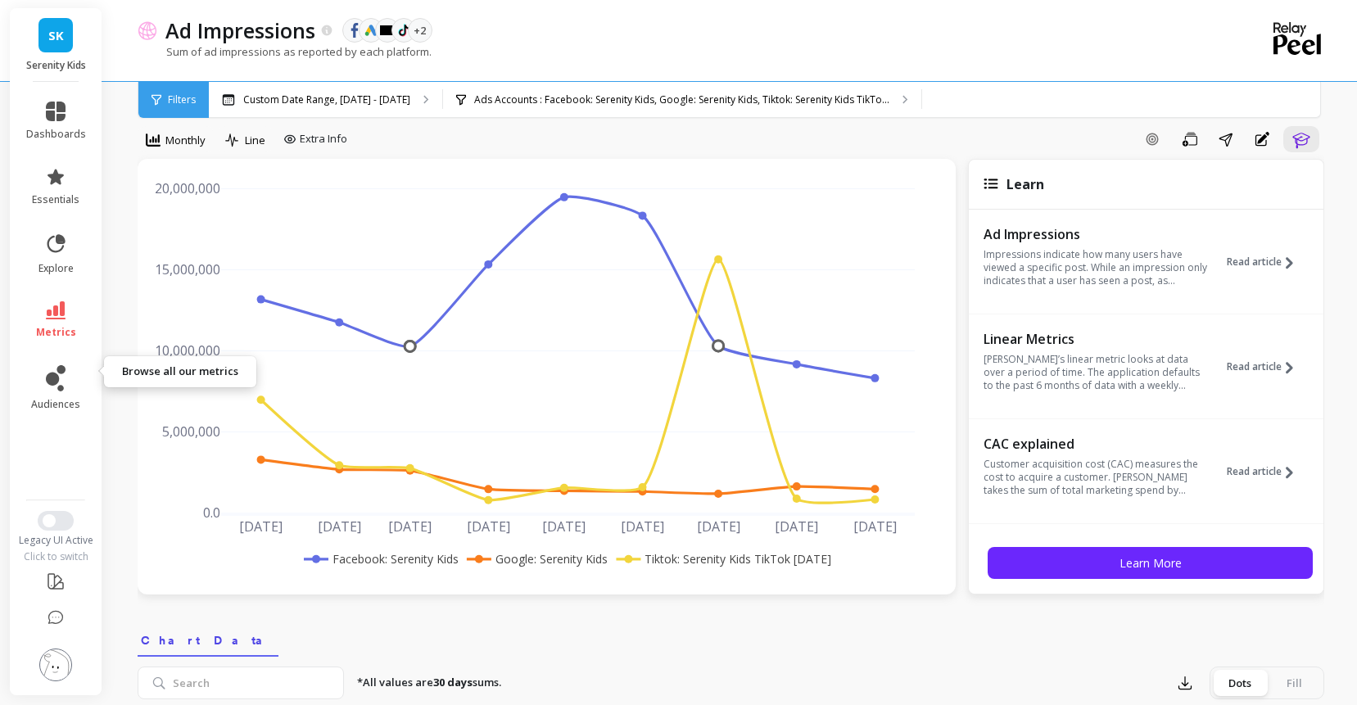
click at [76, 339] on span "metrics" at bounding box center [56, 332] width 40 height 13
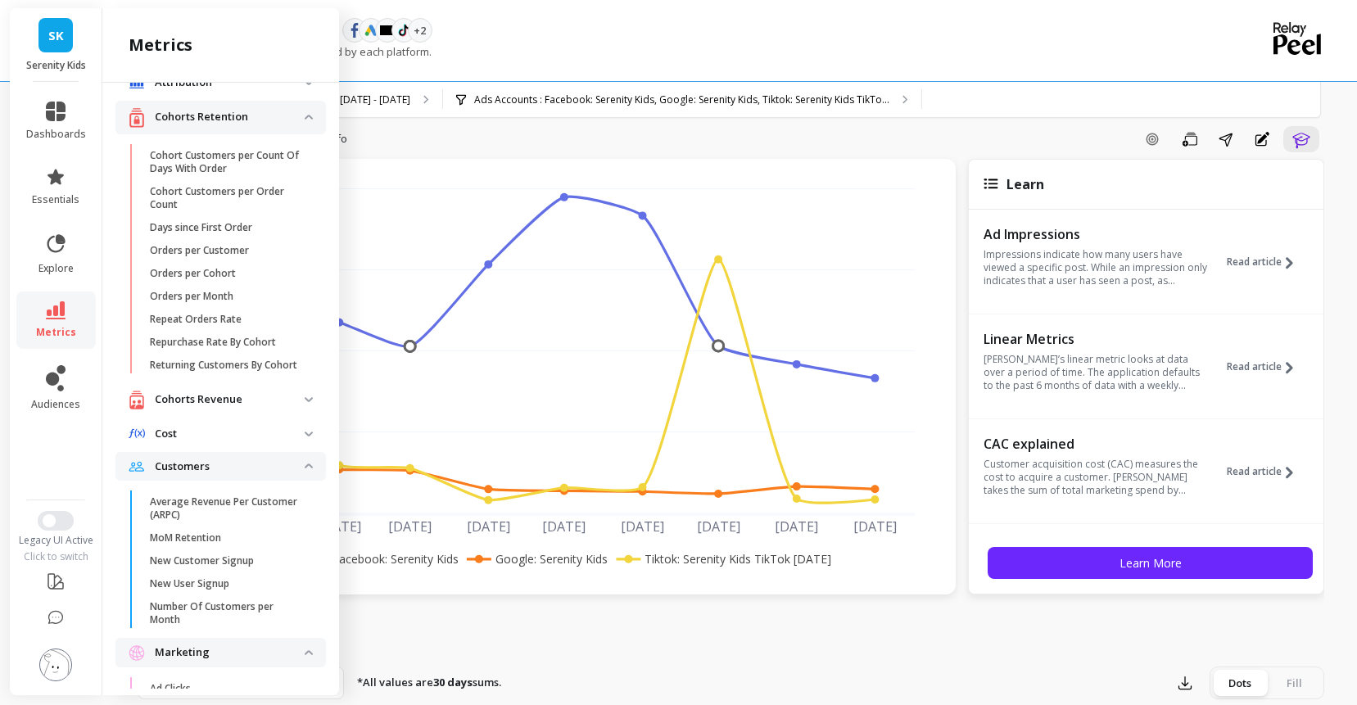
scroll to position [0, 0]
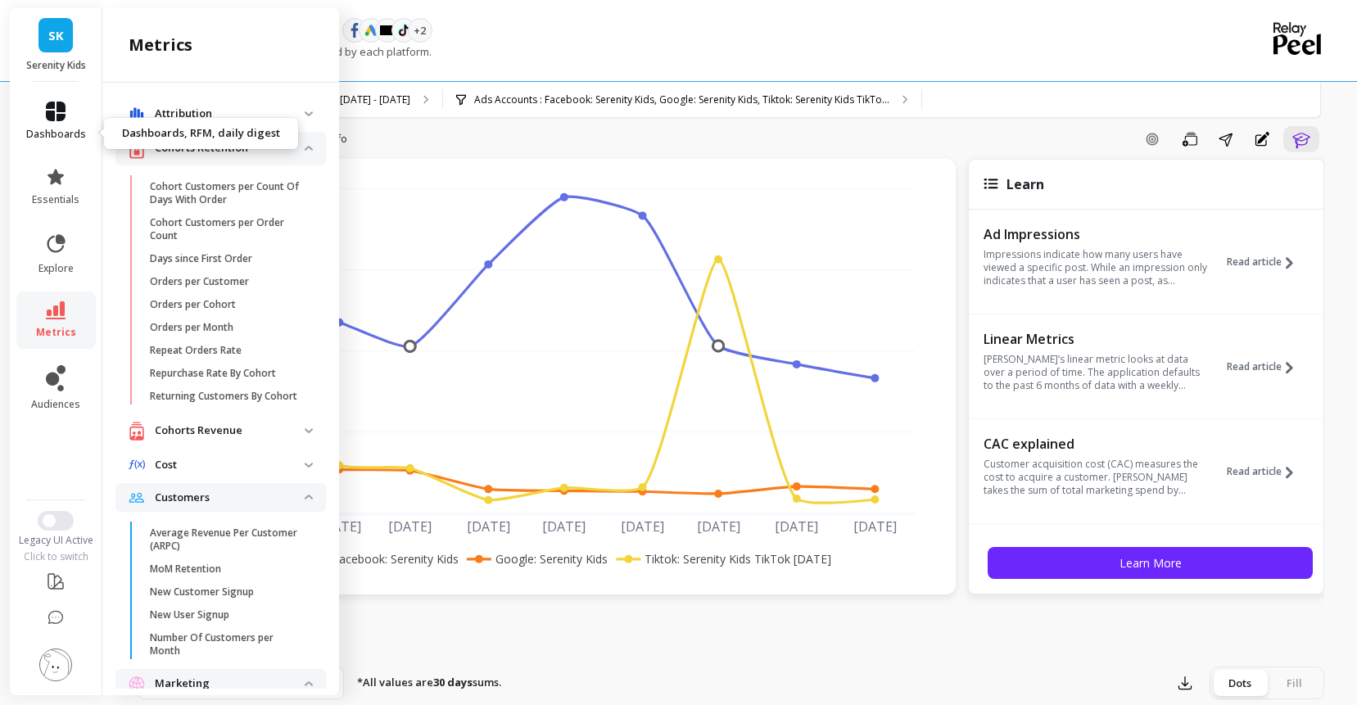
click at [82, 136] on link "dashboards" at bounding box center [56, 121] width 60 height 39
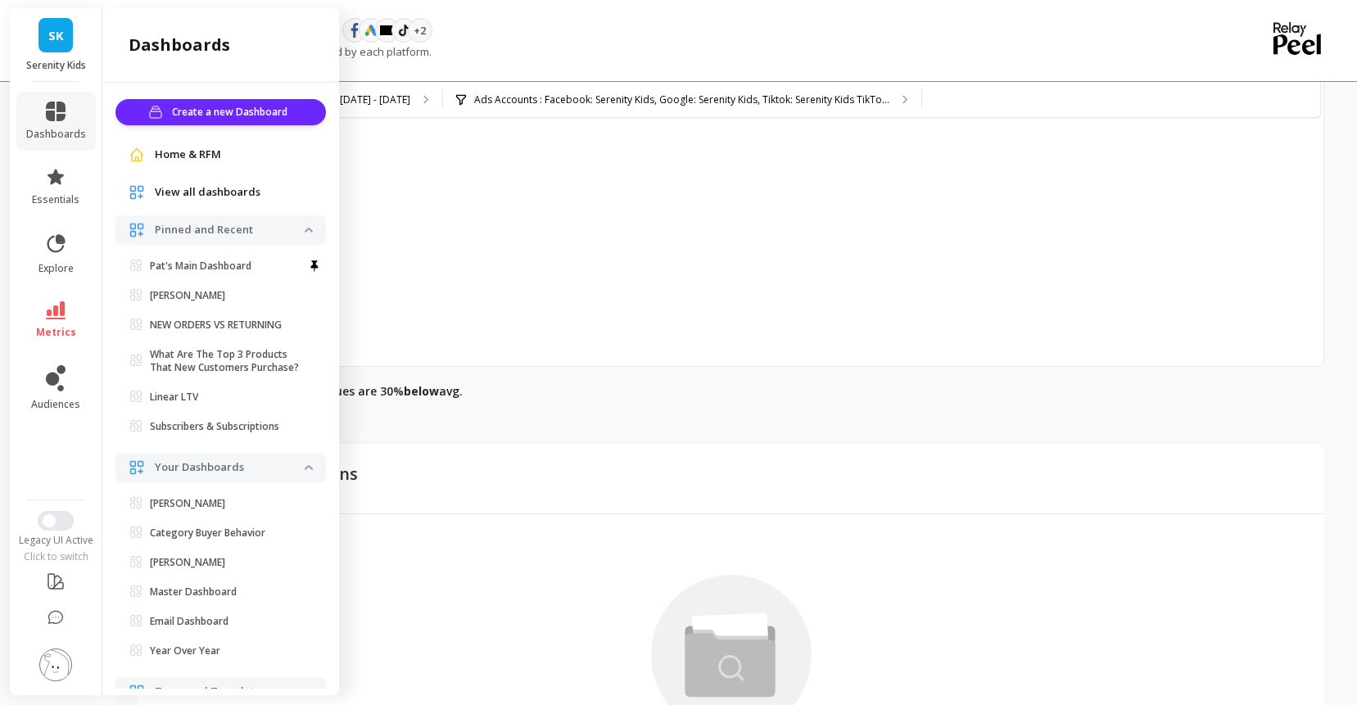
click at [242, 201] on span "View all dashboards" at bounding box center [208, 192] width 106 height 16
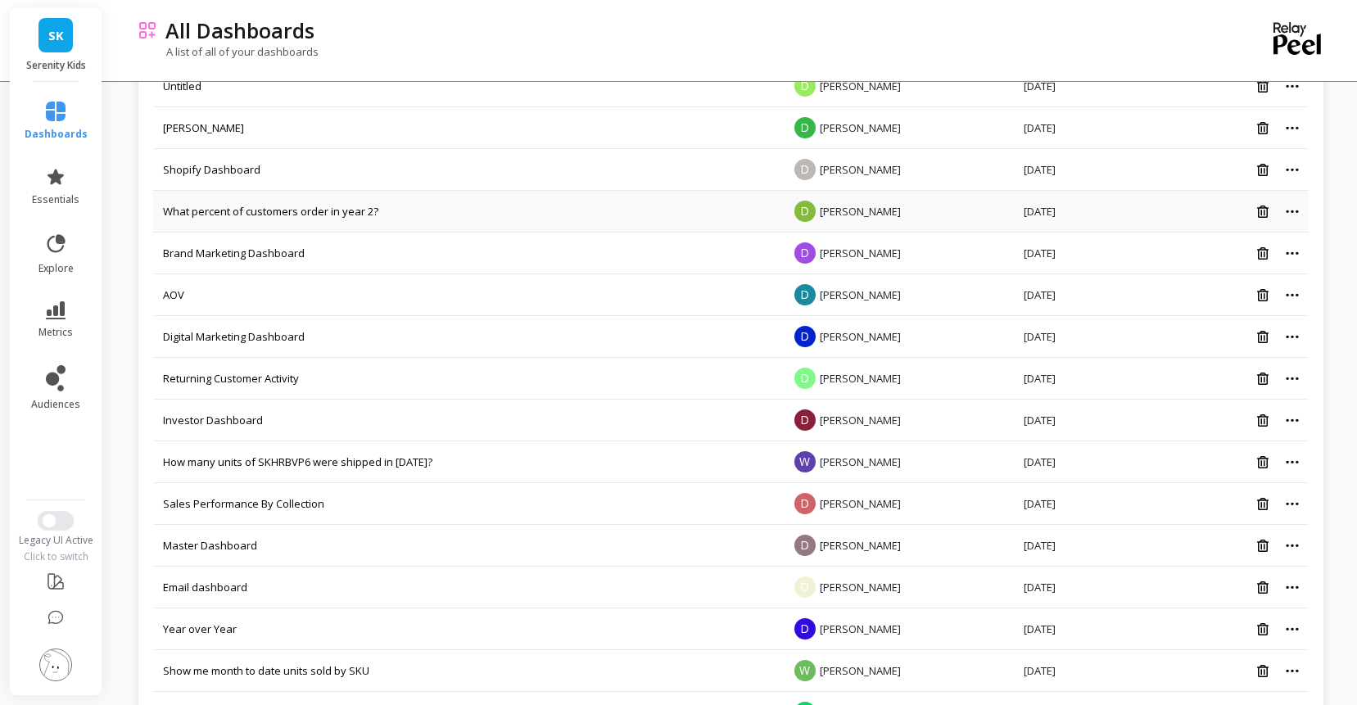
scroll to position [1255, 0]
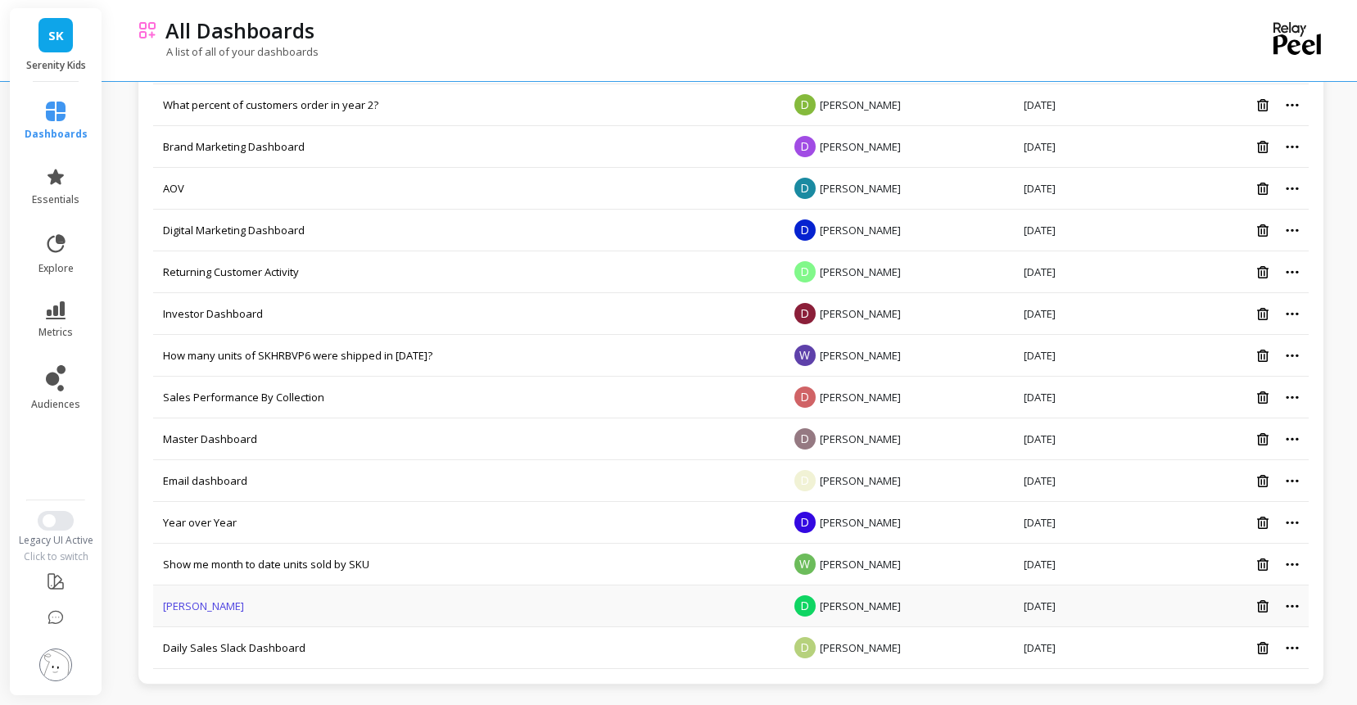
click at [209, 603] on link "Dawn" at bounding box center [203, 605] width 81 height 15
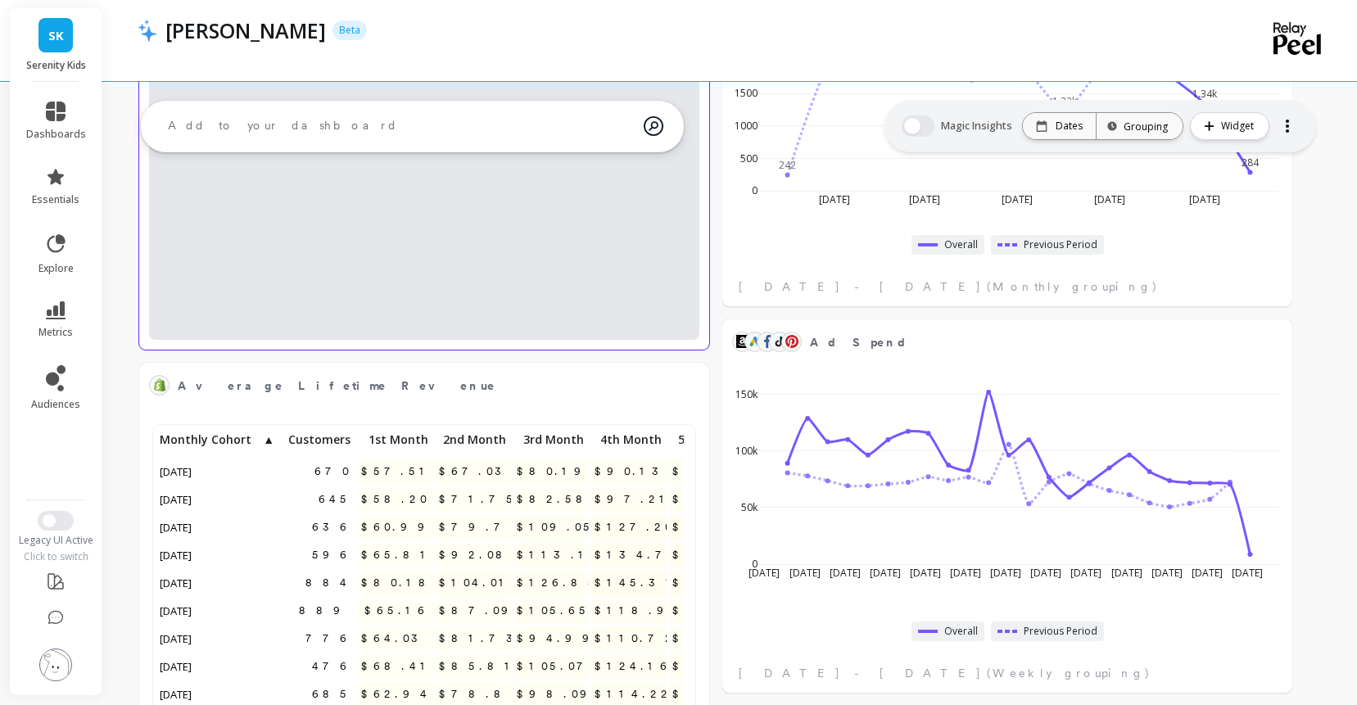
select select "sum"
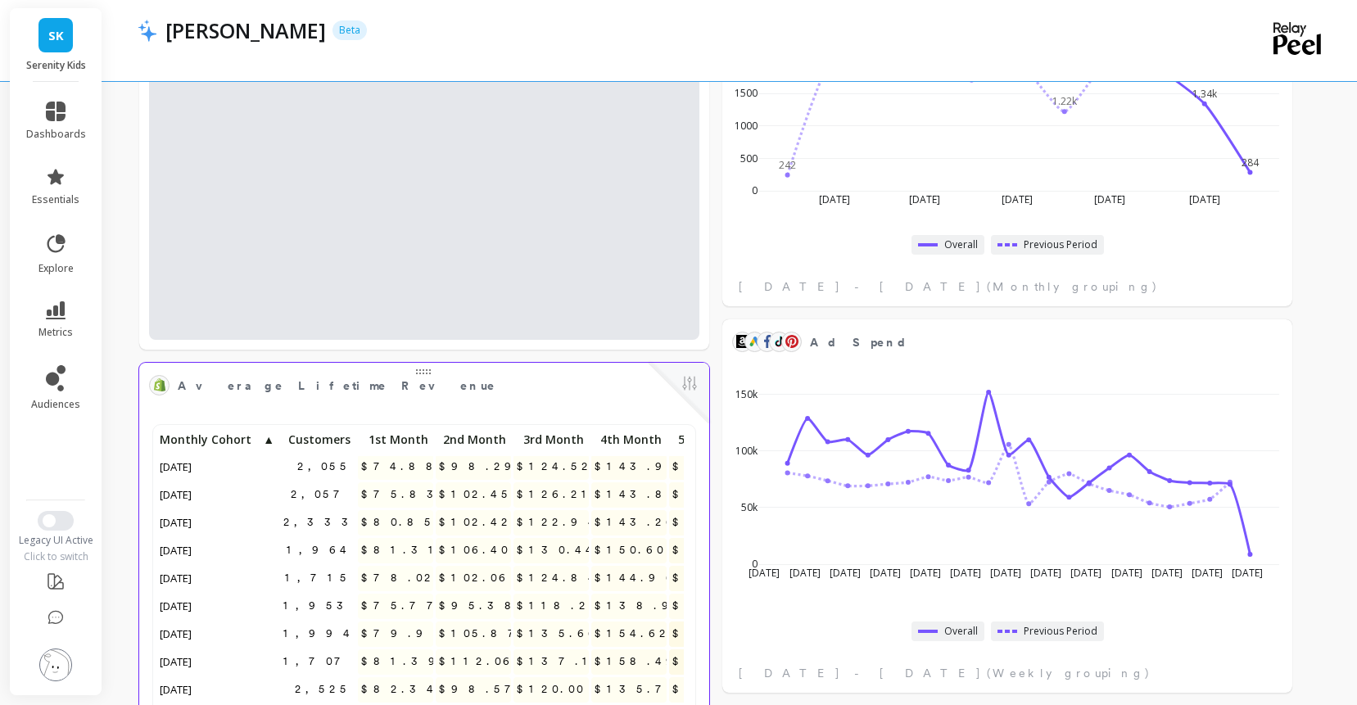
select select "sum"
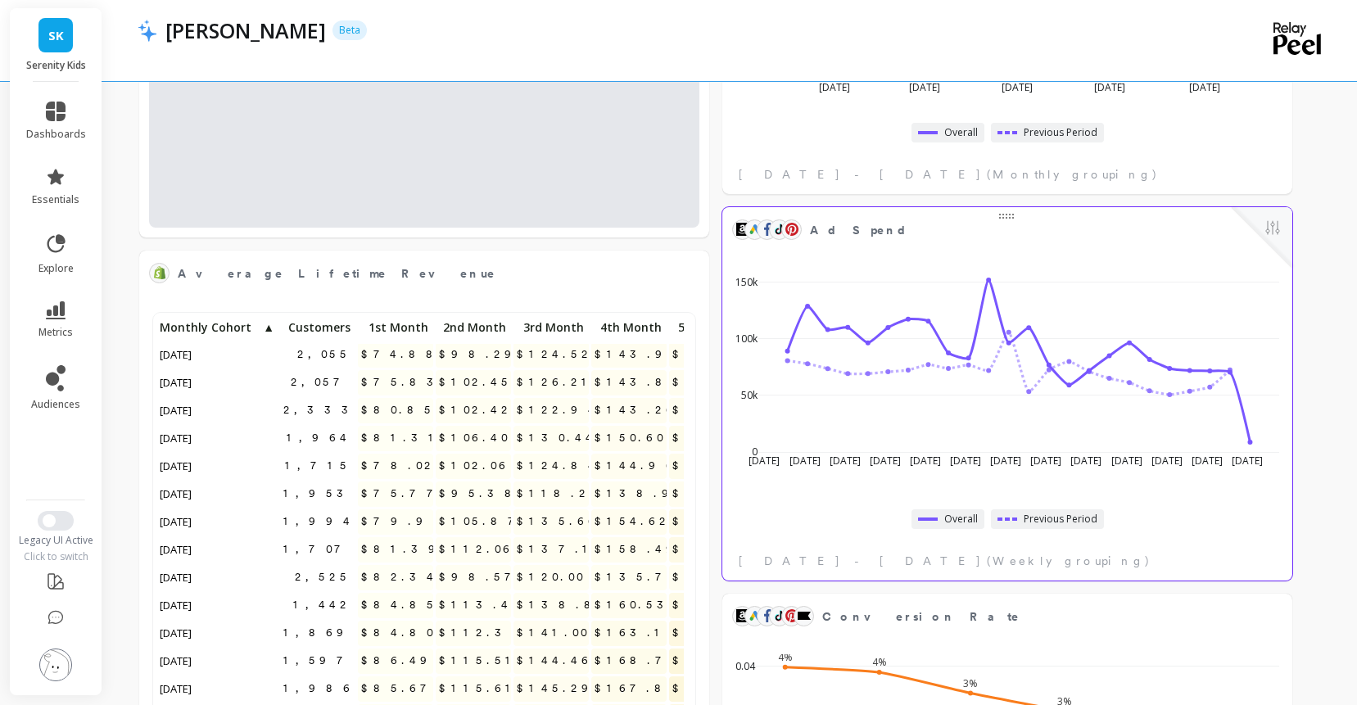
select select "sum"
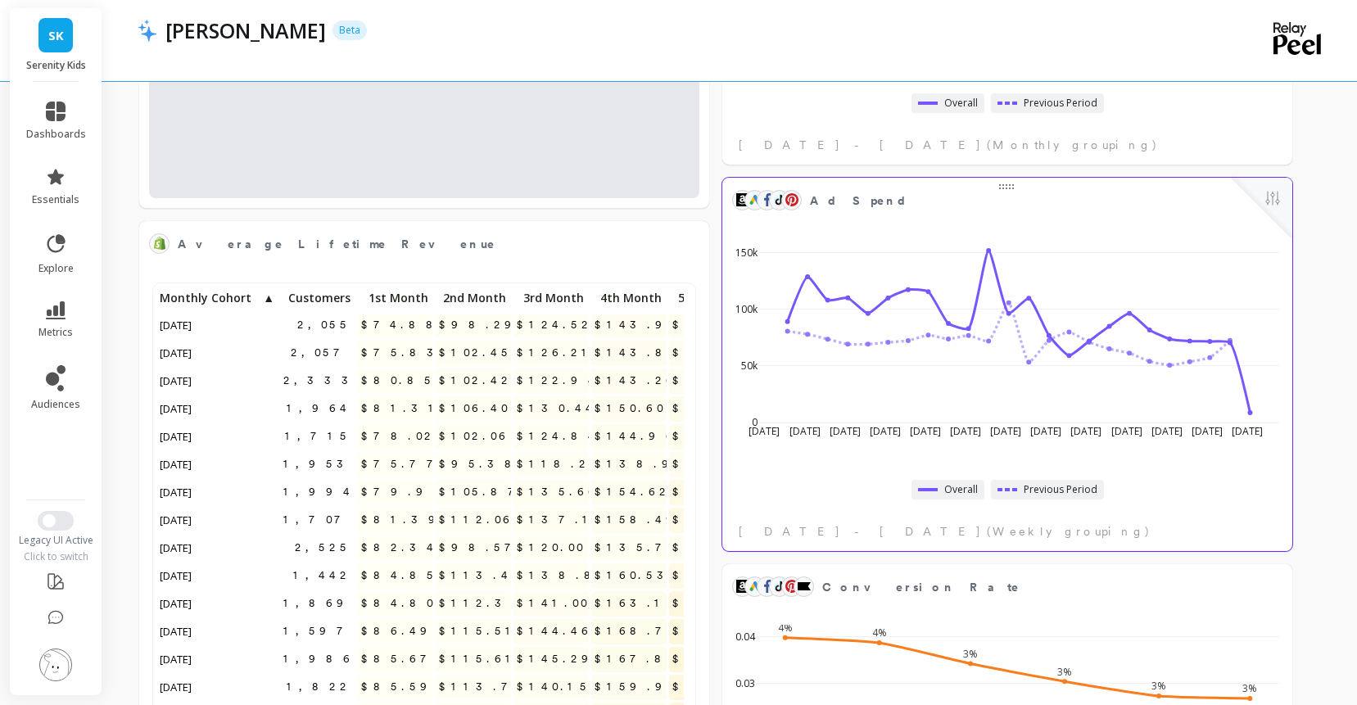
select select "sum"
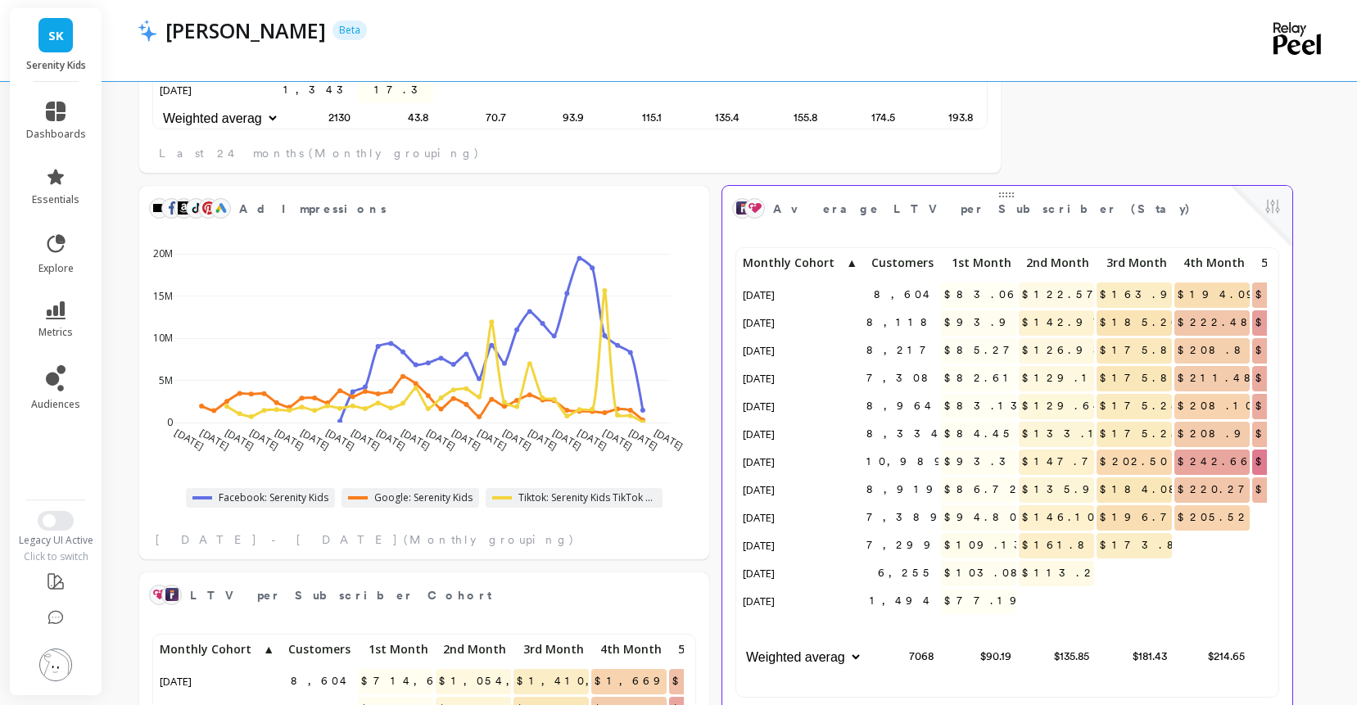
select select "sum"
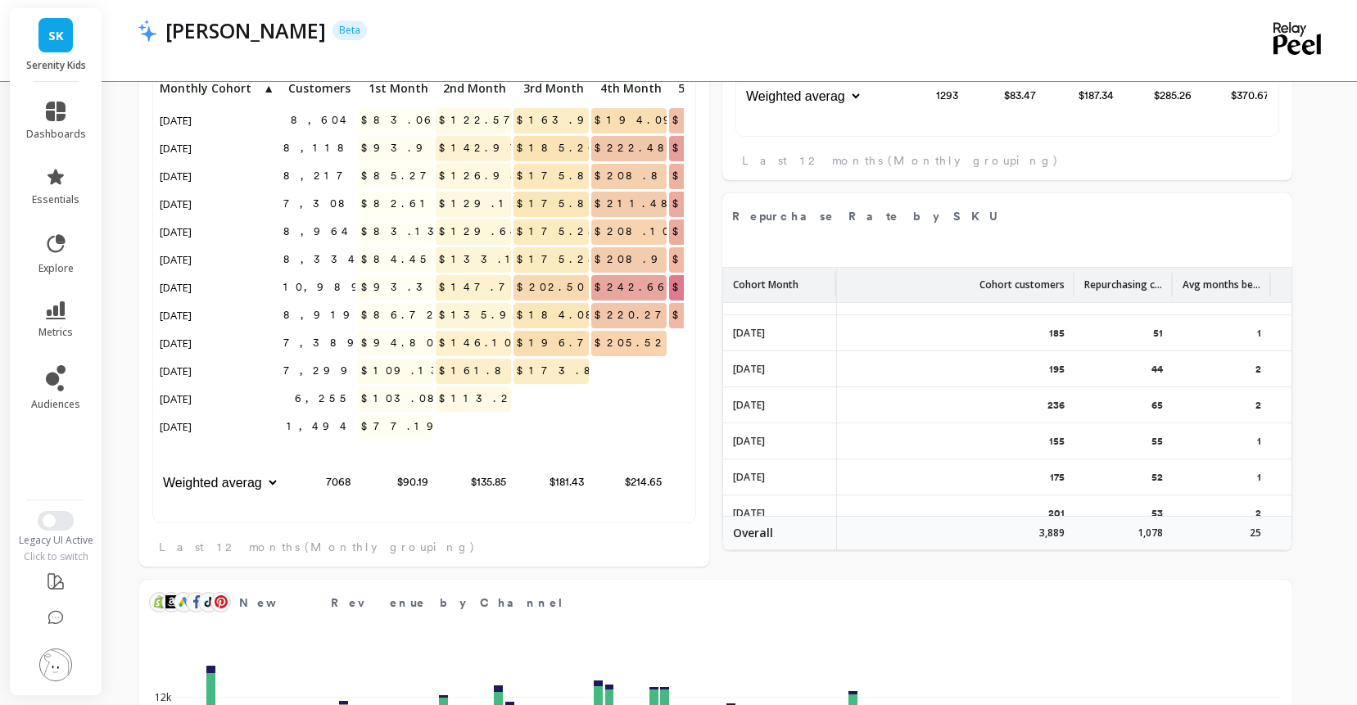
select select "sum"
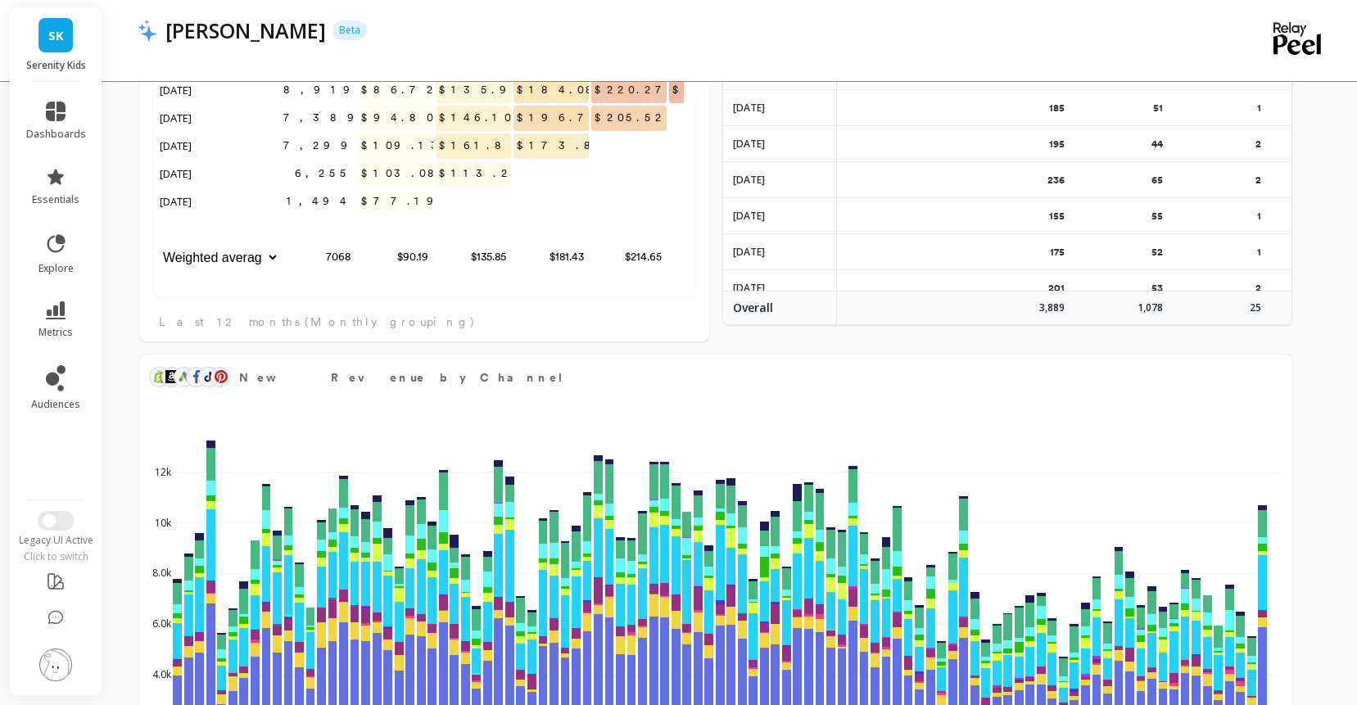
select select "sum"
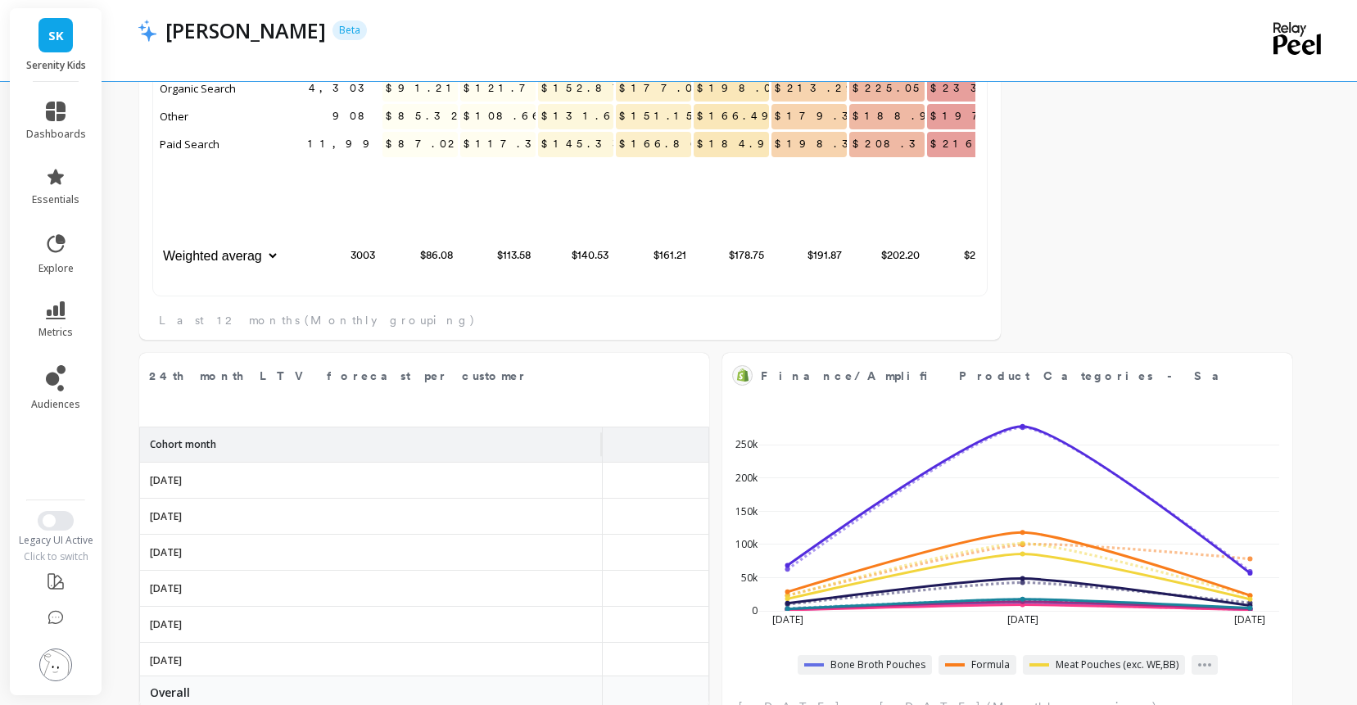
select select "sum"
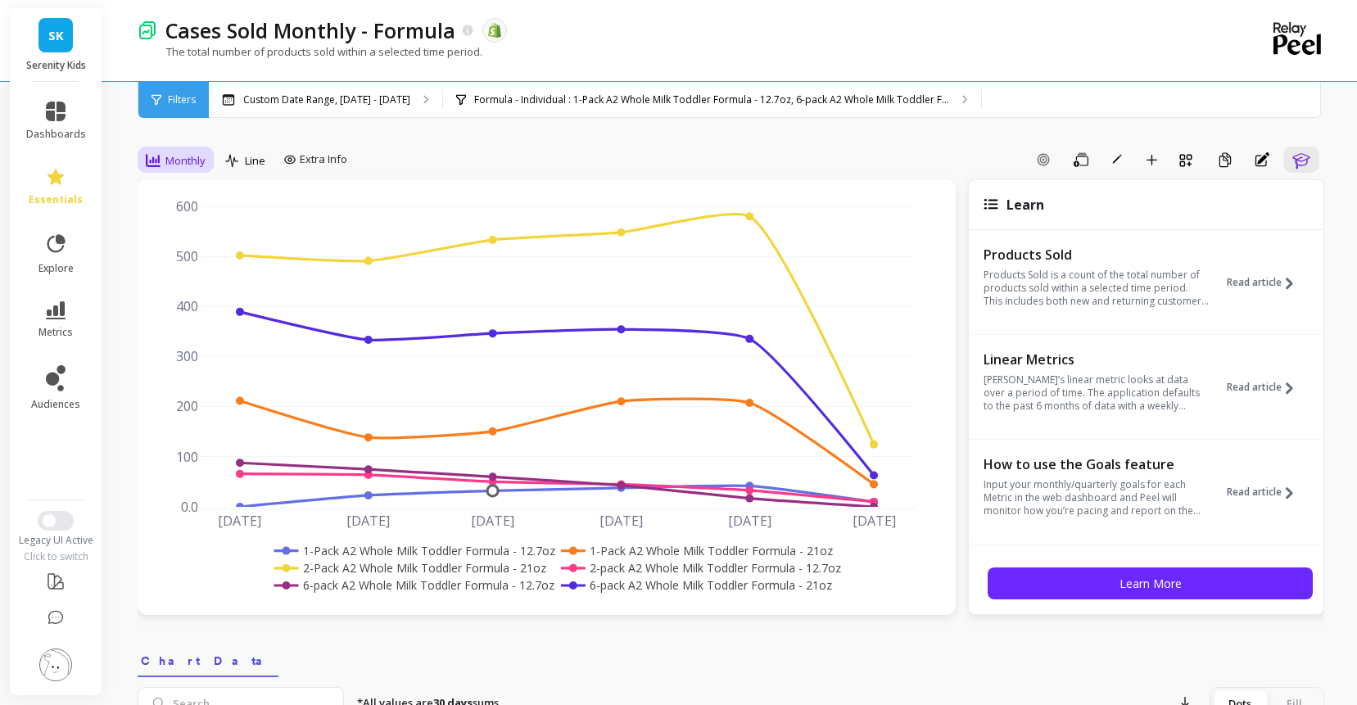
click at [205, 169] on span "Monthly" at bounding box center [185, 161] width 40 height 16
click at [214, 234] on div "Daily" at bounding box center [198, 229] width 113 height 29
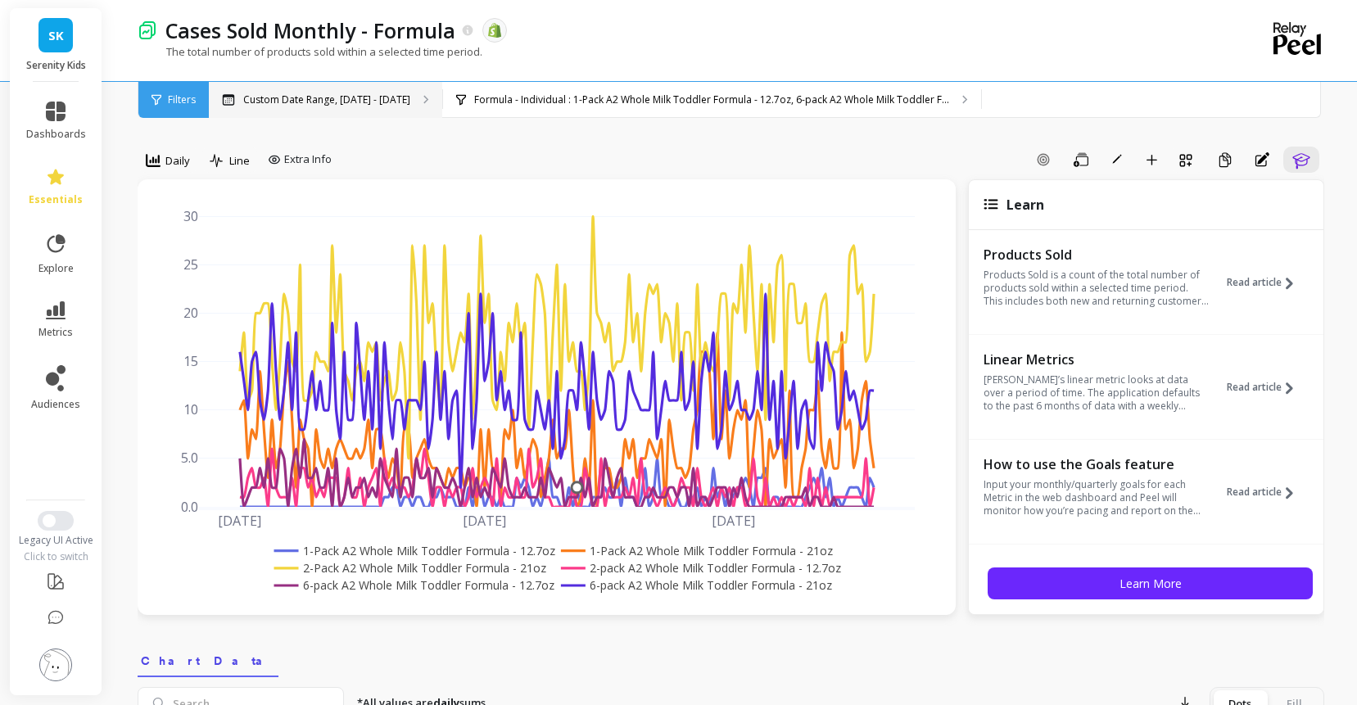
click at [385, 115] on div "Custom Date Range, [DATE] - [DATE]" at bounding box center [325, 100] width 233 height 36
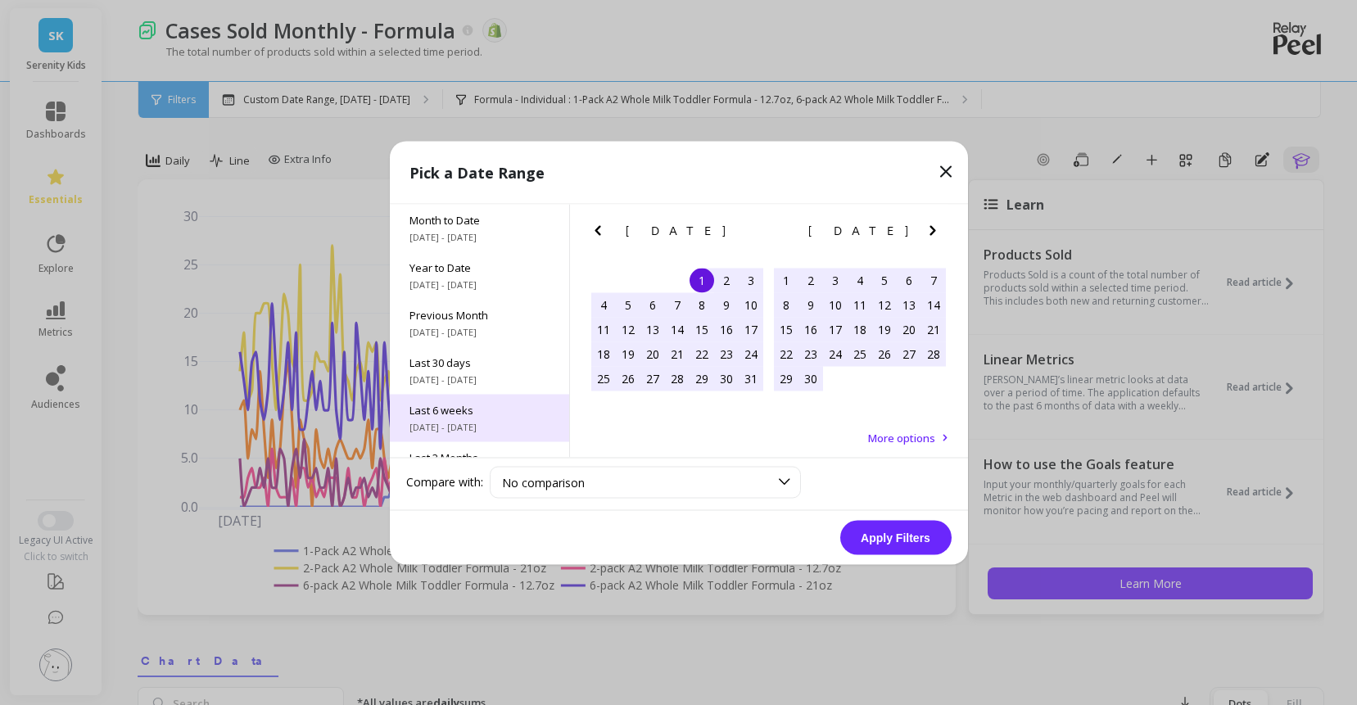
click at [459, 422] on div "Last 6 weeks [DATE] - [DATE]" at bounding box center [479, 417] width 179 height 47
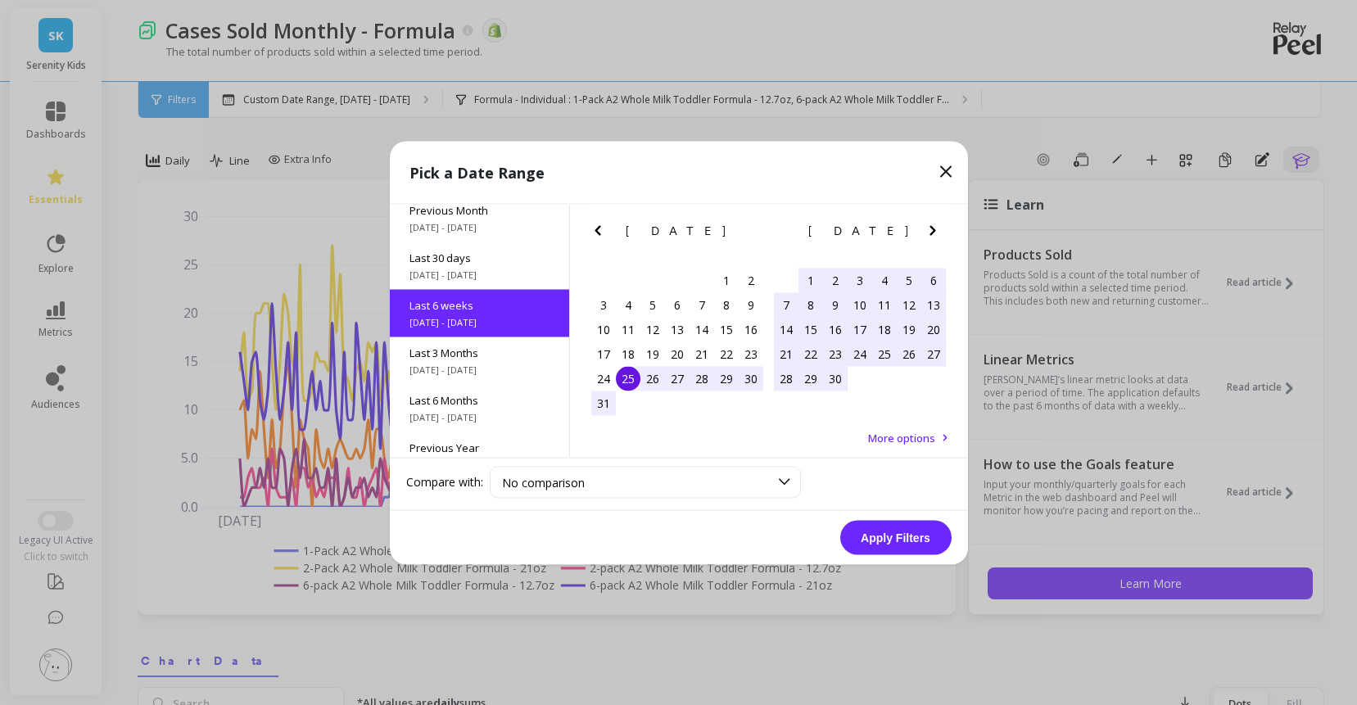
scroll to position [109, 0]
click at [872, 540] on button "Apply Filters" at bounding box center [895, 537] width 111 height 34
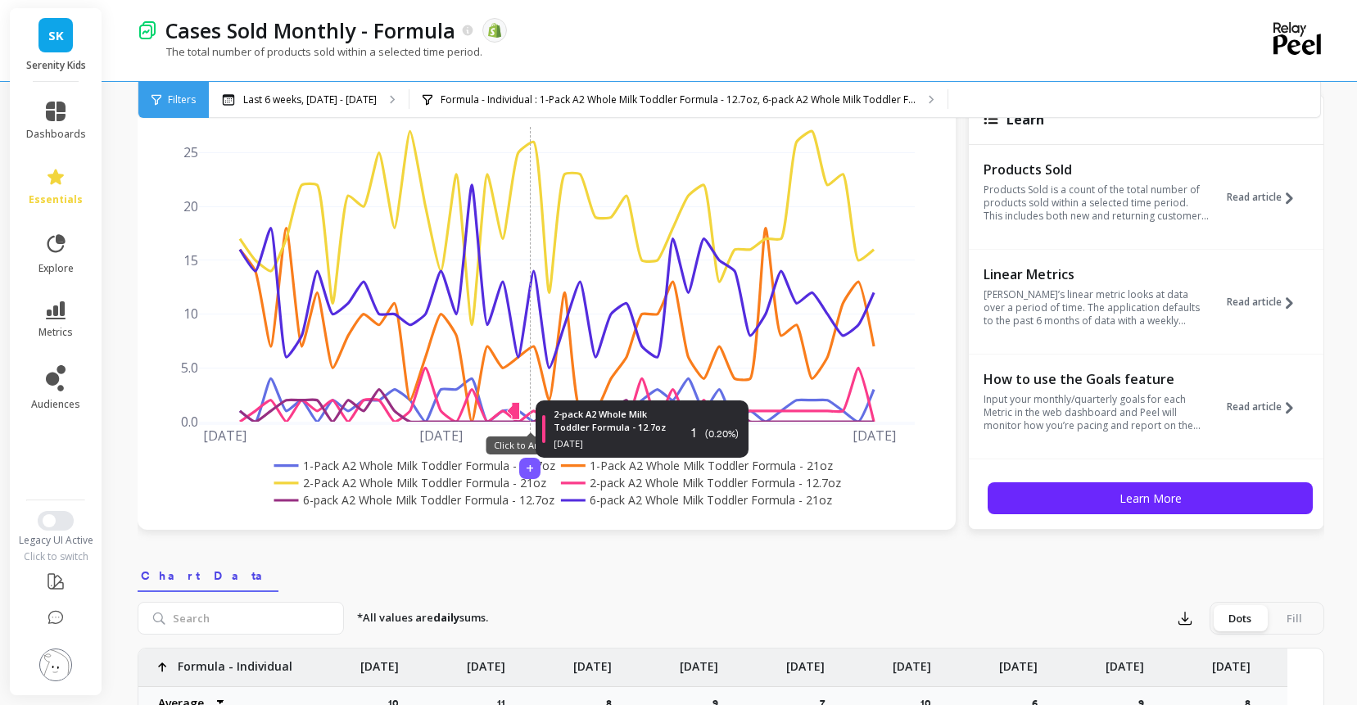
scroll to position [102, 0]
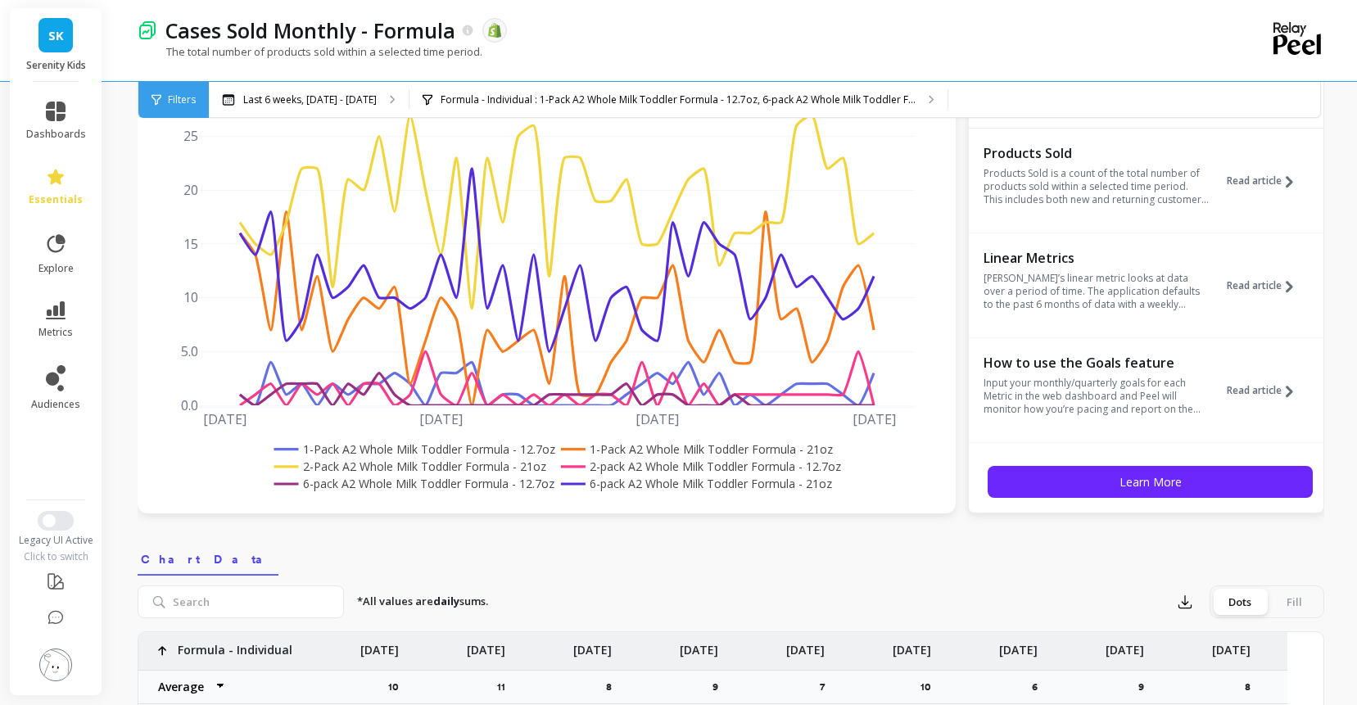
click at [442, 475] on rect at bounding box center [407, 466] width 275 height 17
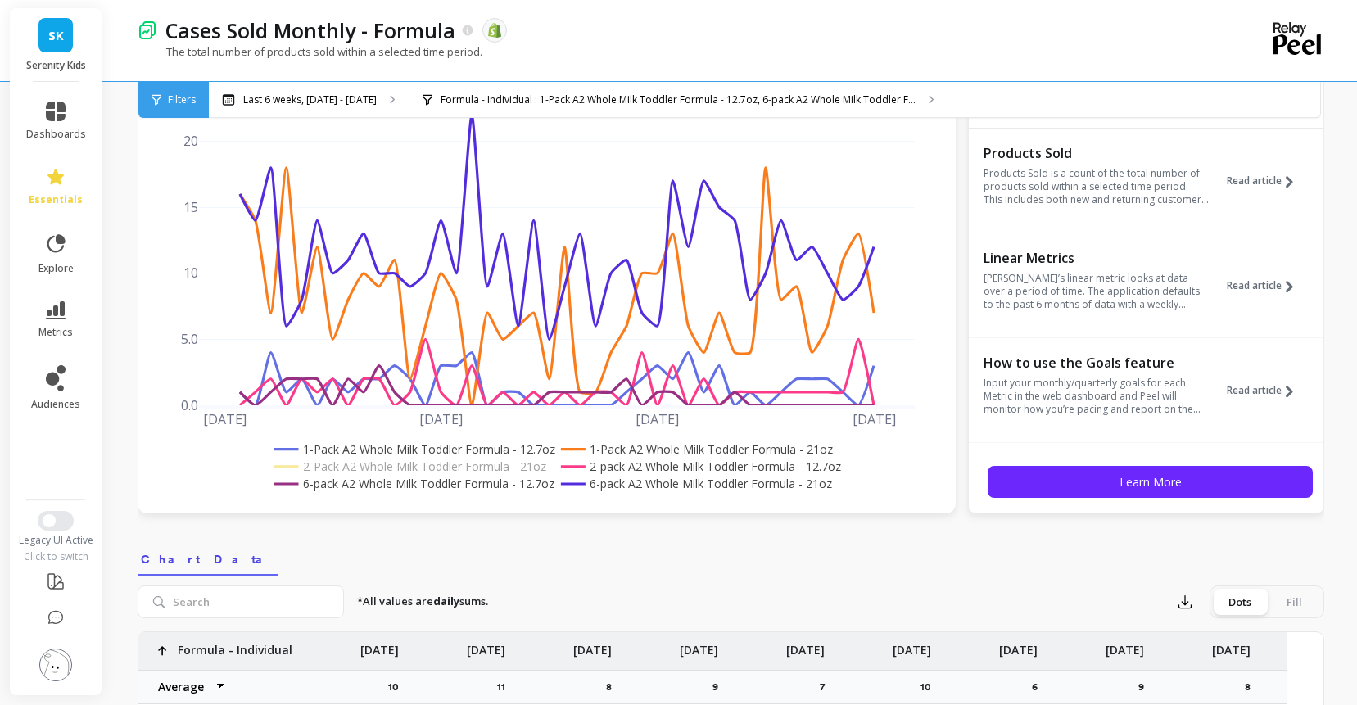
click at [441, 458] on rect at bounding box center [412, 448] width 285 height 17
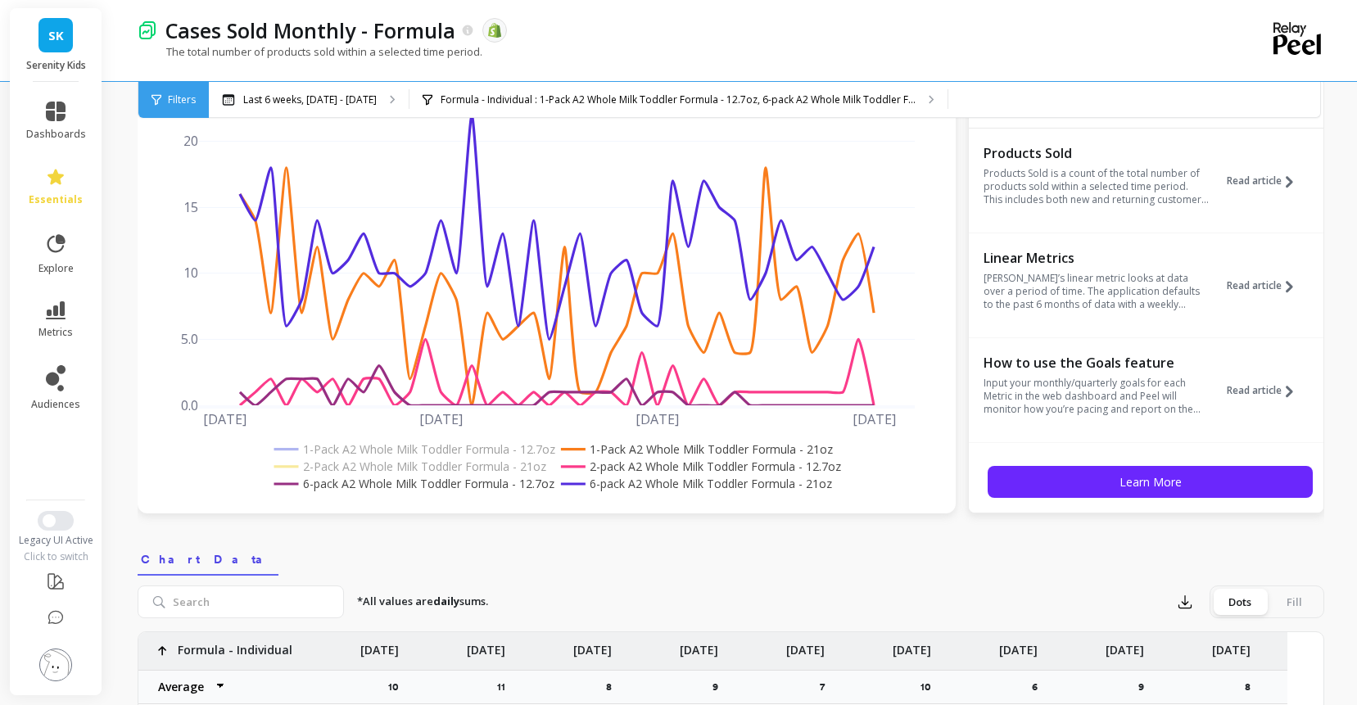
click at [640, 458] on rect at bounding box center [694, 448] width 275 height 17
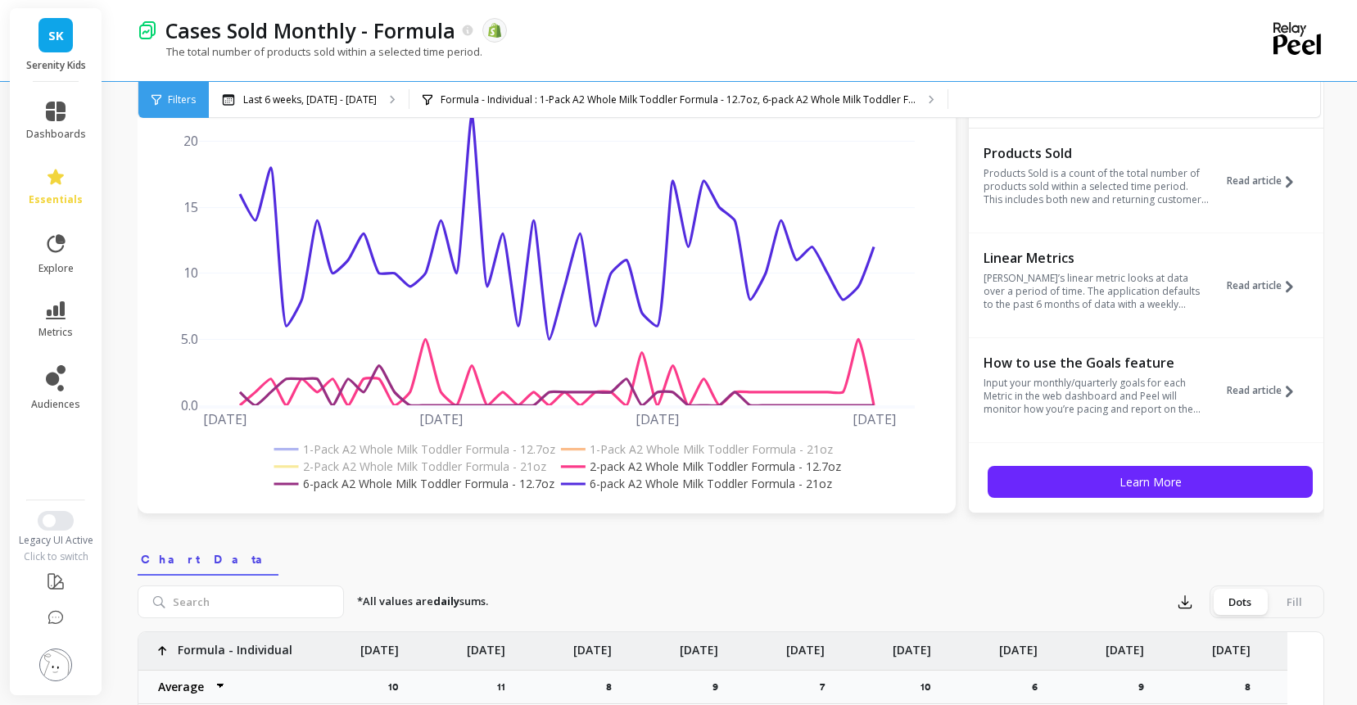
click at [644, 475] on rect at bounding box center [699, 466] width 285 height 17
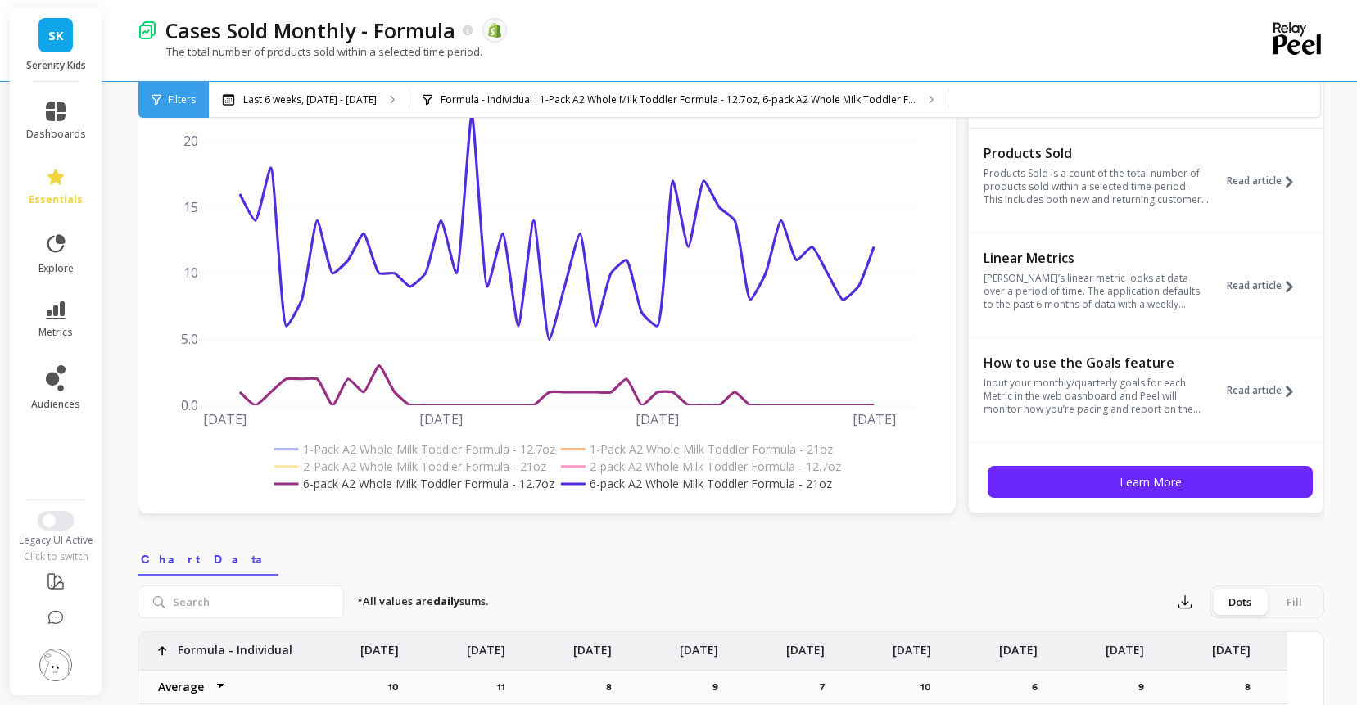
click at [543, 492] on rect at bounding box center [412, 483] width 285 height 17
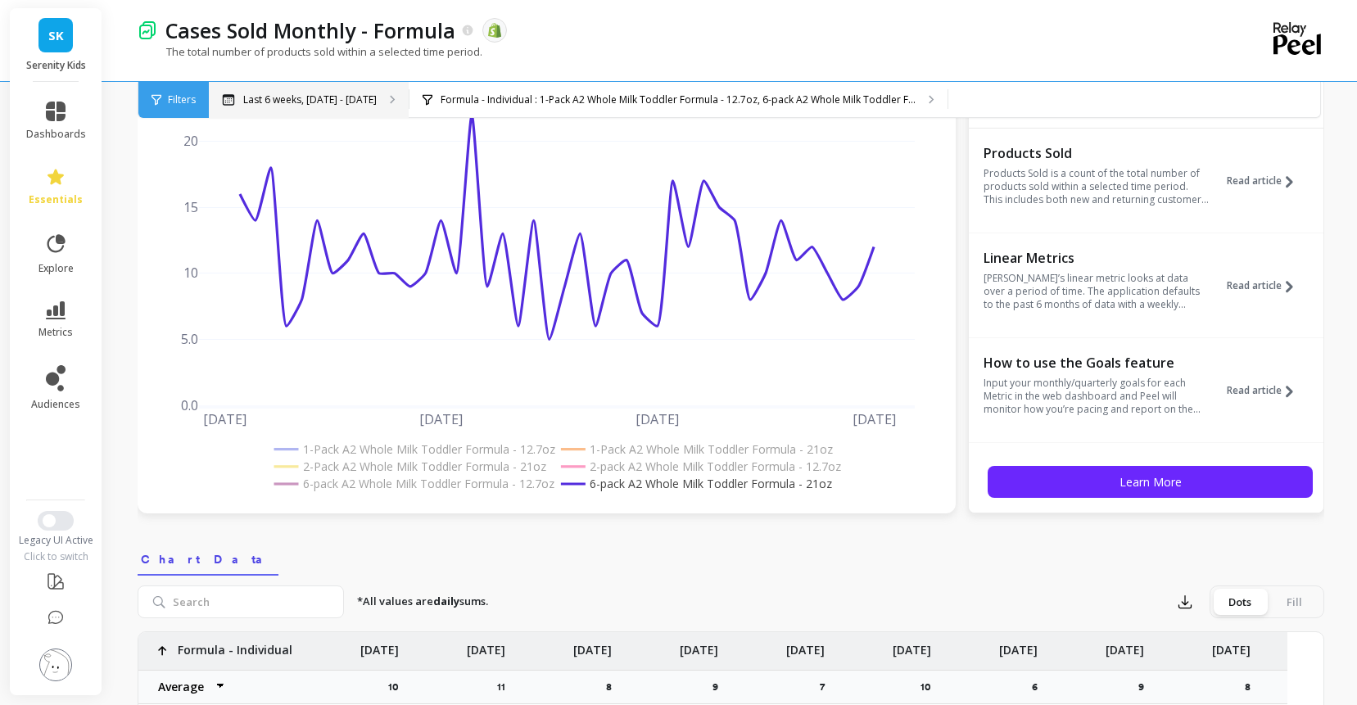
click at [377, 105] on p "Last 6 weeks, [DATE] - [DATE]" at bounding box center [309, 99] width 133 height 13
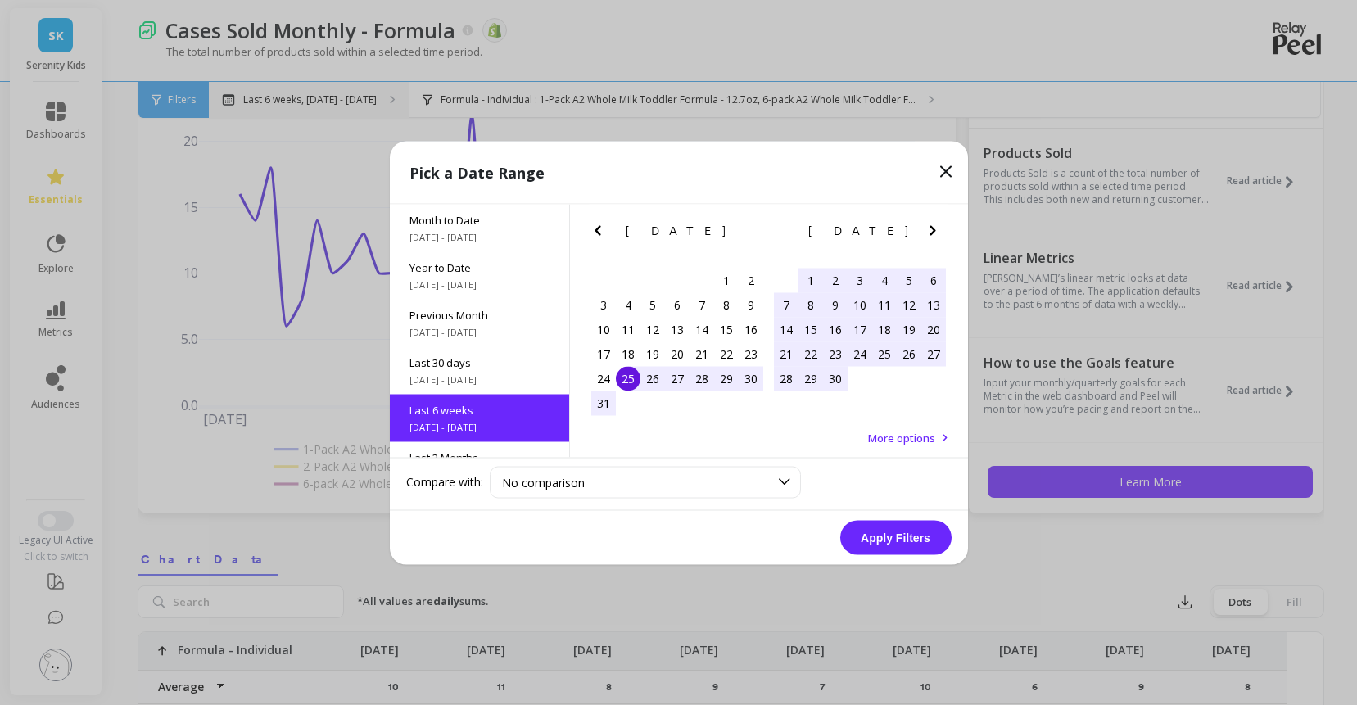
scroll to position [109, 0]
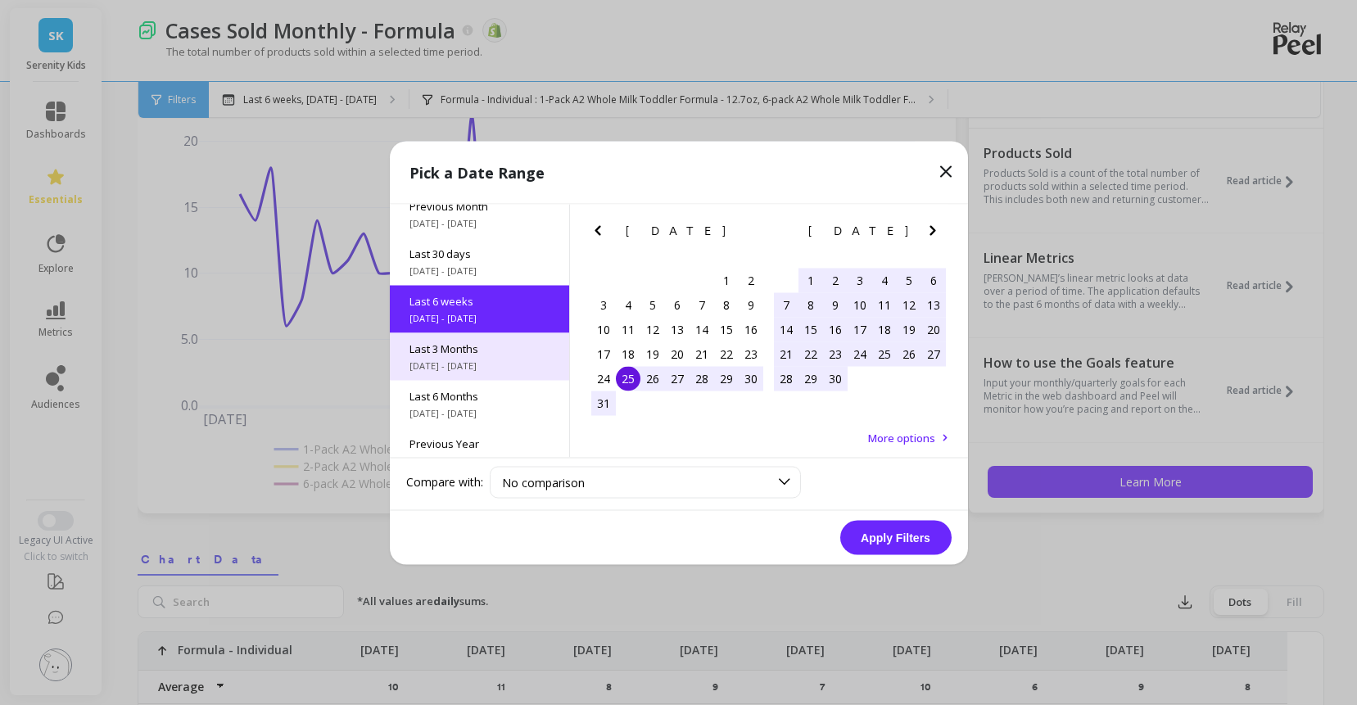
click at [482, 355] on span "Last 3 Months" at bounding box center [479, 348] width 140 height 15
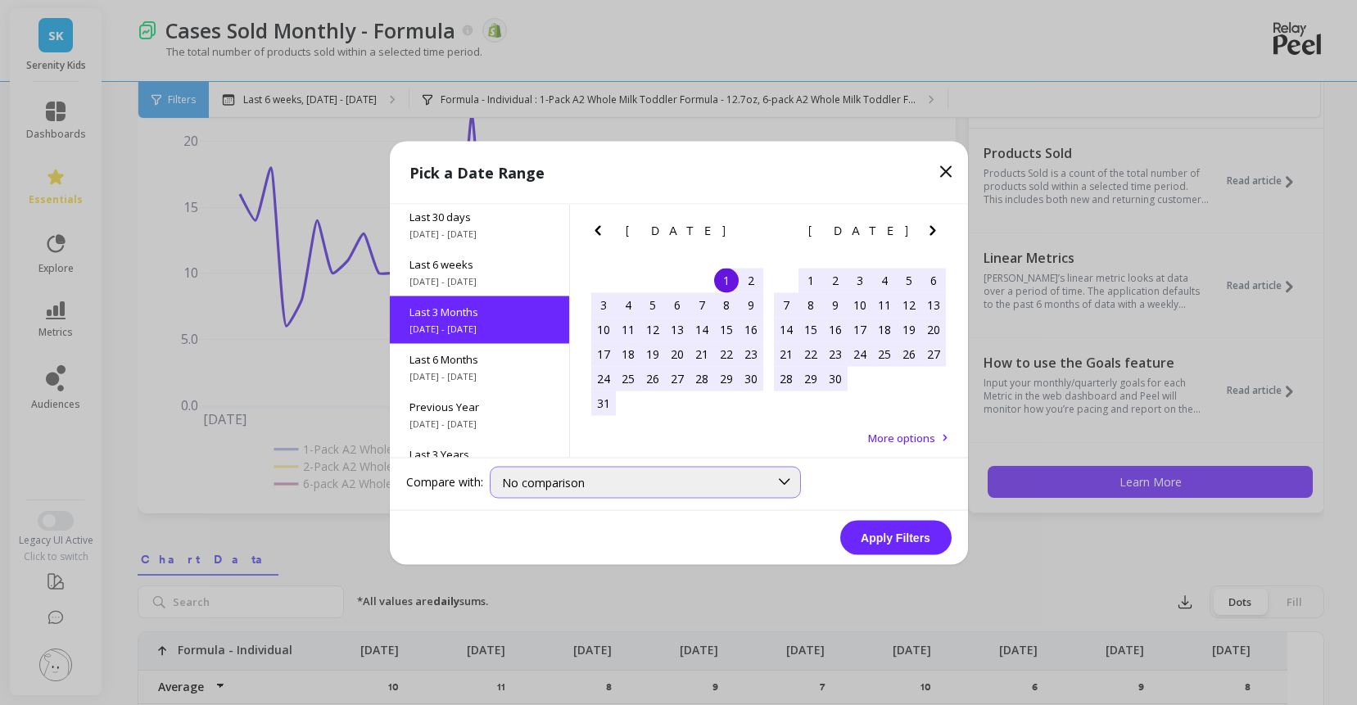
scroll to position [161, 0]
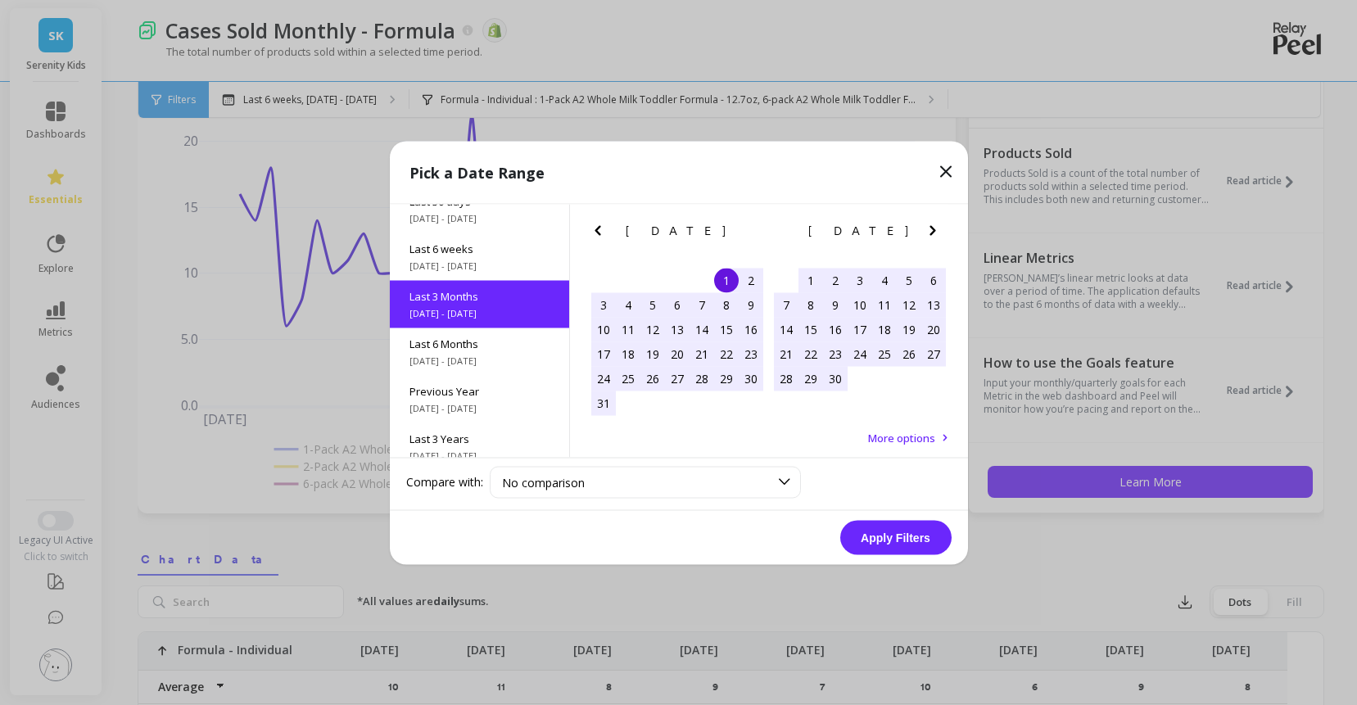
click at [884, 552] on button "Apply Filters" at bounding box center [895, 537] width 111 height 34
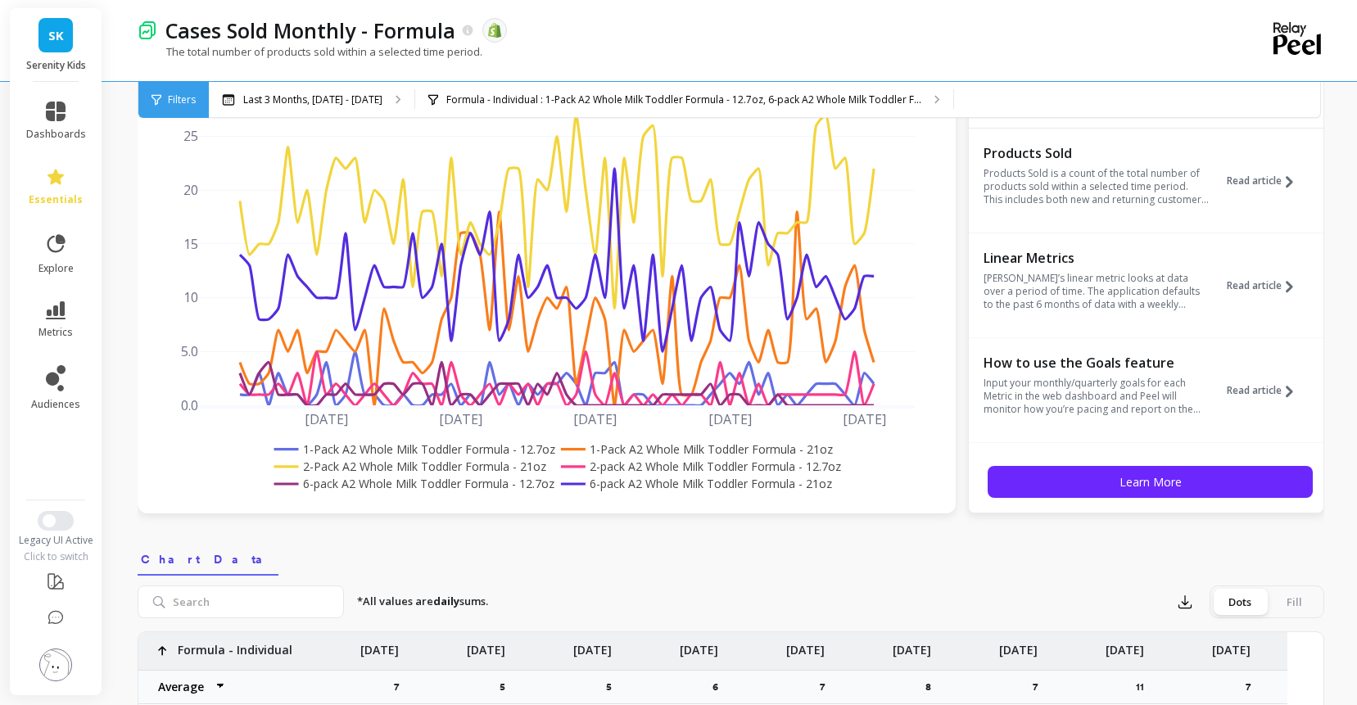
click at [462, 458] on rect at bounding box center [412, 448] width 285 height 17
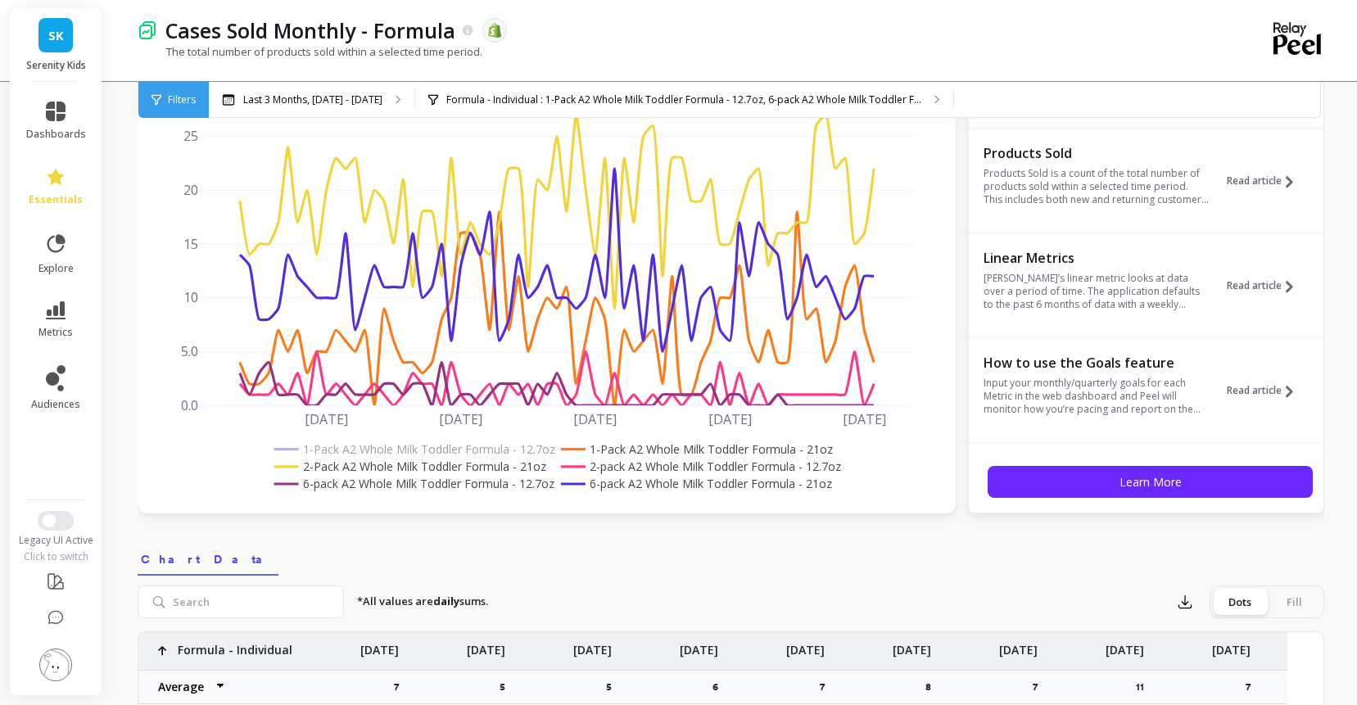
click at [458, 475] on rect at bounding box center [407, 466] width 275 height 17
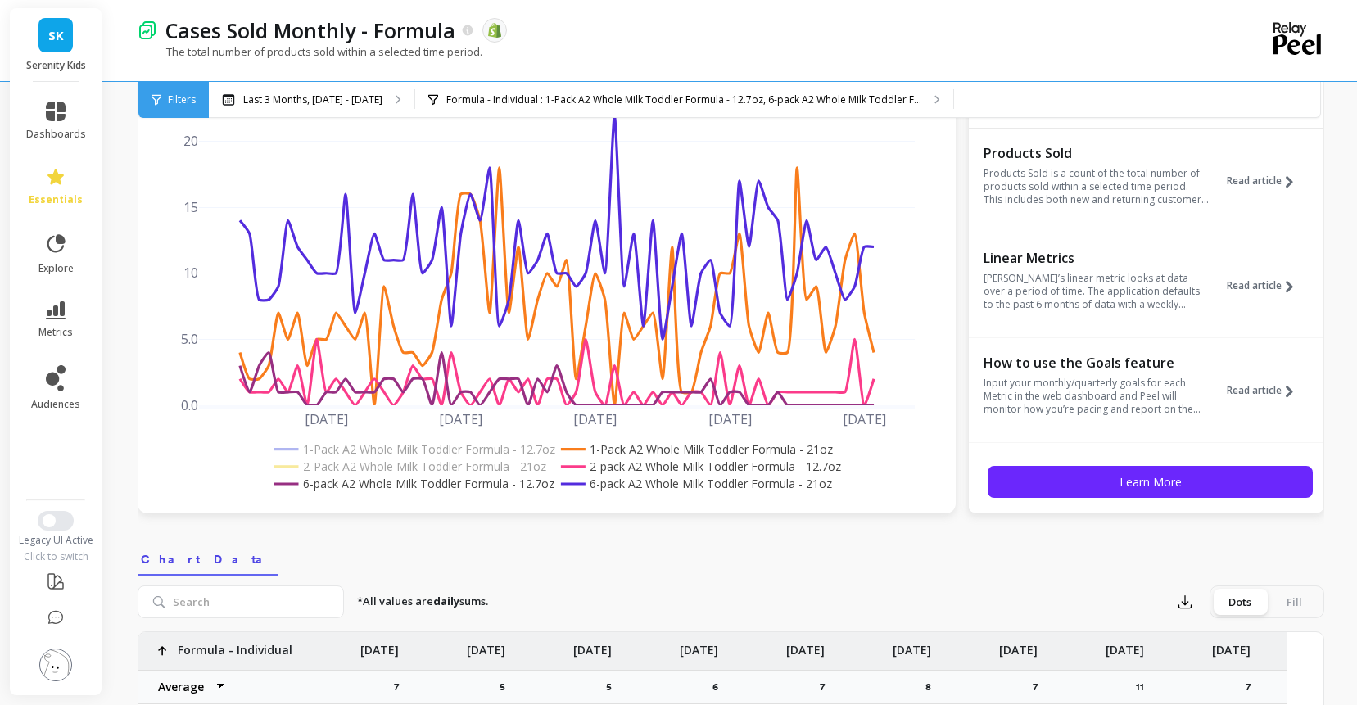
click at [612, 458] on rect at bounding box center [694, 448] width 275 height 17
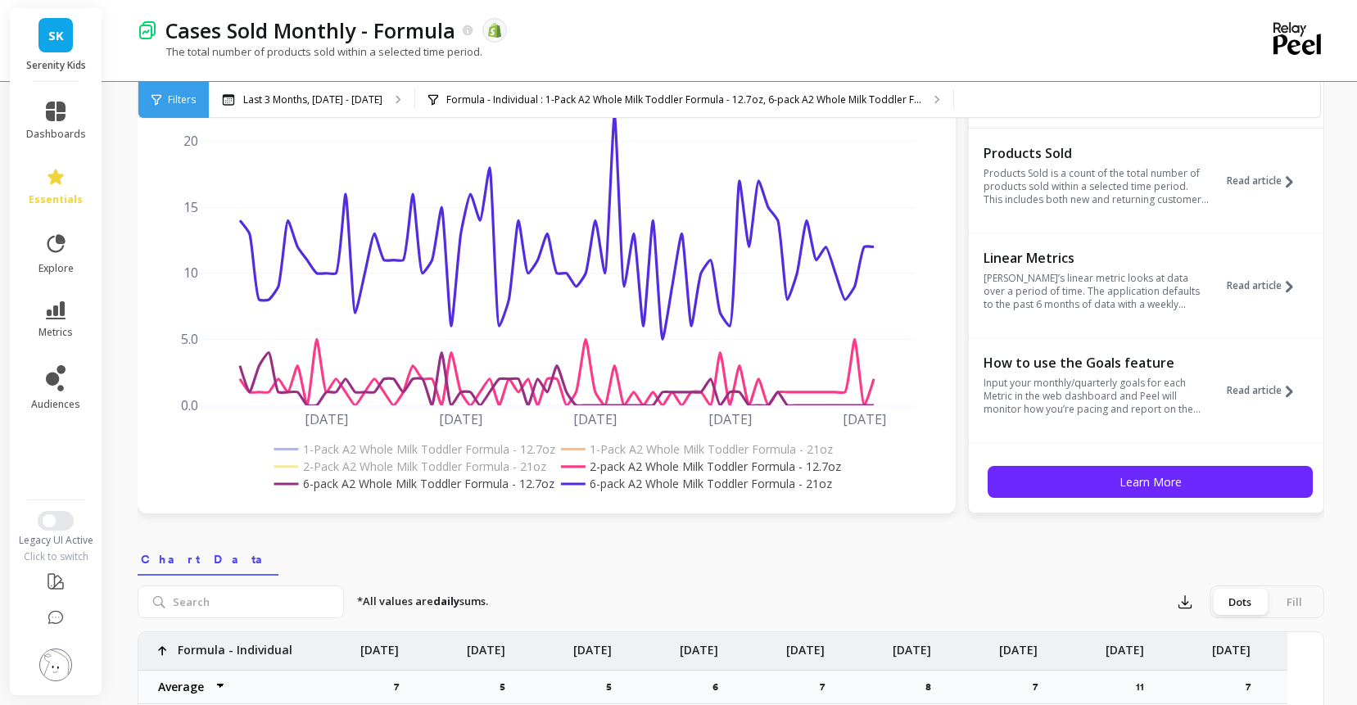
click at [620, 475] on rect at bounding box center [699, 466] width 285 height 17
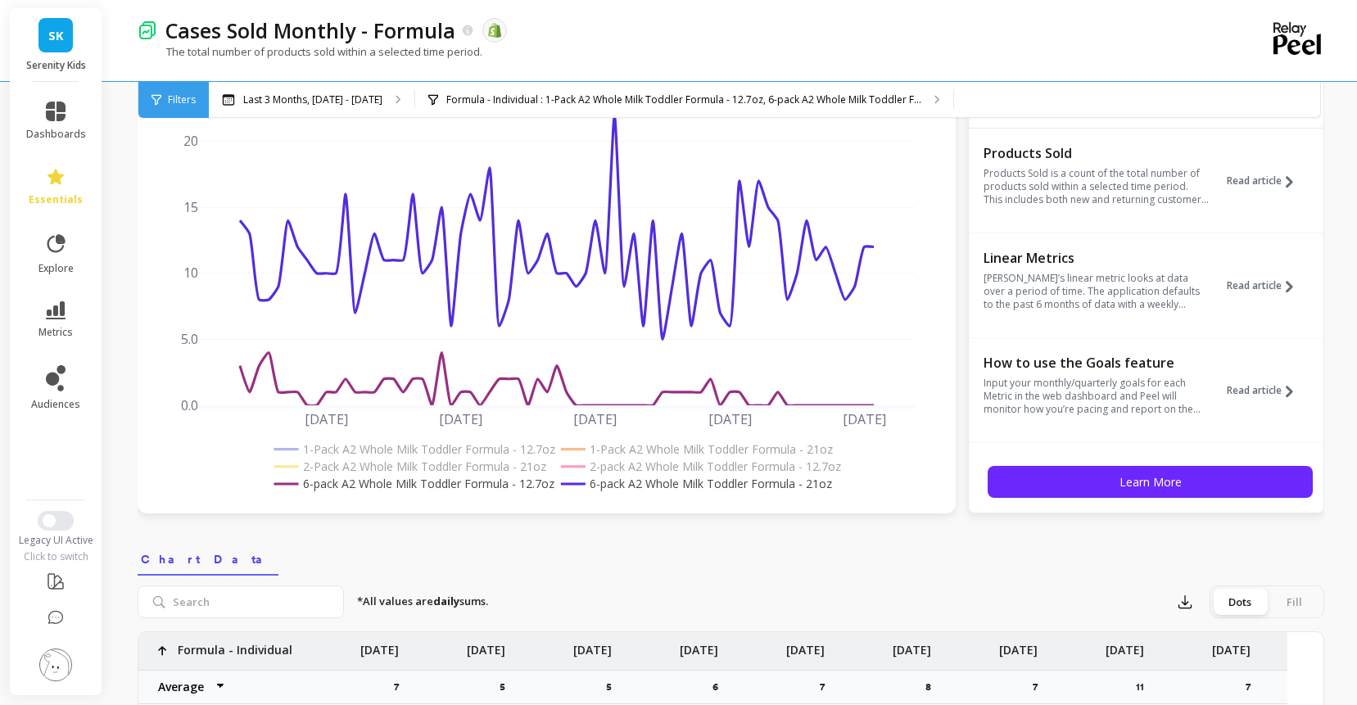
click at [494, 492] on rect at bounding box center [412, 483] width 285 height 17
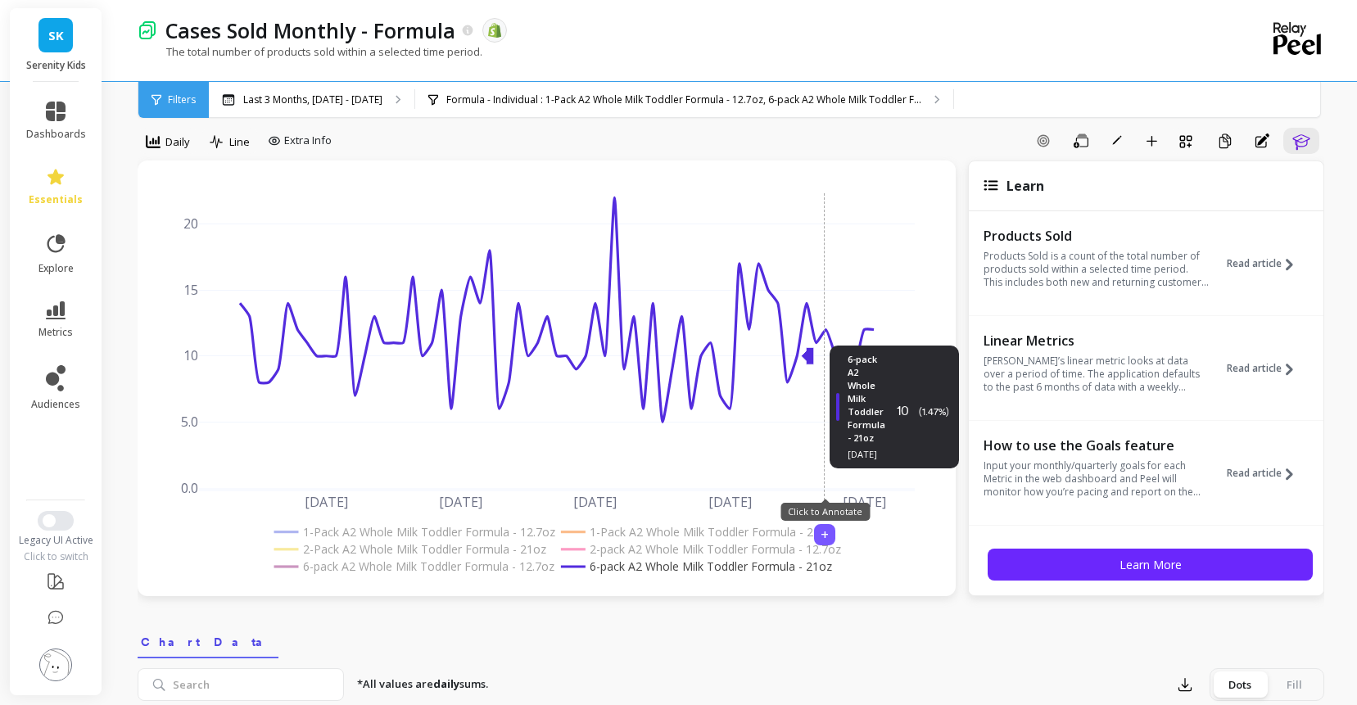
scroll to position [0, 0]
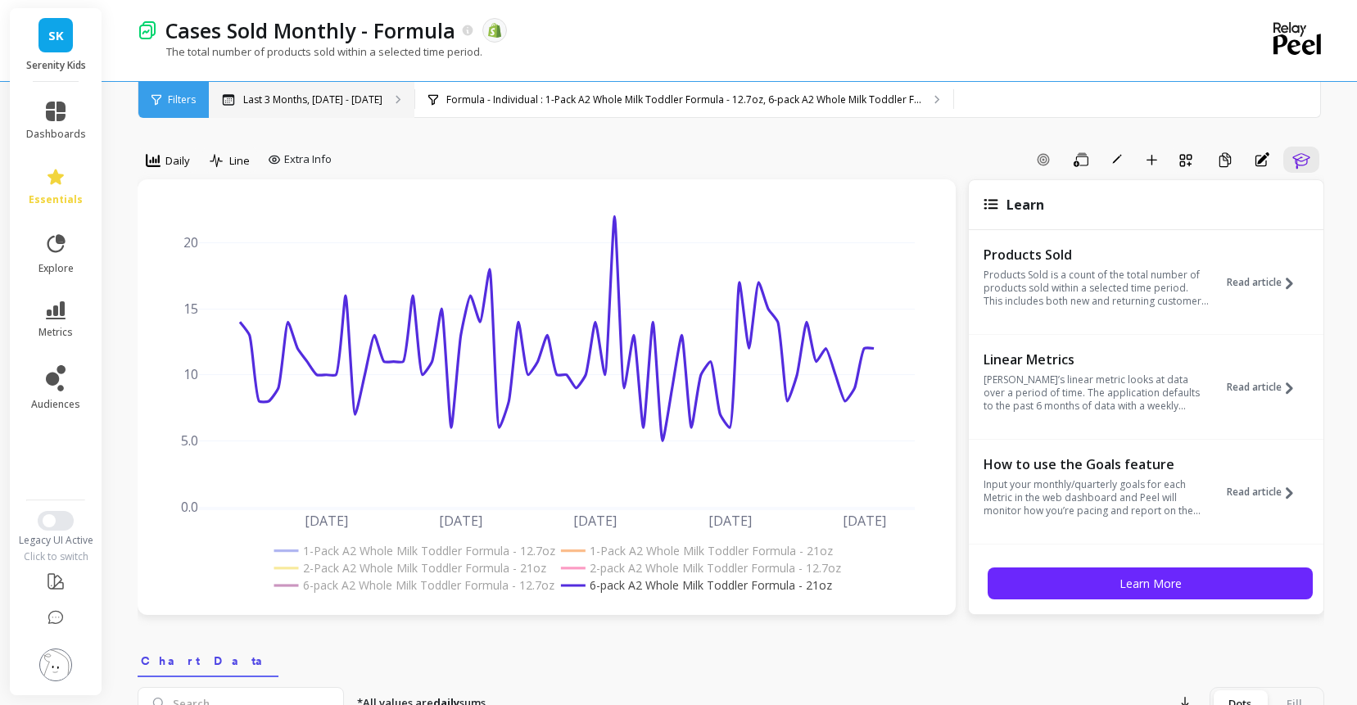
click at [382, 105] on p "Last 3 Months, [DATE] - [DATE]" at bounding box center [312, 99] width 139 height 13
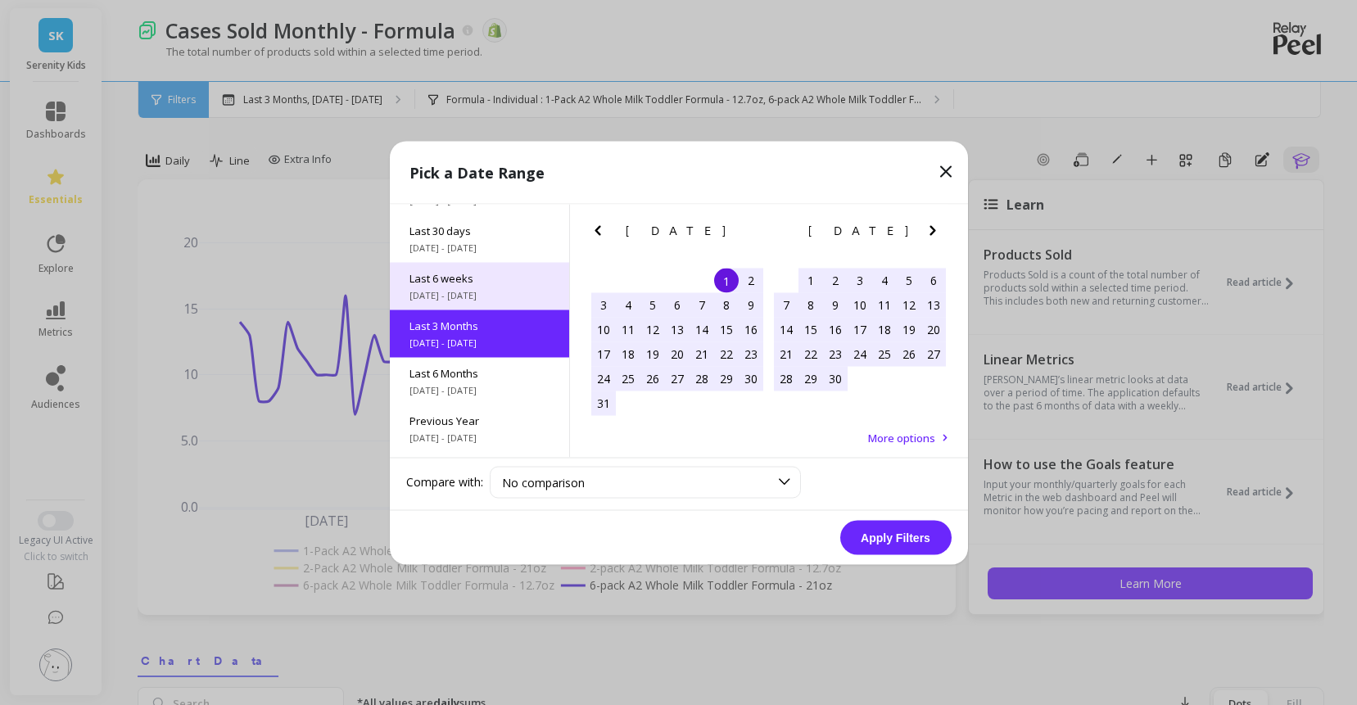
scroll to position [161, 0]
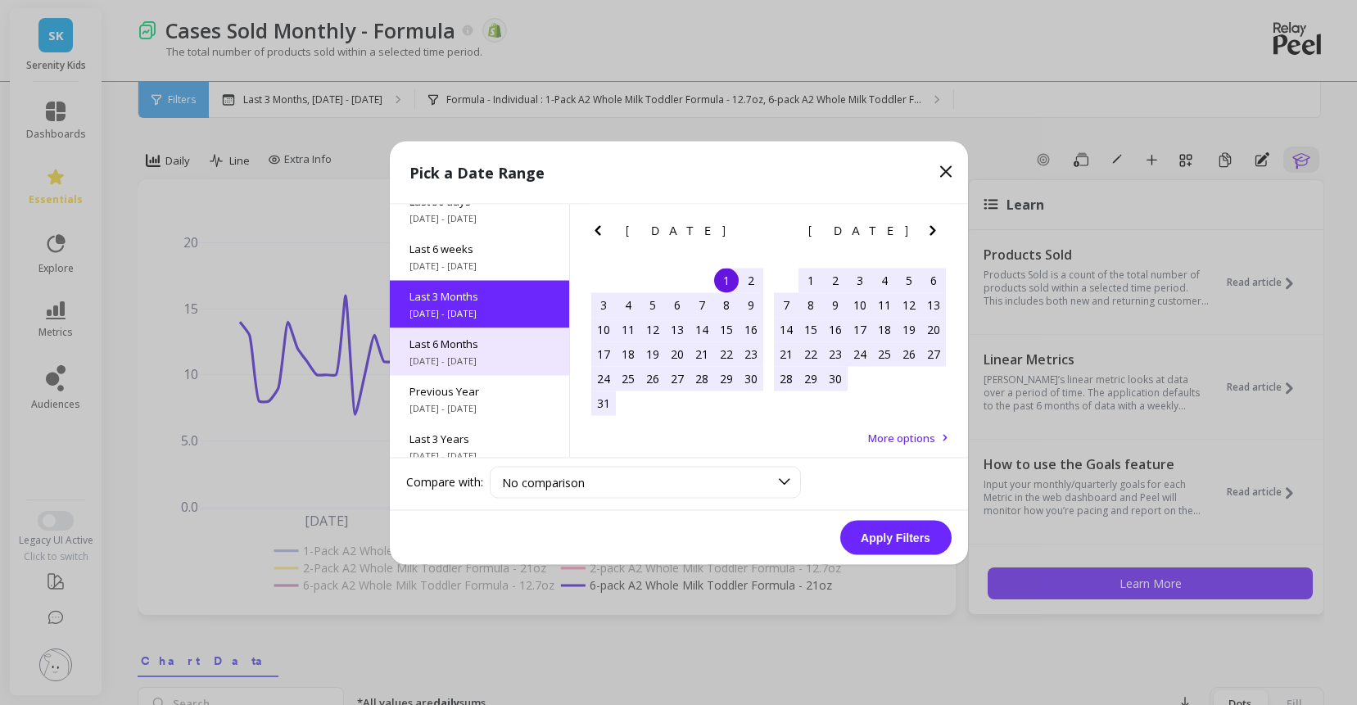
click at [450, 350] on span "Last 6 Months" at bounding box center [479, 343] width 140 height 15
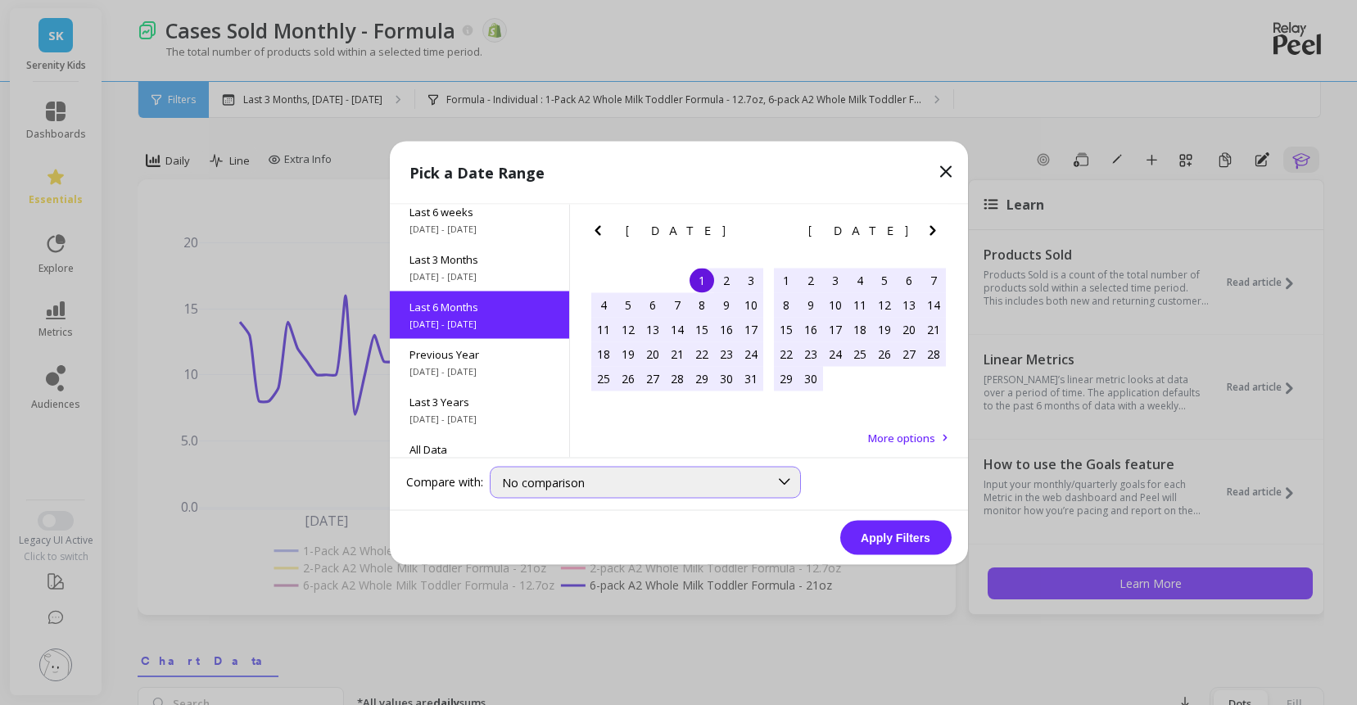
scroll to position [214, 0]
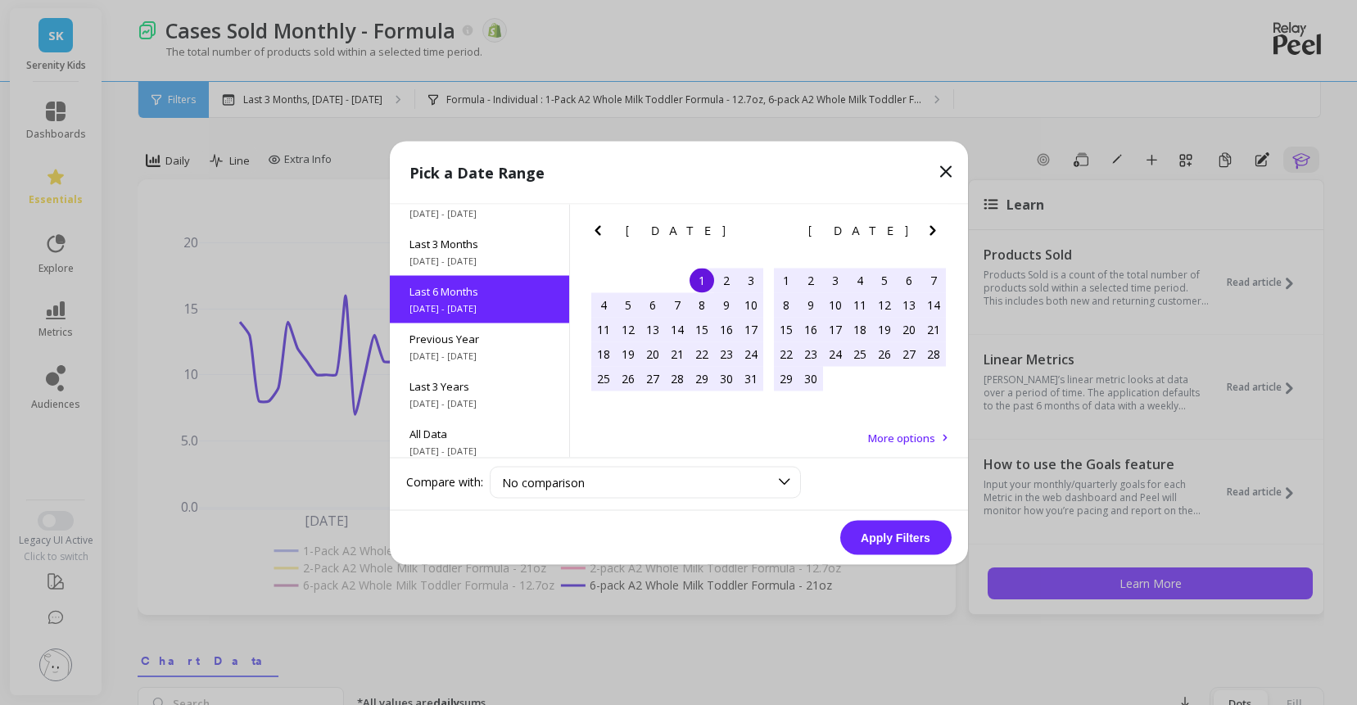
click at [860, 541] on button "Apply Filters" at bounding box center [895, 537] width 111 height 34
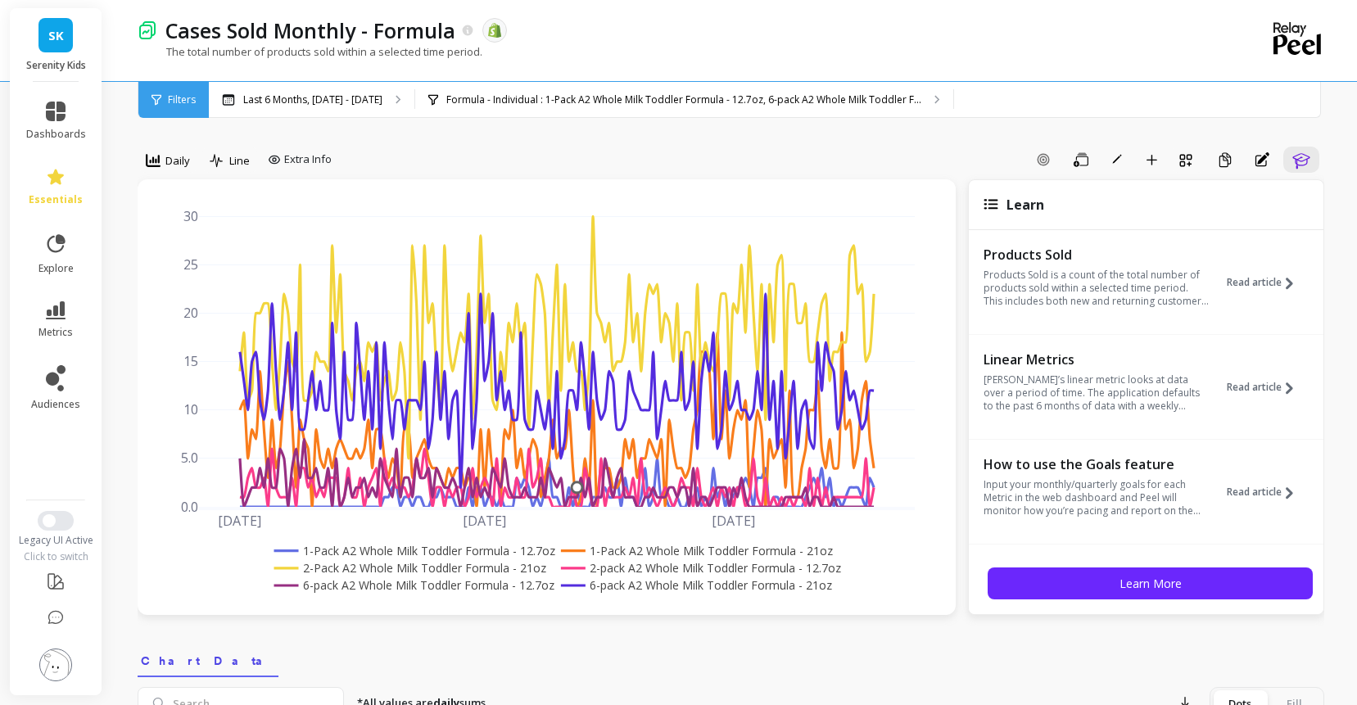
click at [649, 559] on rect at bounding box center [694, 550] width 275 height 17
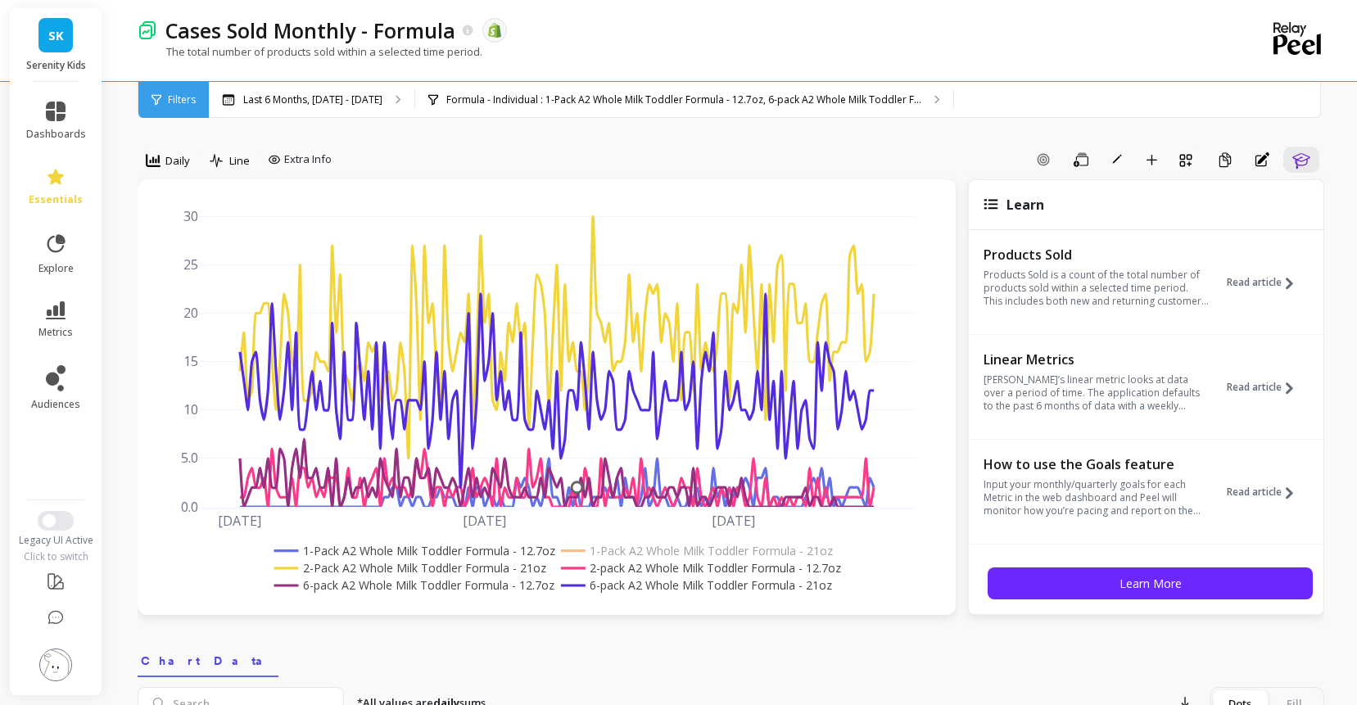
click at [643, 576] on rect at bounding box center [699, 567] width 285 height 17
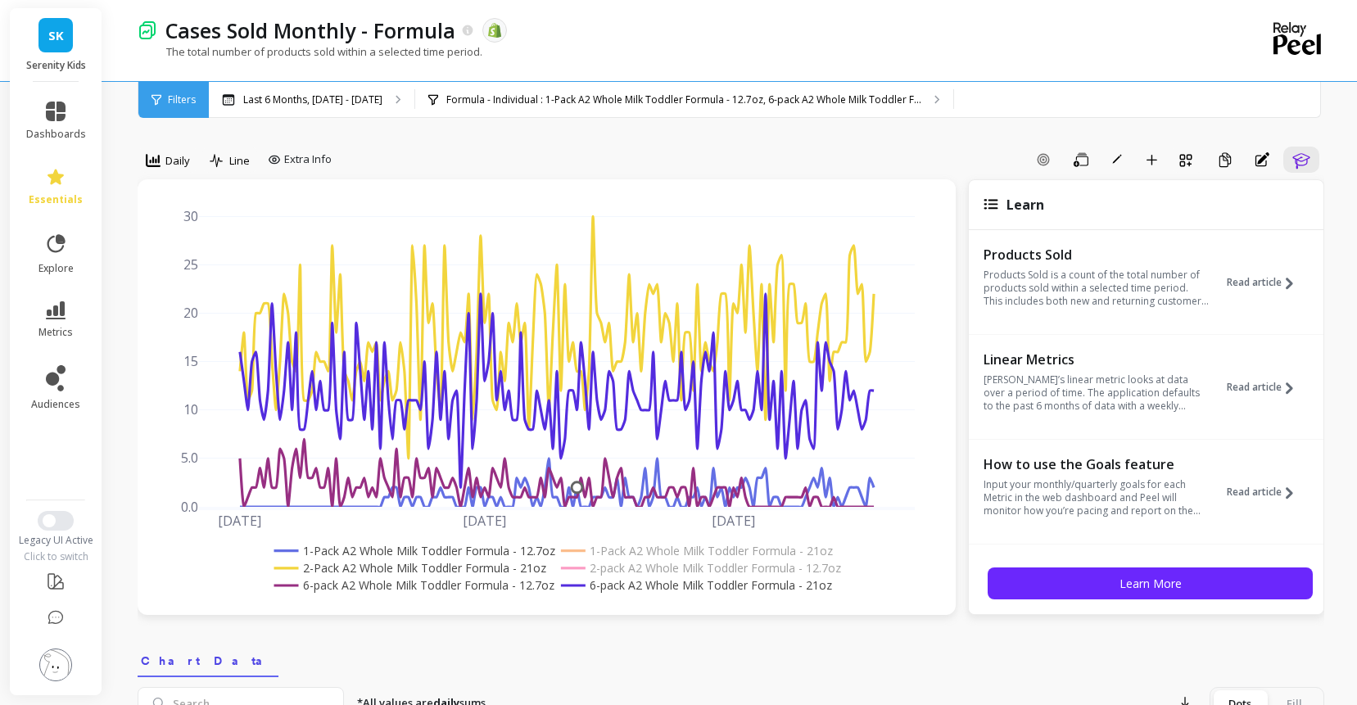
click at [482, 559] on rect at bounding box center [412, 550] width 285 height 17
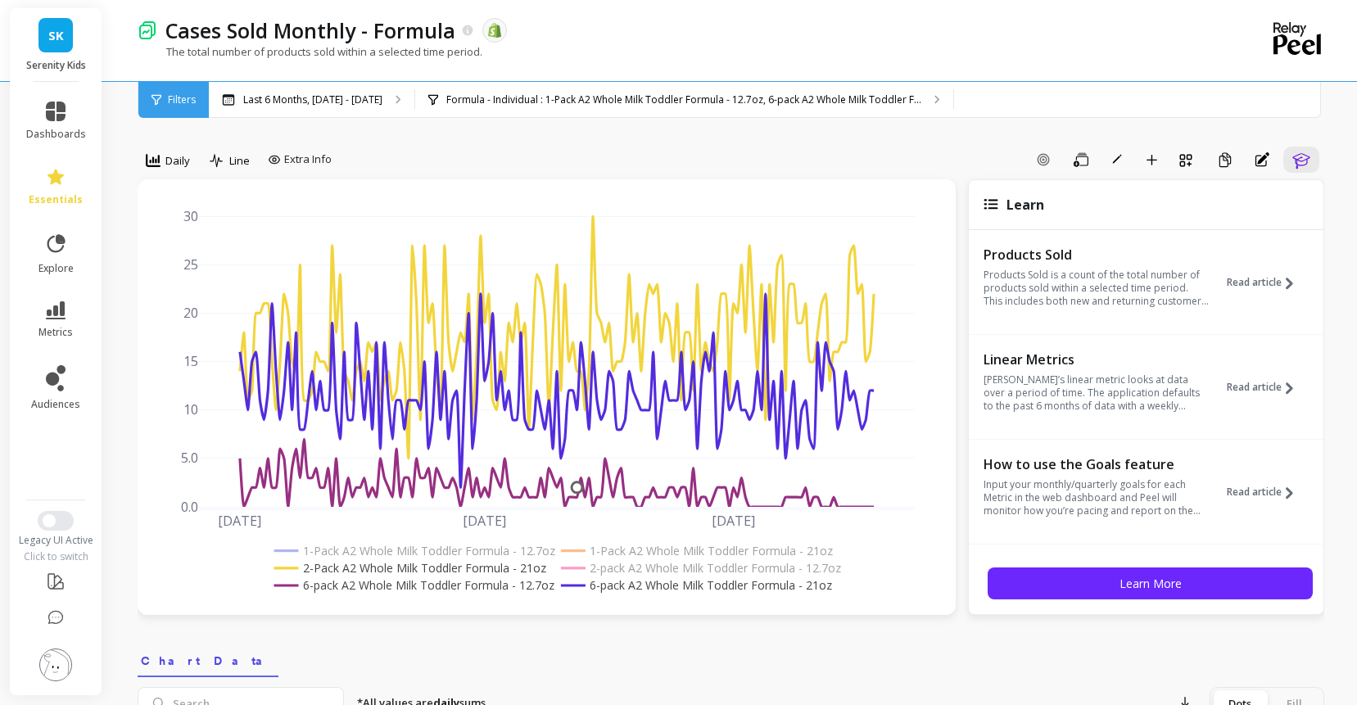
click at [472, 576] on rect at bounding box center [407, 567] width 275 height 17
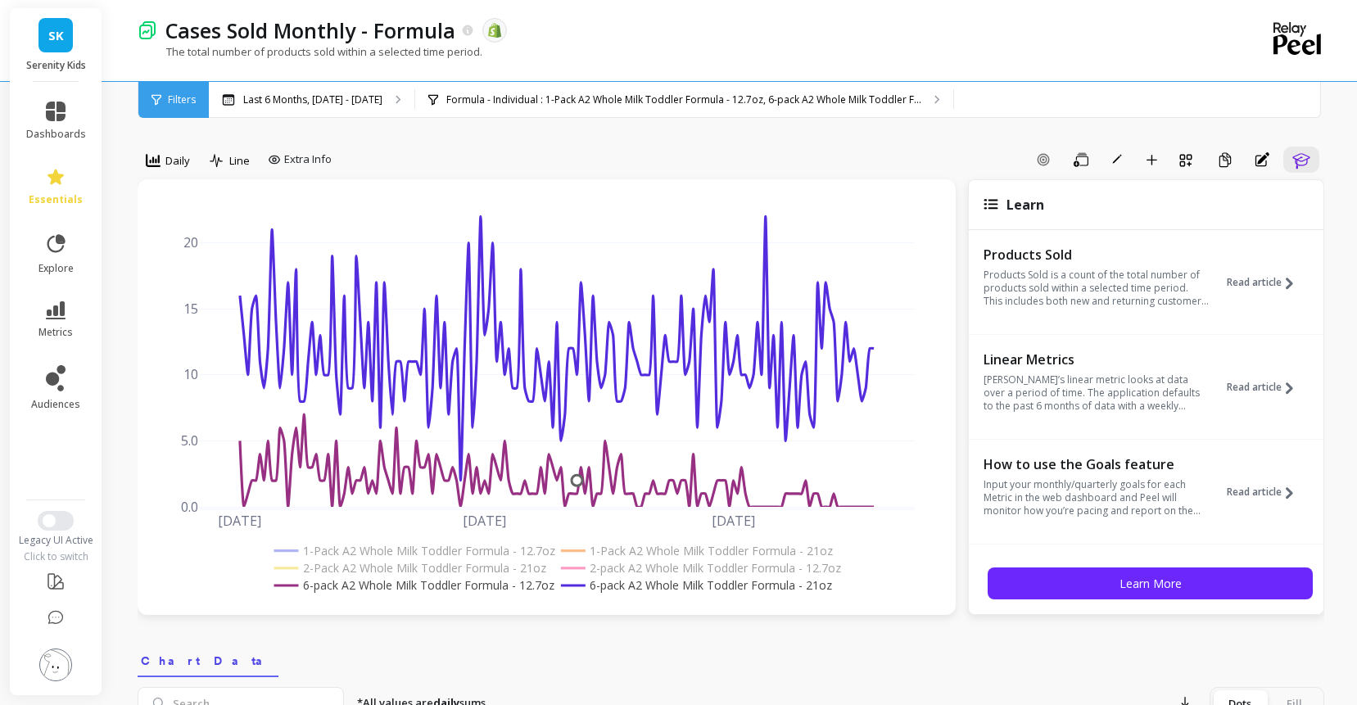
click at [401, 594] on rect at bounding box center [412, 584] width 285 height 17
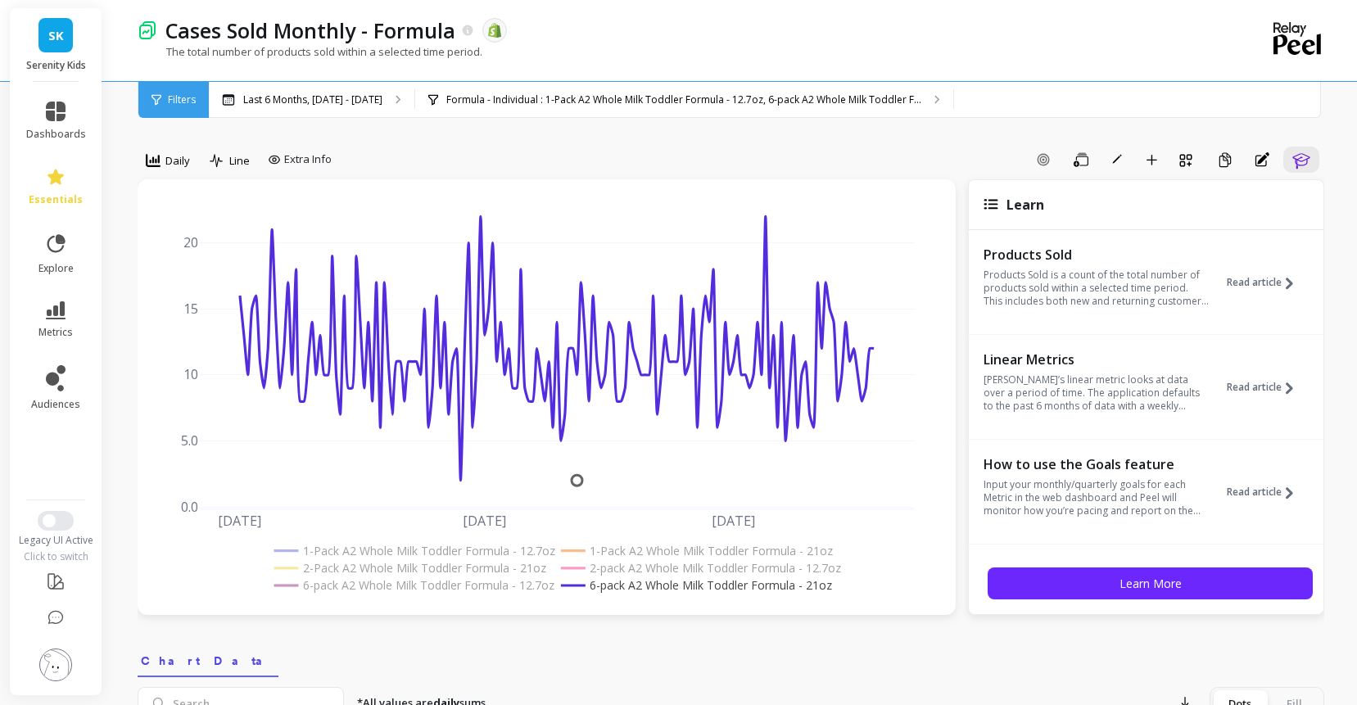
click at [526, 594] on rect at bounding box center [412, 584] width 285 height 17
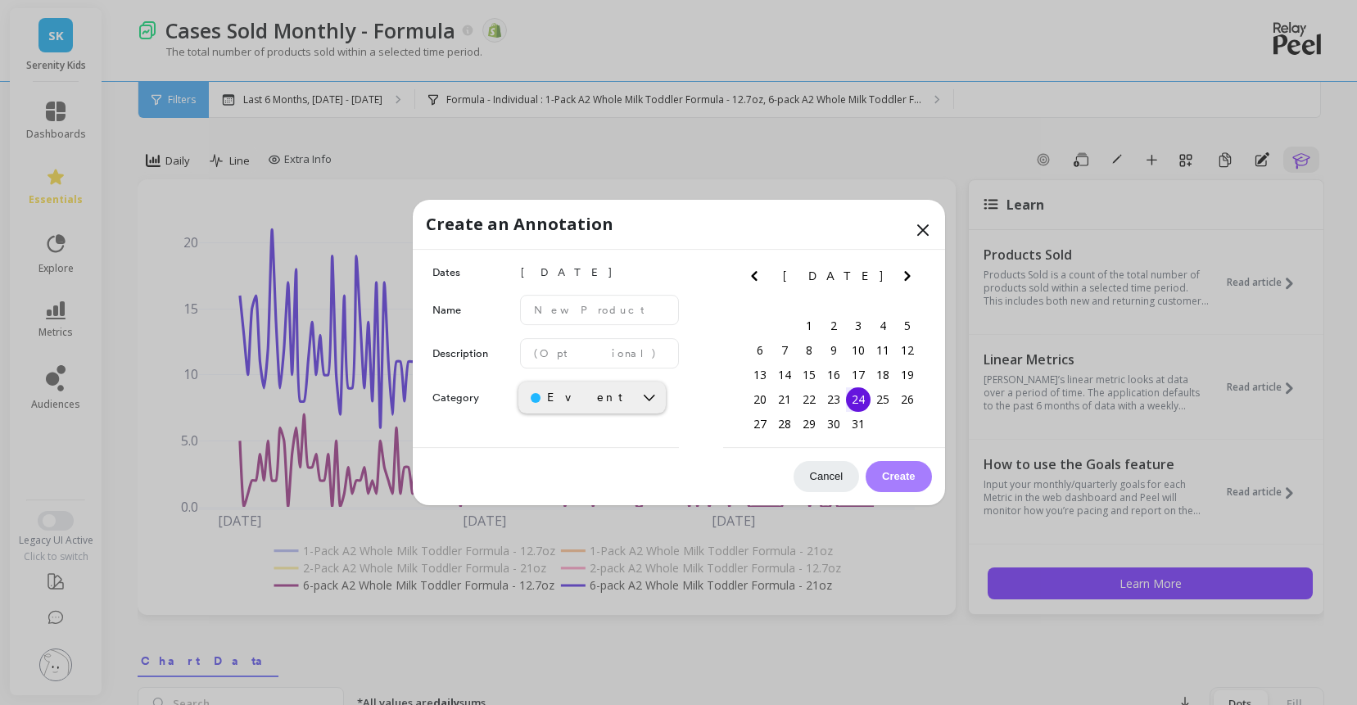
click at [919, 225] on icon at bounding box center [923, 230] width 10 height 10
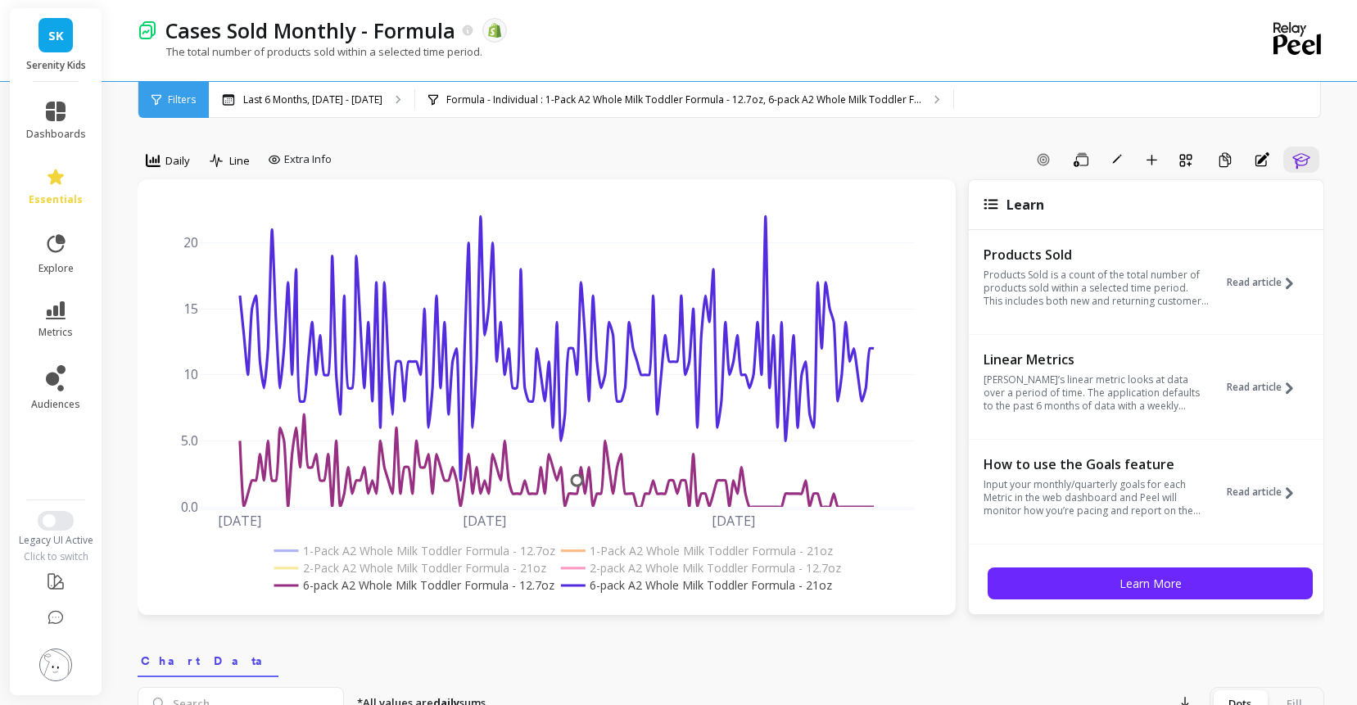
click at [490, 594] on rect at bounding box center [412, 584] width 285 height 17
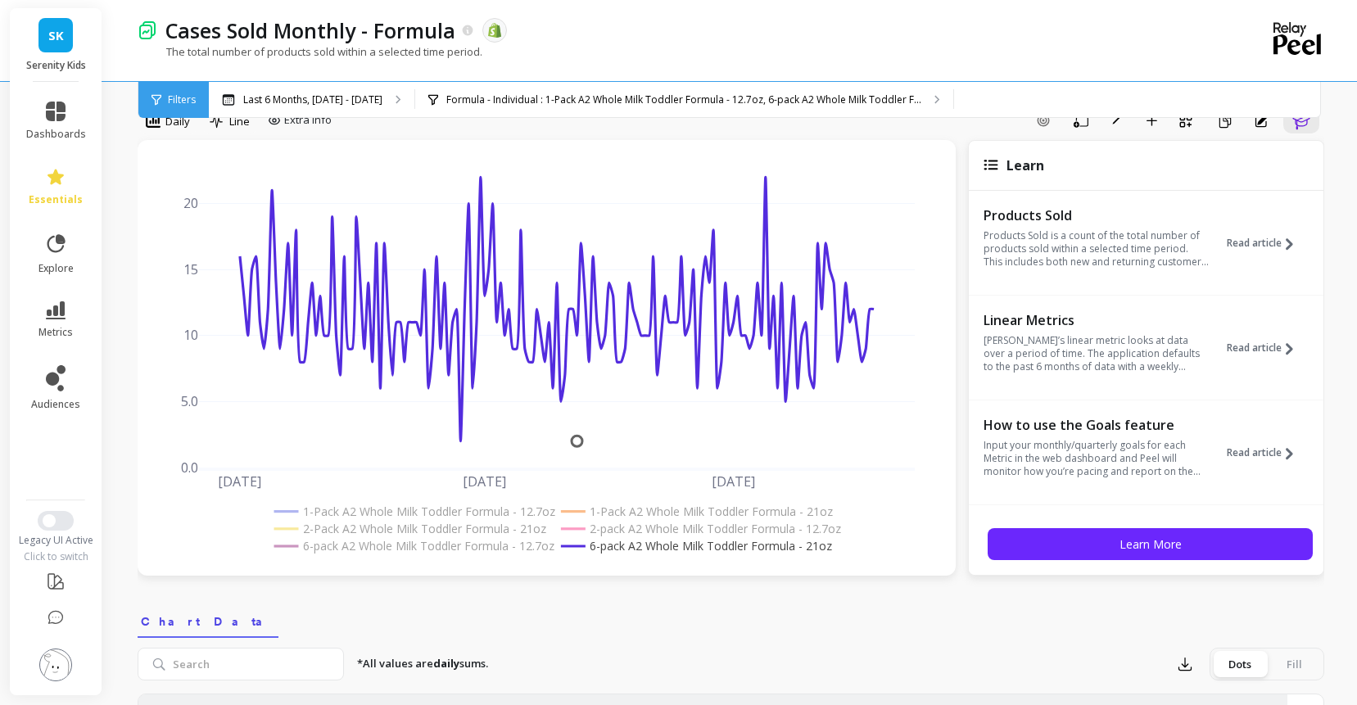
scroll to position [0, 0]
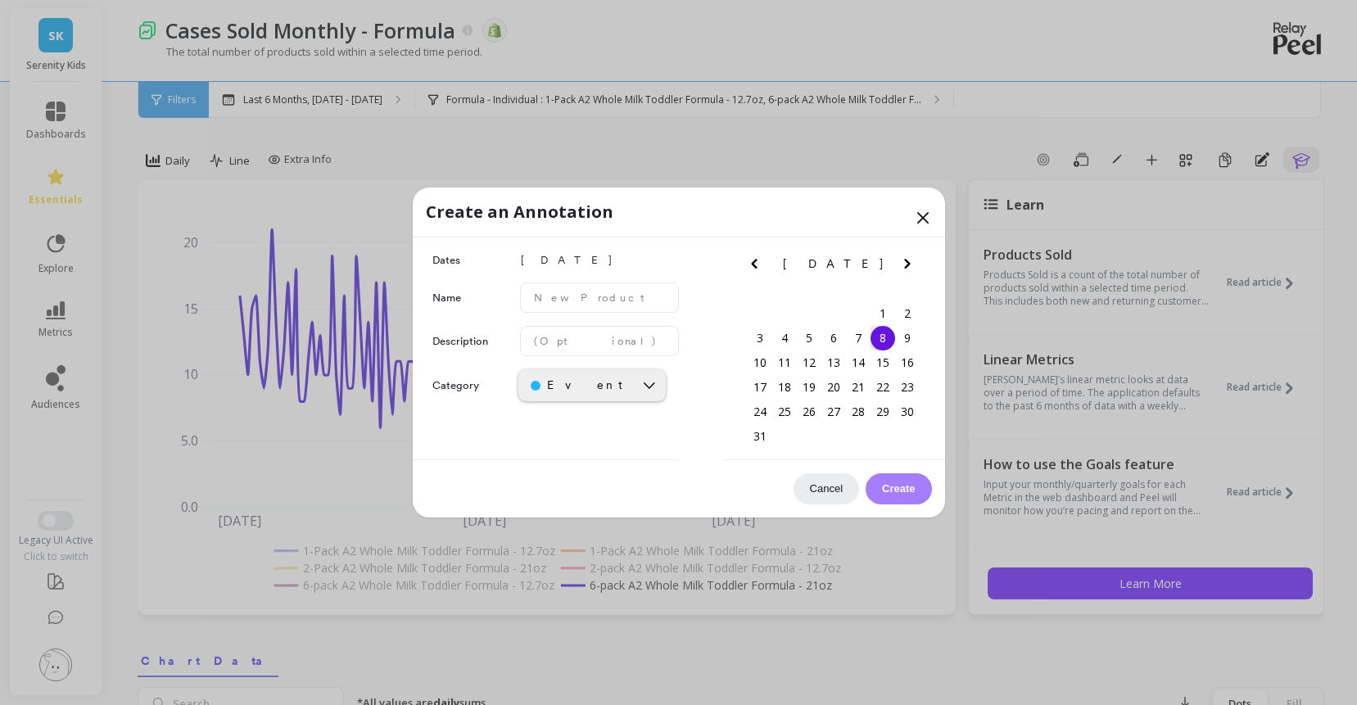
click at [557, 268] on span "[DATE]" at bounding box center [598, 261] width 159 height 20
click at [830, 345] on div "6" at bounding box center [833, 338] width 25 height 25
click at [601, 313] on input "text" at bounding box center [599, 297] width 159 height 30
click at [538, 307] on input "formula price increase" at bounding box center [599, 297] width 159 height 30
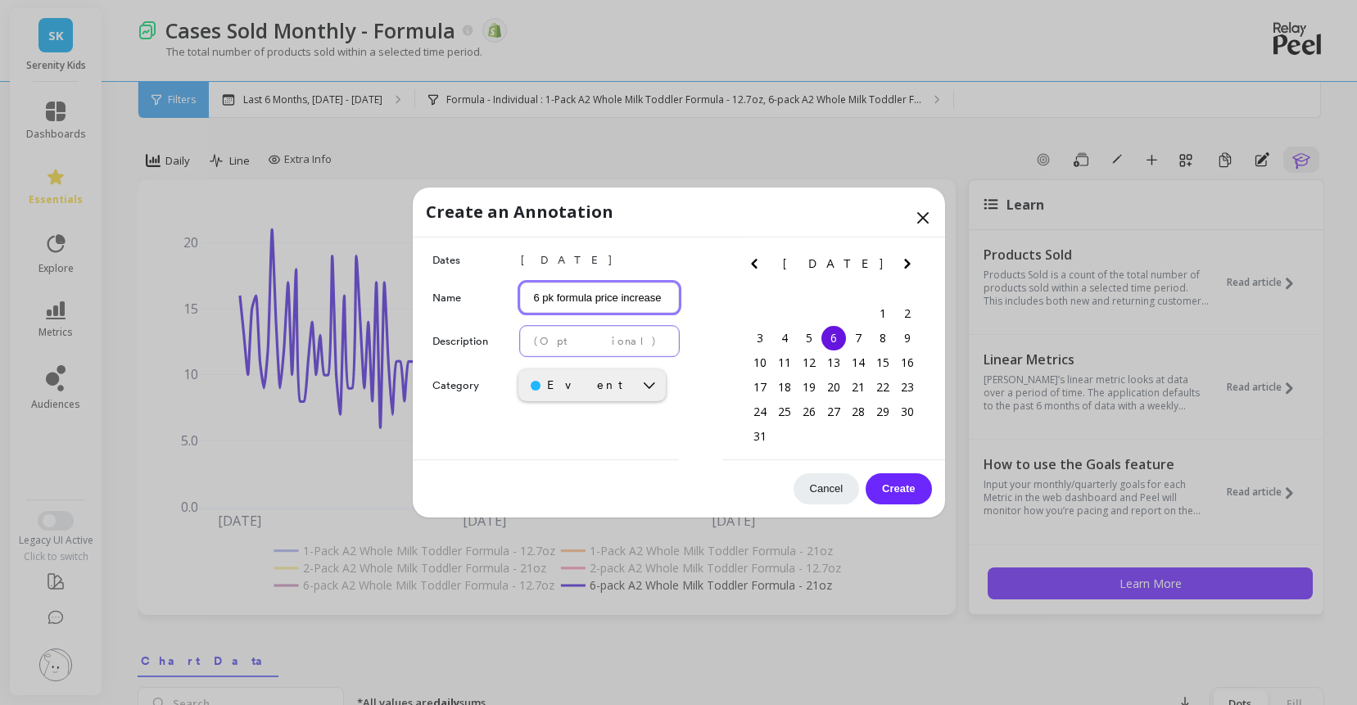
type input "6 pk formula price increase"
click at [570, 356] on input "text" at bounding box center [599, 341] width 159 height 30
type input "$20 increase"
click at [631, 393] on div "Event" at bounding box center [591, 385] width 147 height 32
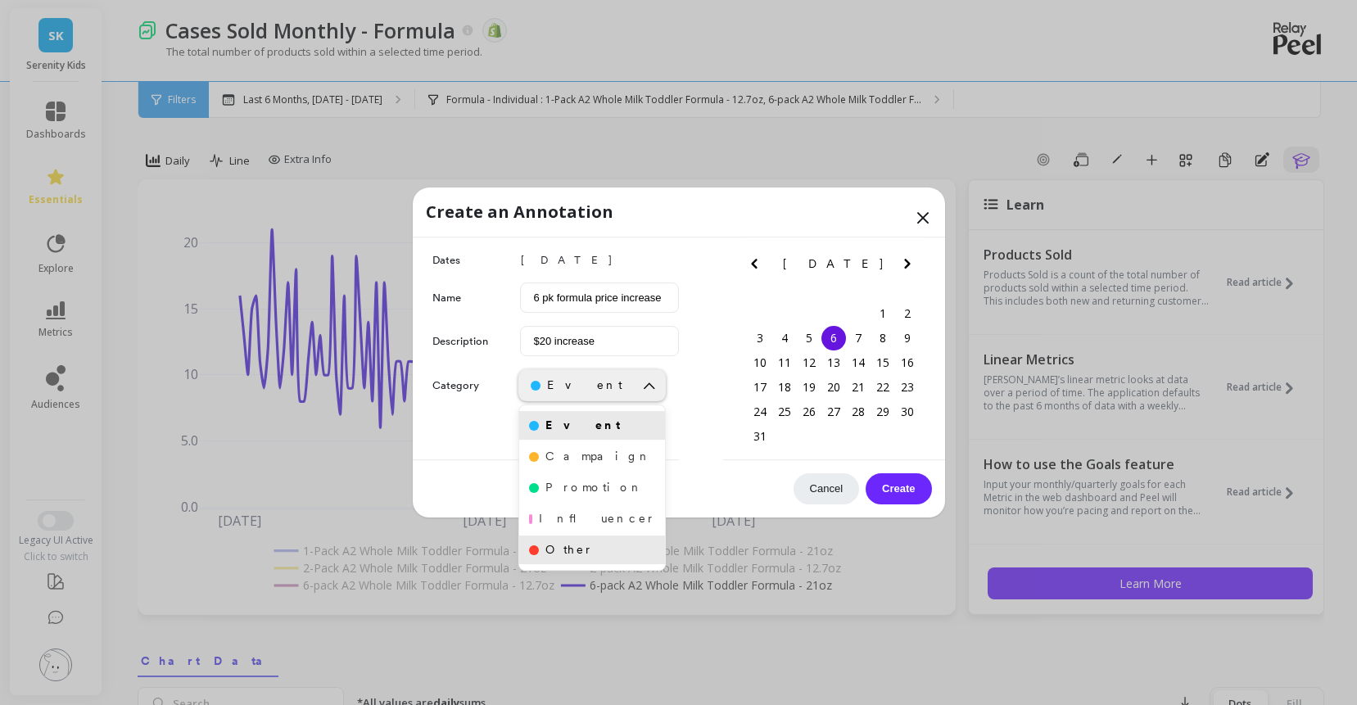
click at [605, 558] on div "Other" at bounding box center [592, 550] width 126 height 16
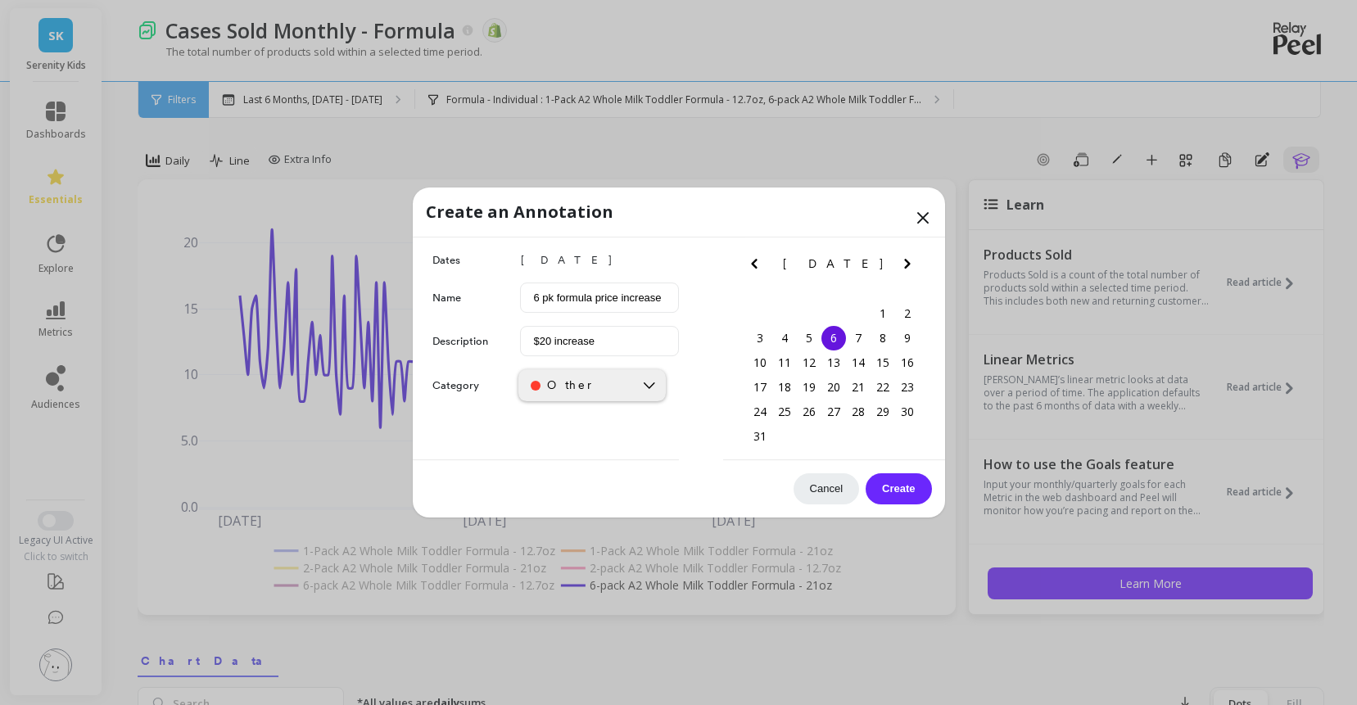
click at [903, 496] on button "Create" at bounding box center [897, 488] width 65 height 31
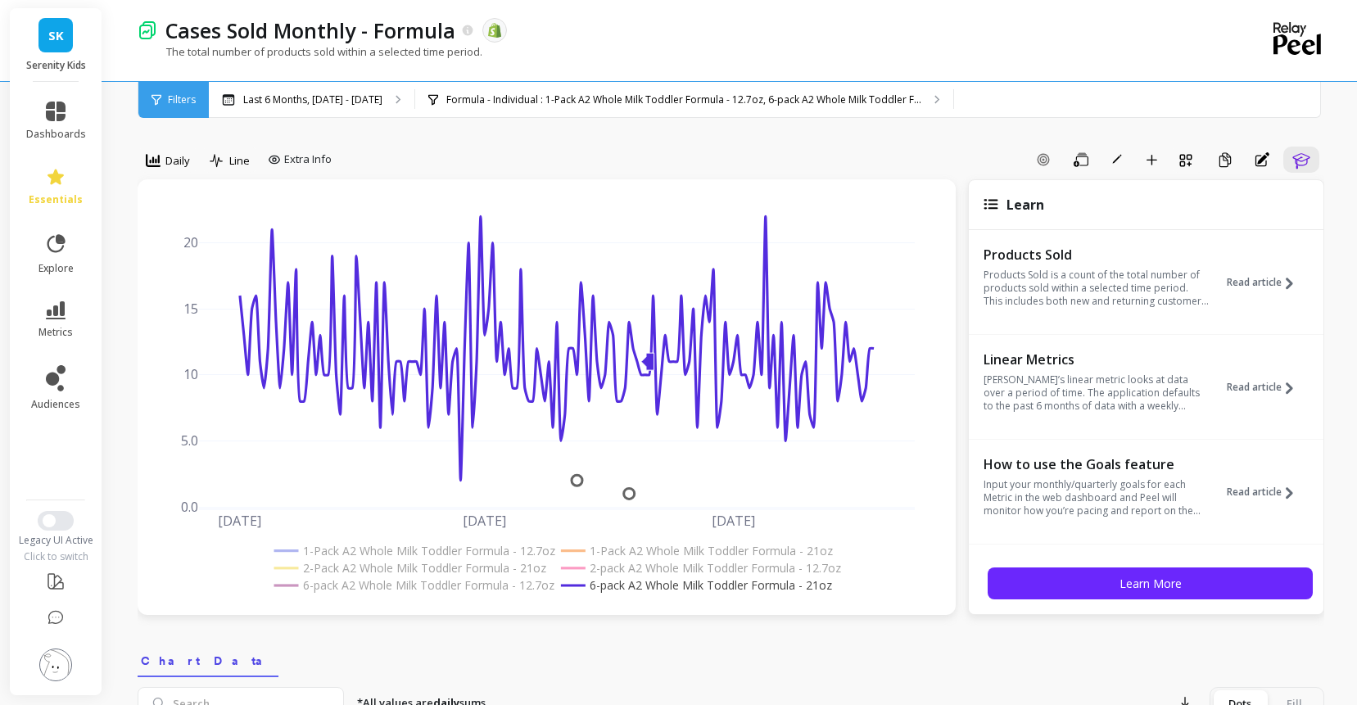
scroll to position [0, 10765]
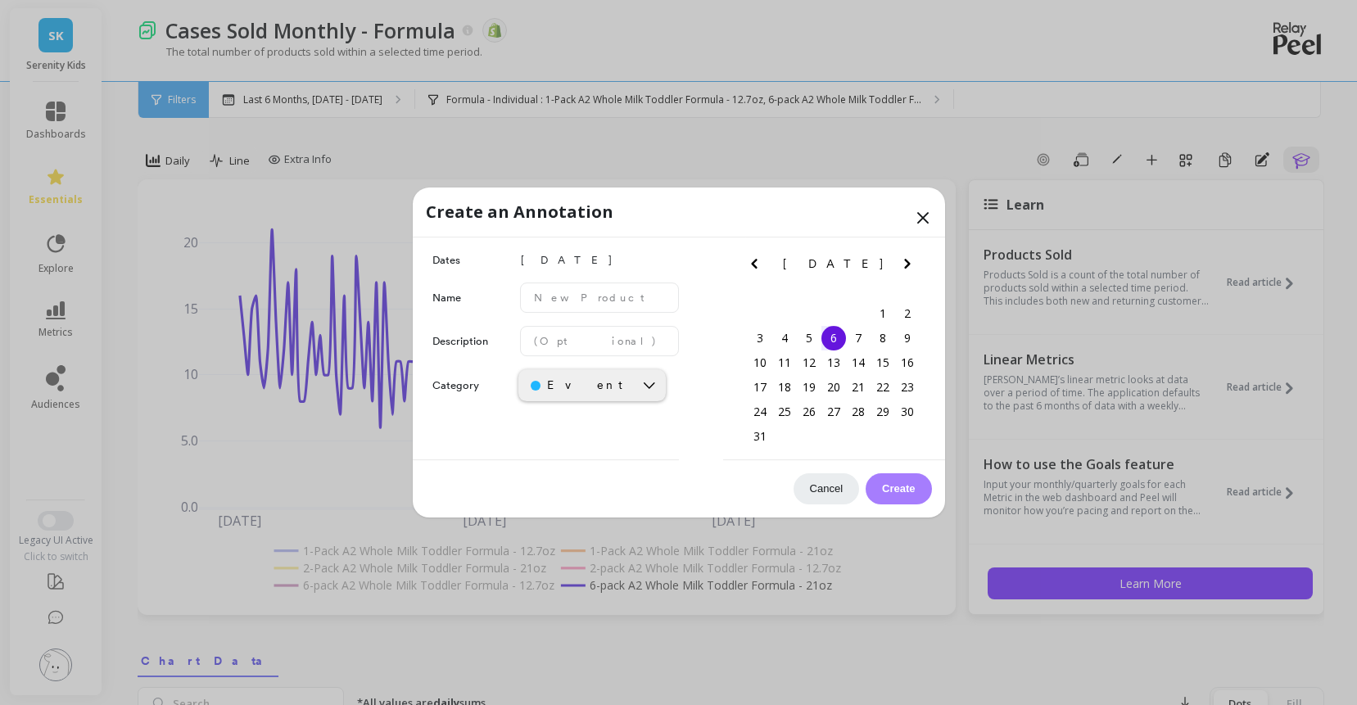
click at [919, 208] on icon at bounding box center [923, 218] width 20 height 20
